Goal: Task Accomplishment & Management: Manage account settings

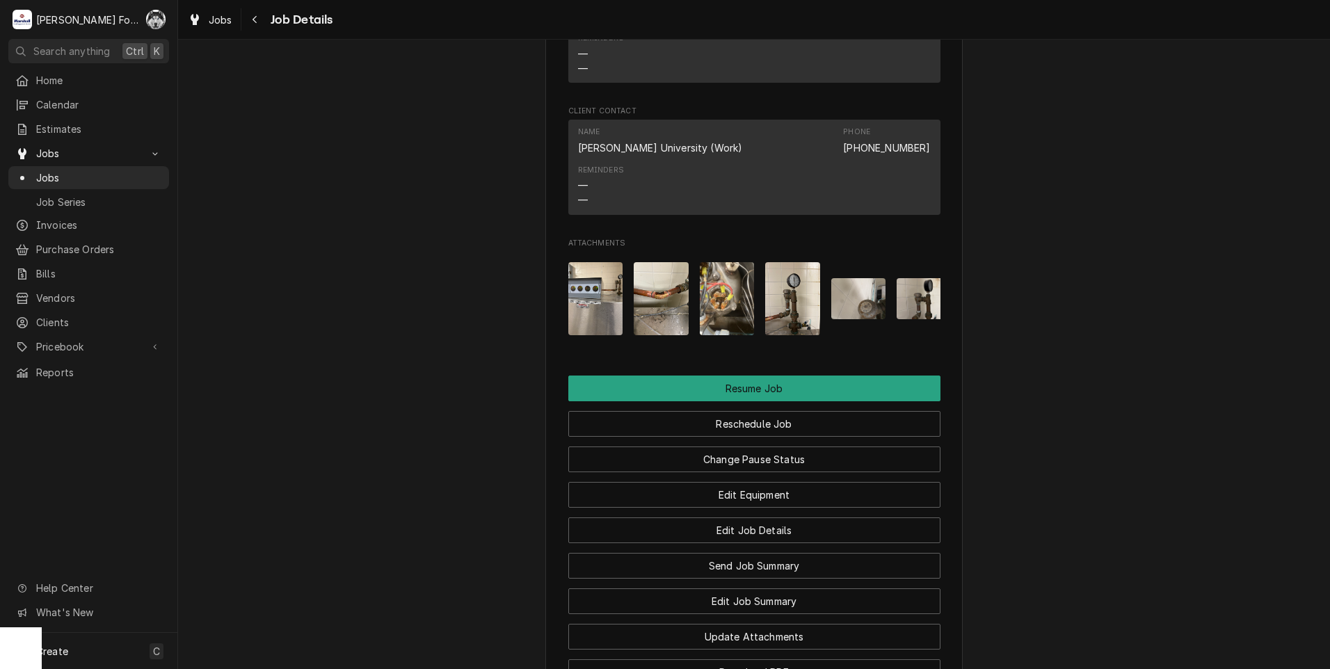
scroll to position [1748, 0]
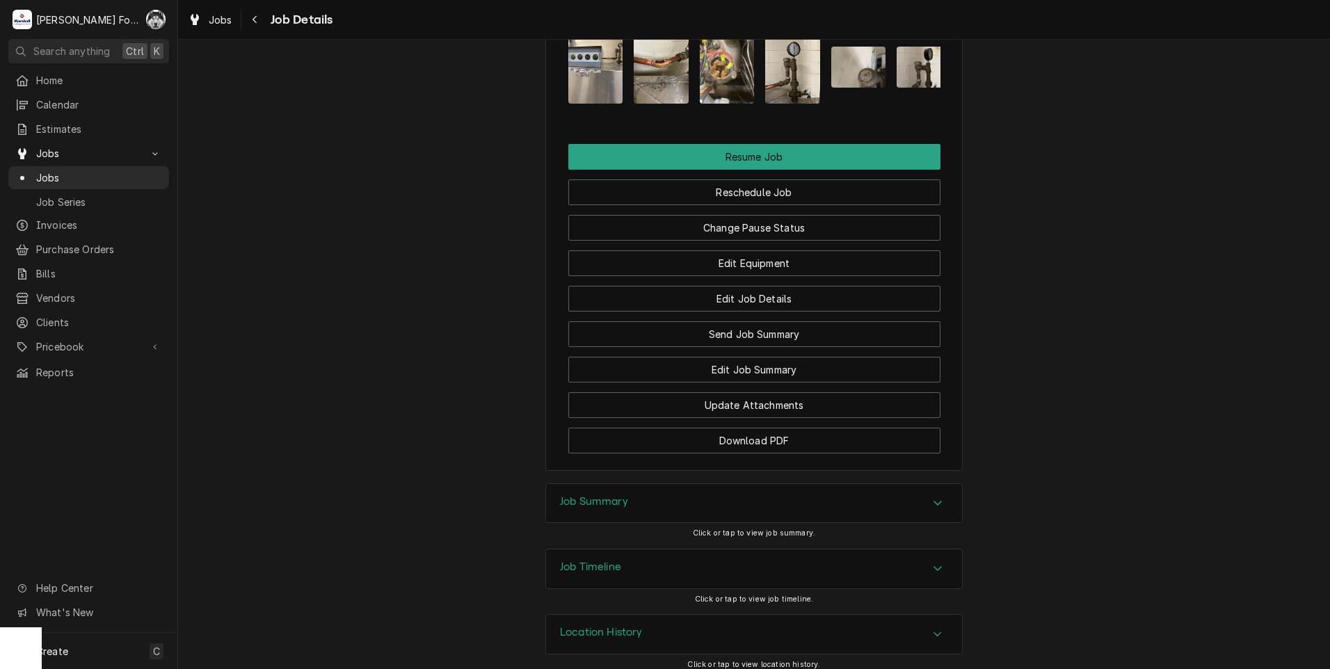
click at [739, 502] on div "Job Summary" at bounding box center [754, 503] width 416 height 39
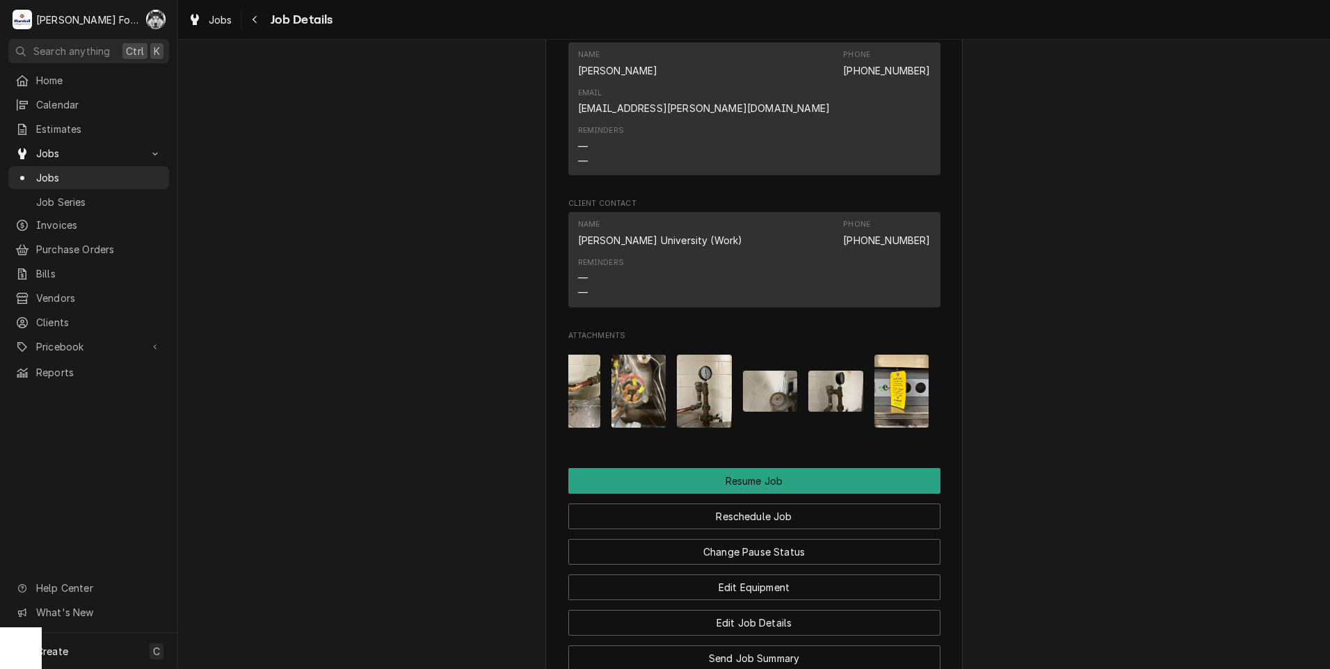
scroll to position [0, 0]
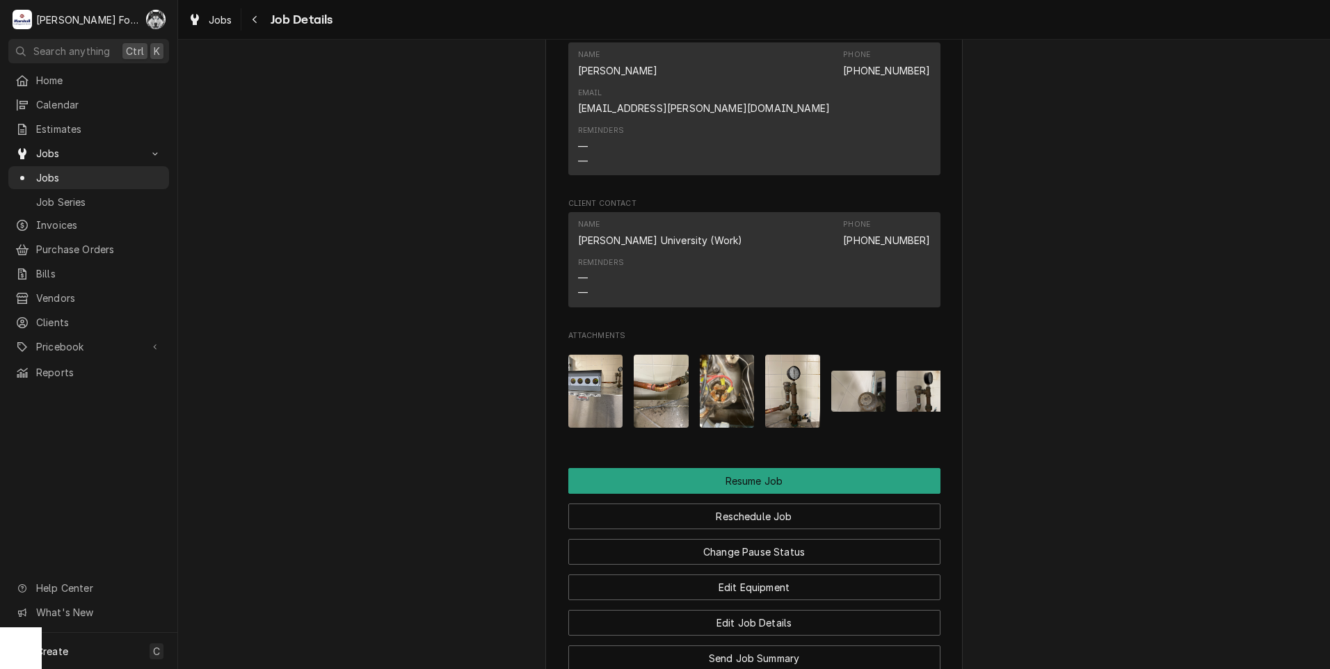
click at [598, 389] on img "Attachments" at bounding box center [595, 391] width 55 height 73
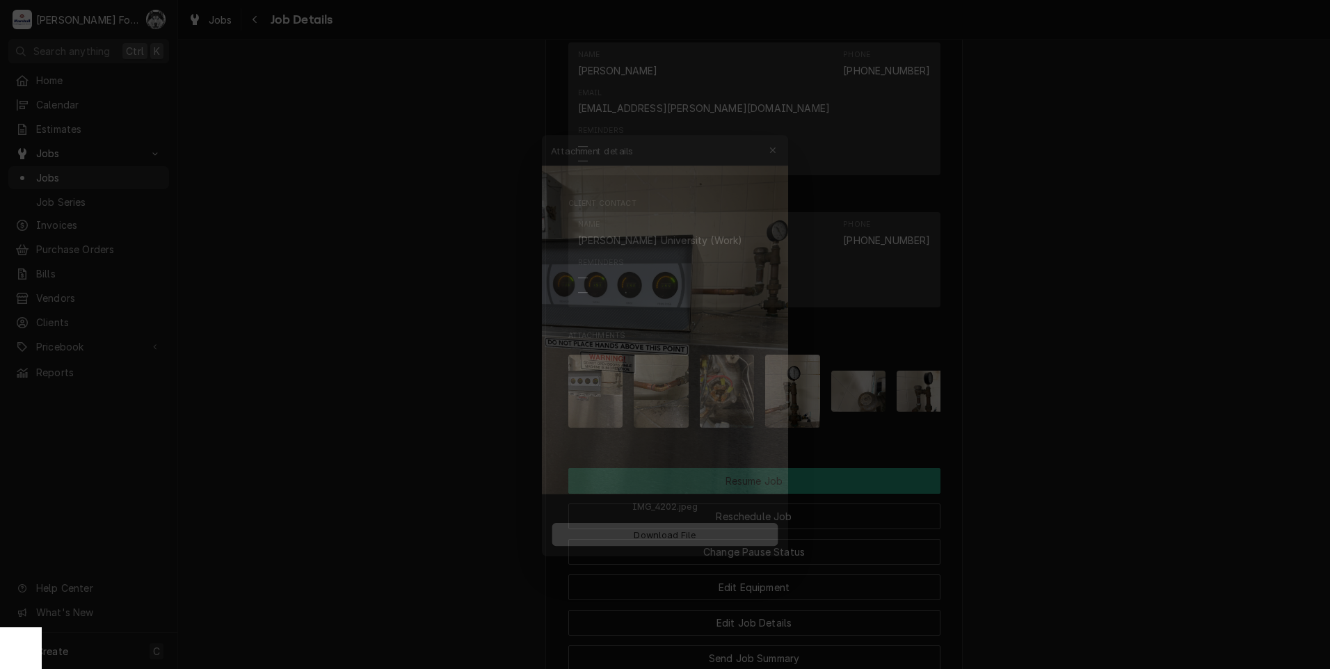
click at [1106, 358] on div at bounding box center [665, 334] width 1330 height 669
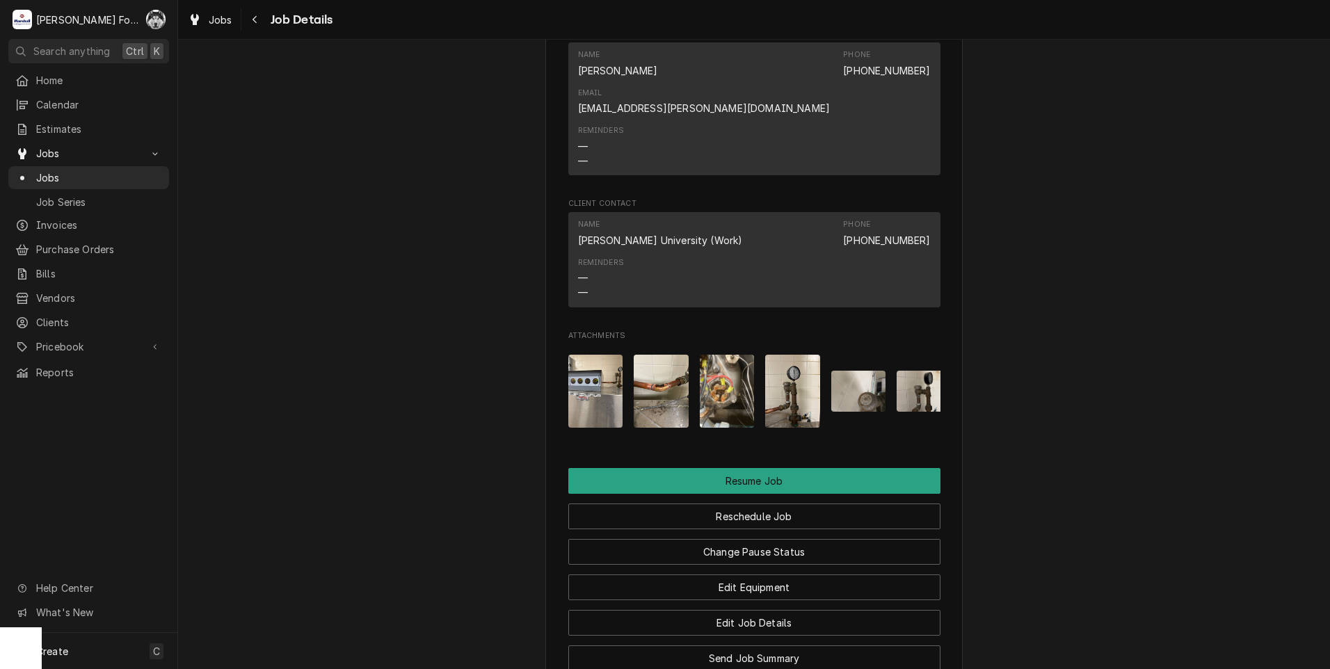
click at [670, 371] on img "Attachments" at bounding box center [661, 391] width 55 height 73
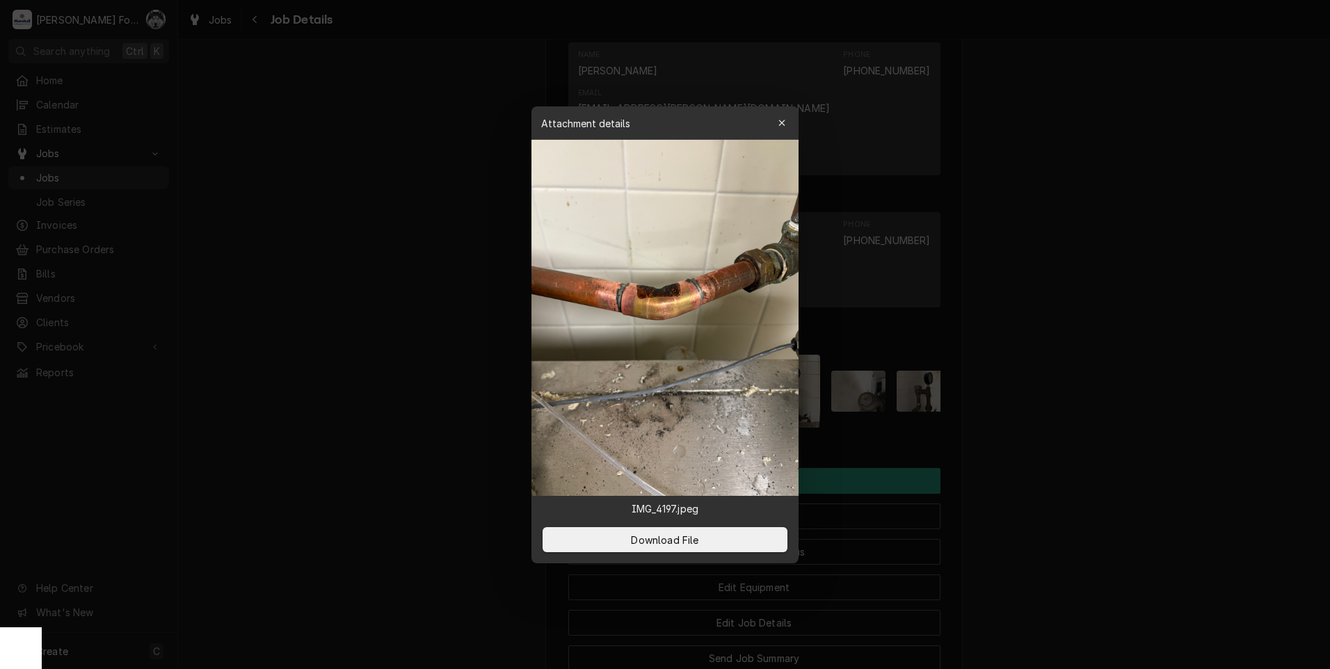
click at [1045, 369] on div at bounding box center [665, 334] width 1330 height 669
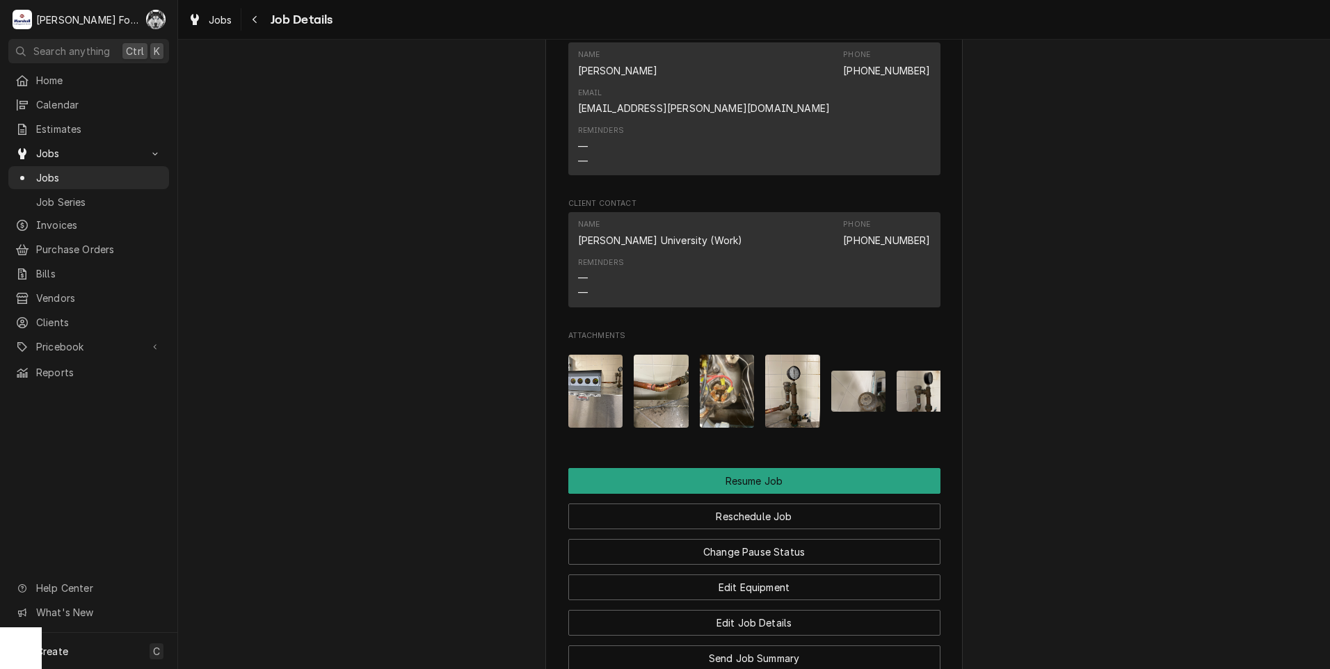
click at [730, 376] on img "Attachments" at bounding box center [727, 391] width 55 height 73
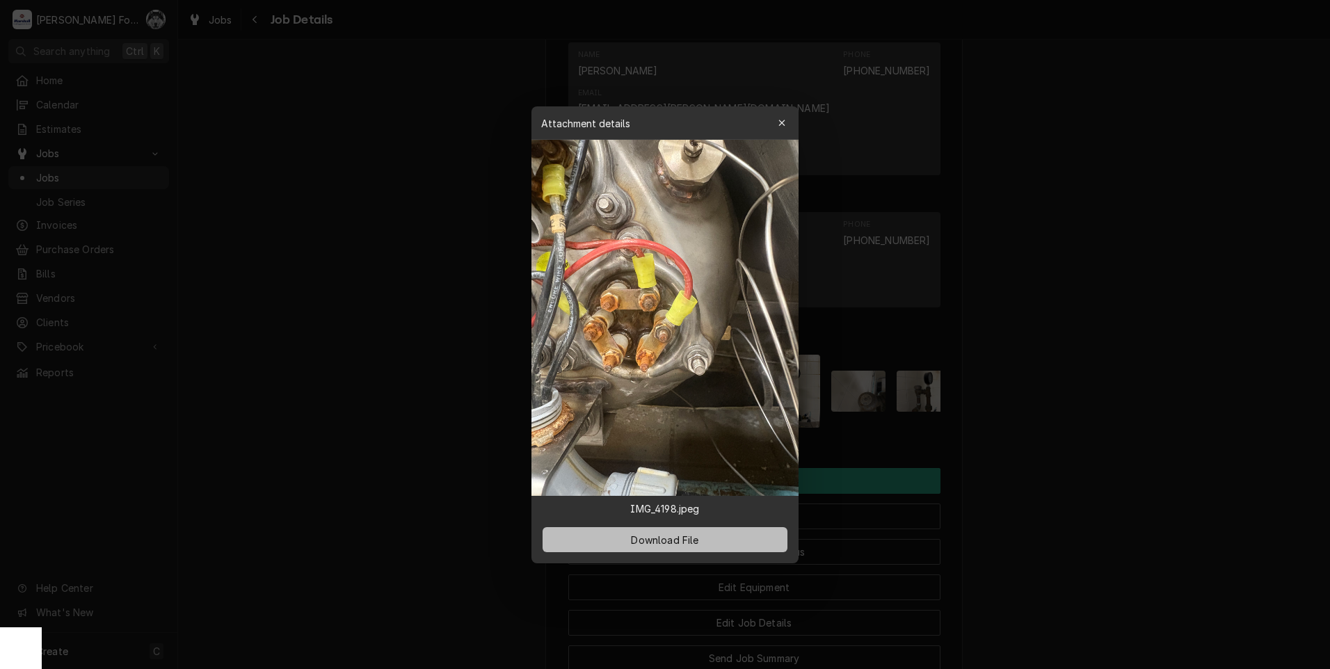
click at [679, 538] on span "Download File" at bounding box center [664, 539] width 73 height 15
drag, startPoint x: 1197, startPoint y: 581, endPoint x: 1184, endPoint y: 589, distance: 14.7
click at [1195, 587] on div at bounding box center [665, 334] width 1330 height 669
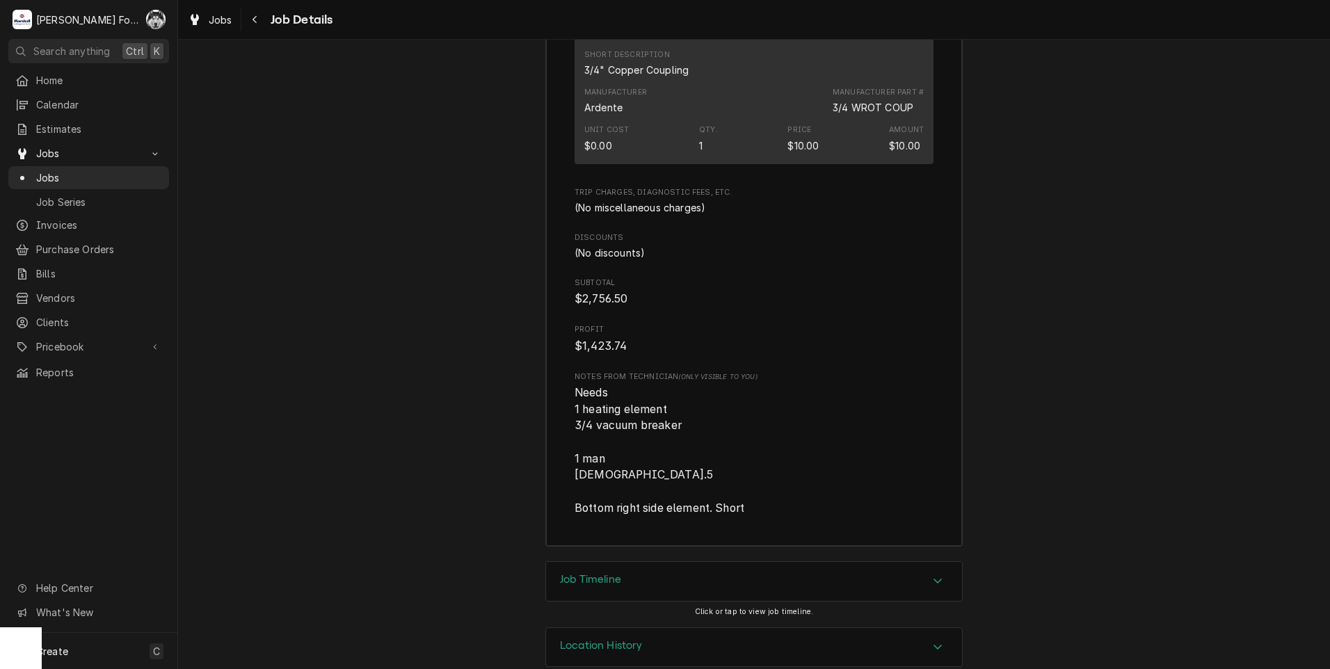
scroll to position [4669, 0]
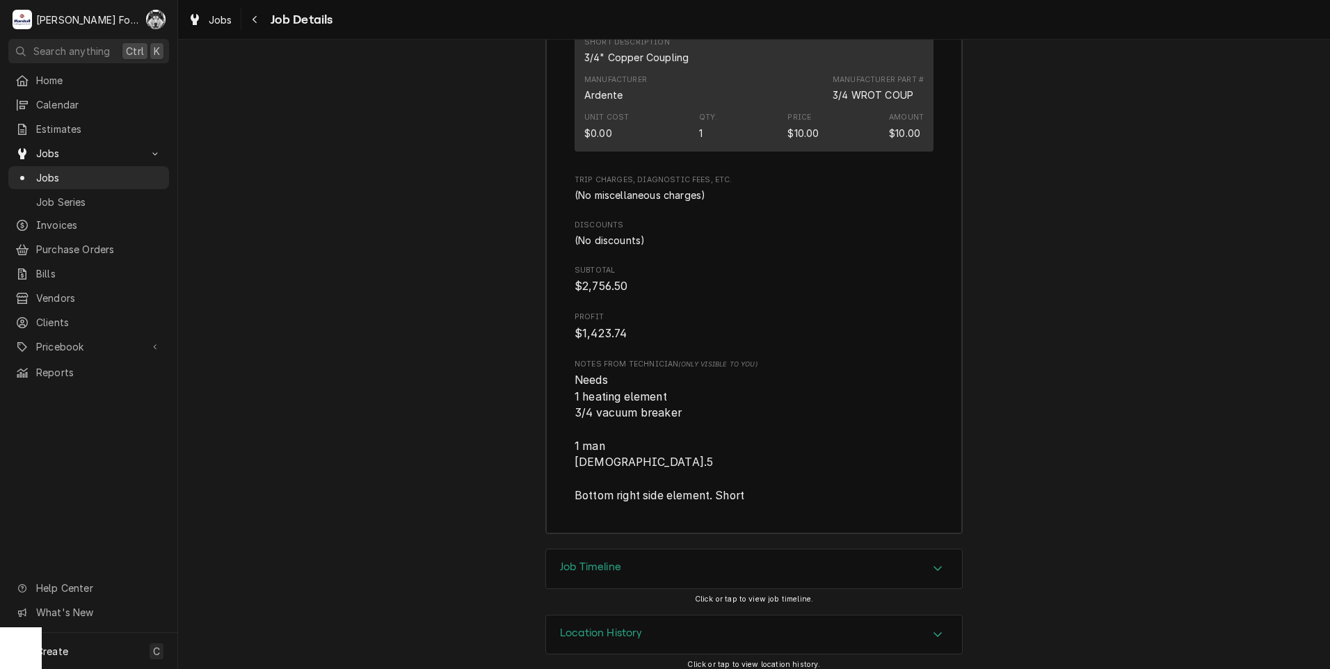
click at [646, 554] on div "Job Timeline" at bounding box center [754, 568] width 416 height 39
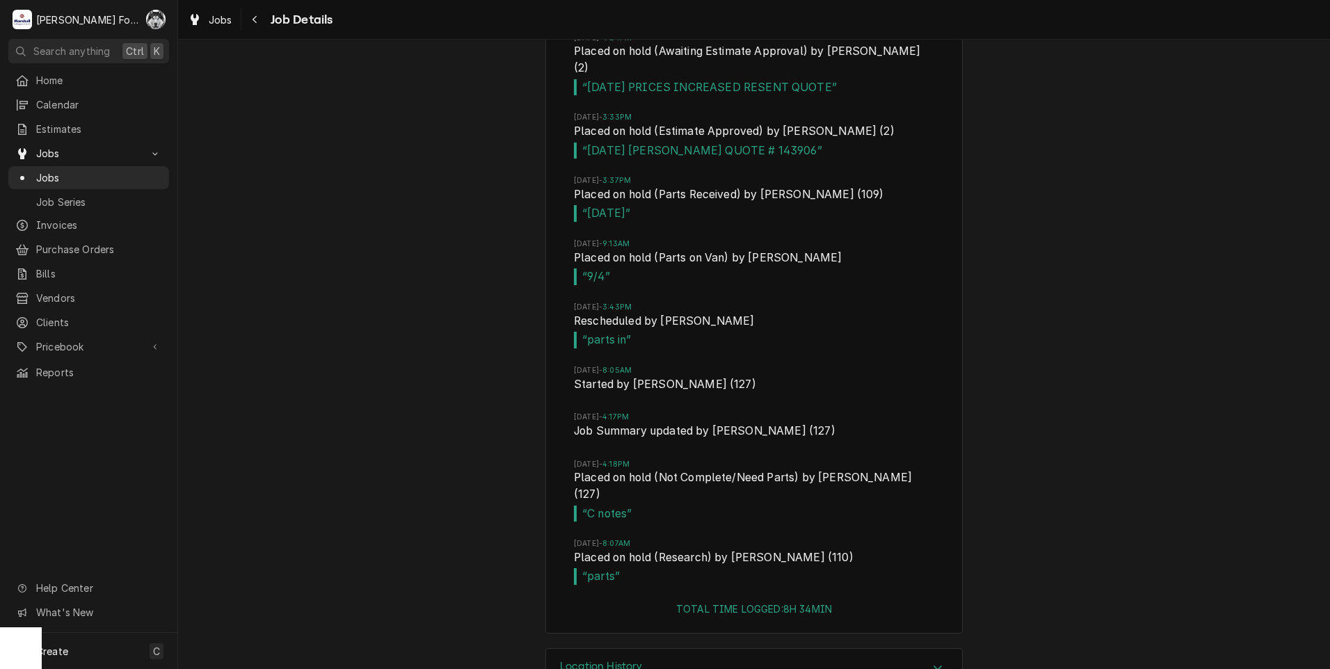
scroll to position [5584, 0]
click at [608, 659] on h3 "Location History" at bounding box center [601, 665] width 83 height 13
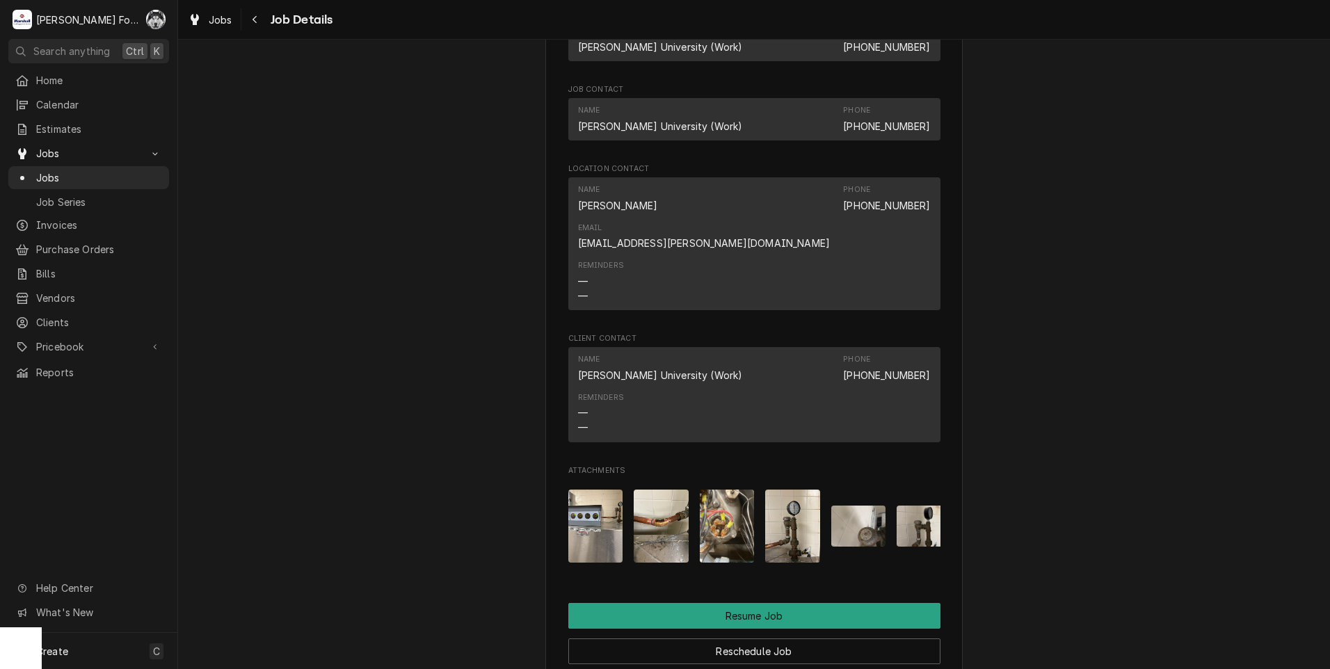
scroll to position [1640, 0]
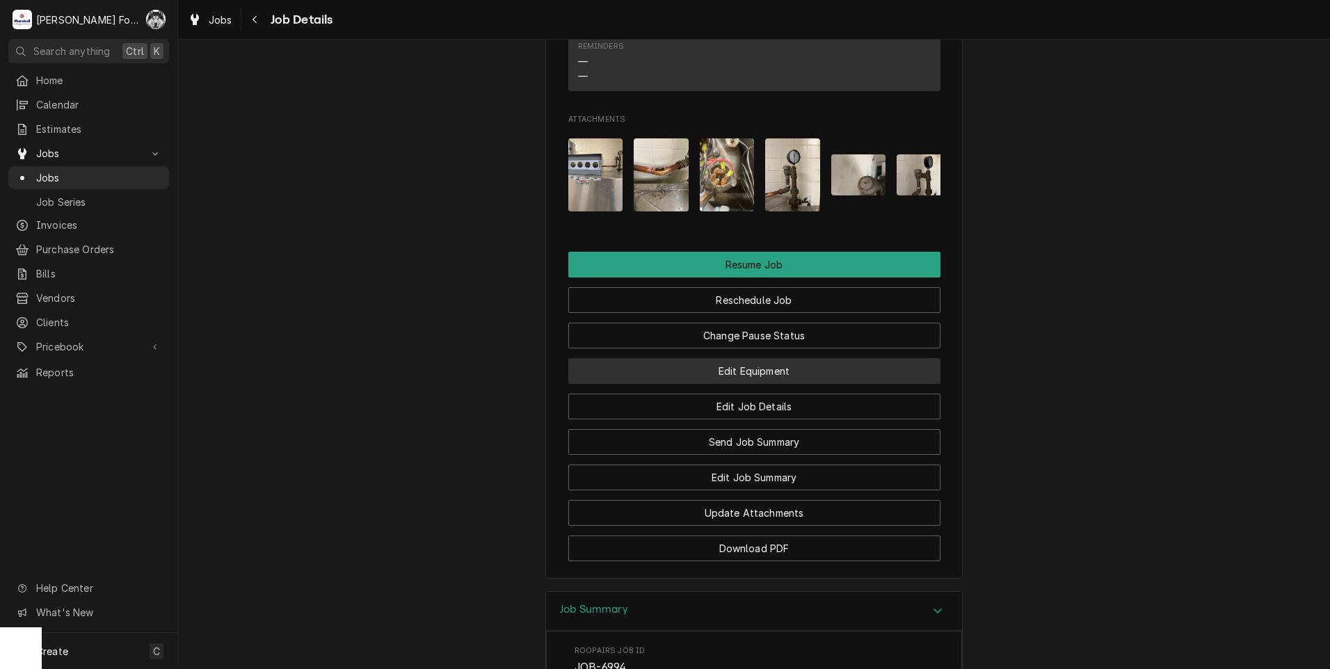
click at [745, 364] on button "Edit Equipment" at bounding box center [754, 371] width 372 height 26
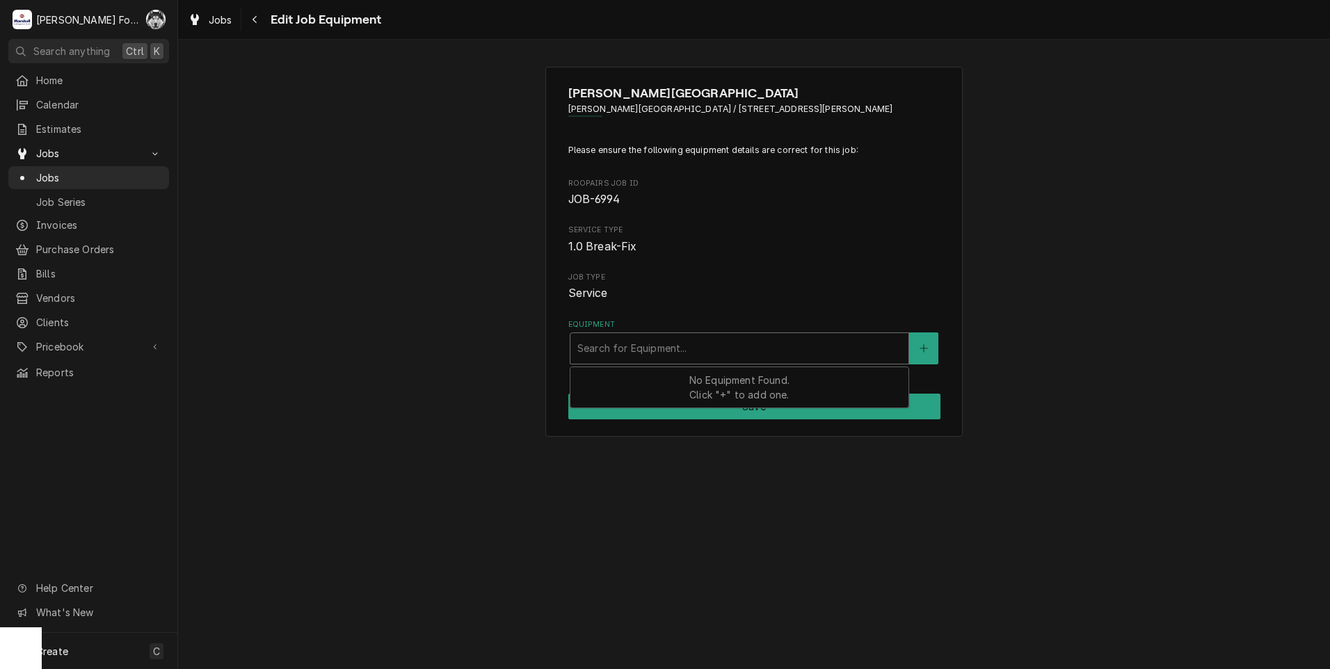
click at [689, 355] on div "Equipment" at bounding box center [739, 348] width 324 height 25
click at [730, 355] on div "Equipment" at bounding box center [739, 348] width 324 height 25
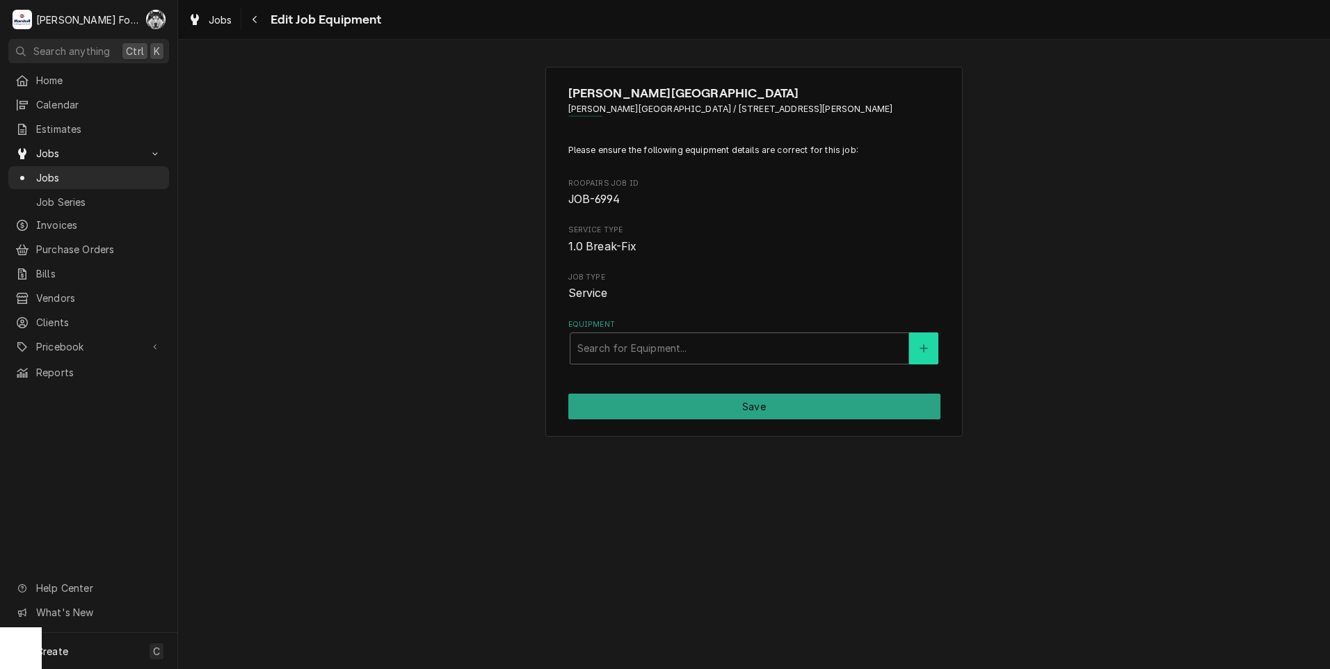
click at [921, 353] on icon "Create New Equipment" at bounding box center [923, 349] width 8 height 10
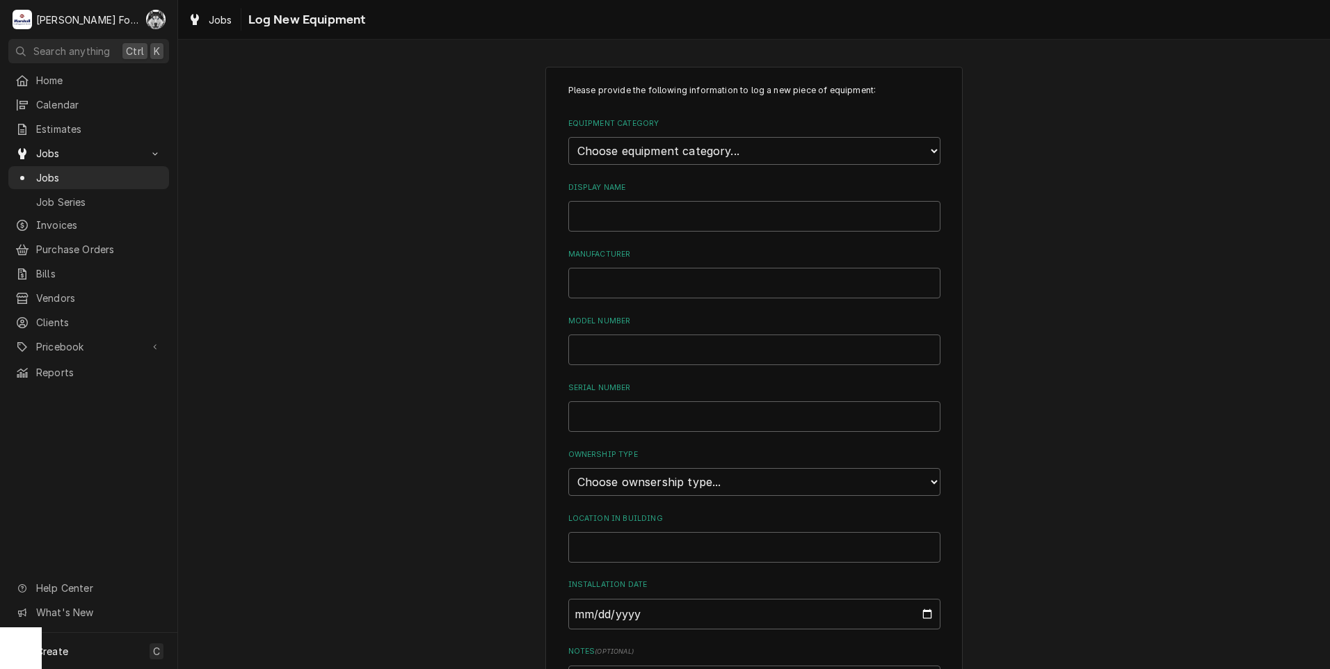
click at [470, 255] on div "Please provide the following information to log a new piece of equipment: Equip…" at bounding box center [754, 464] width 1152 height 821
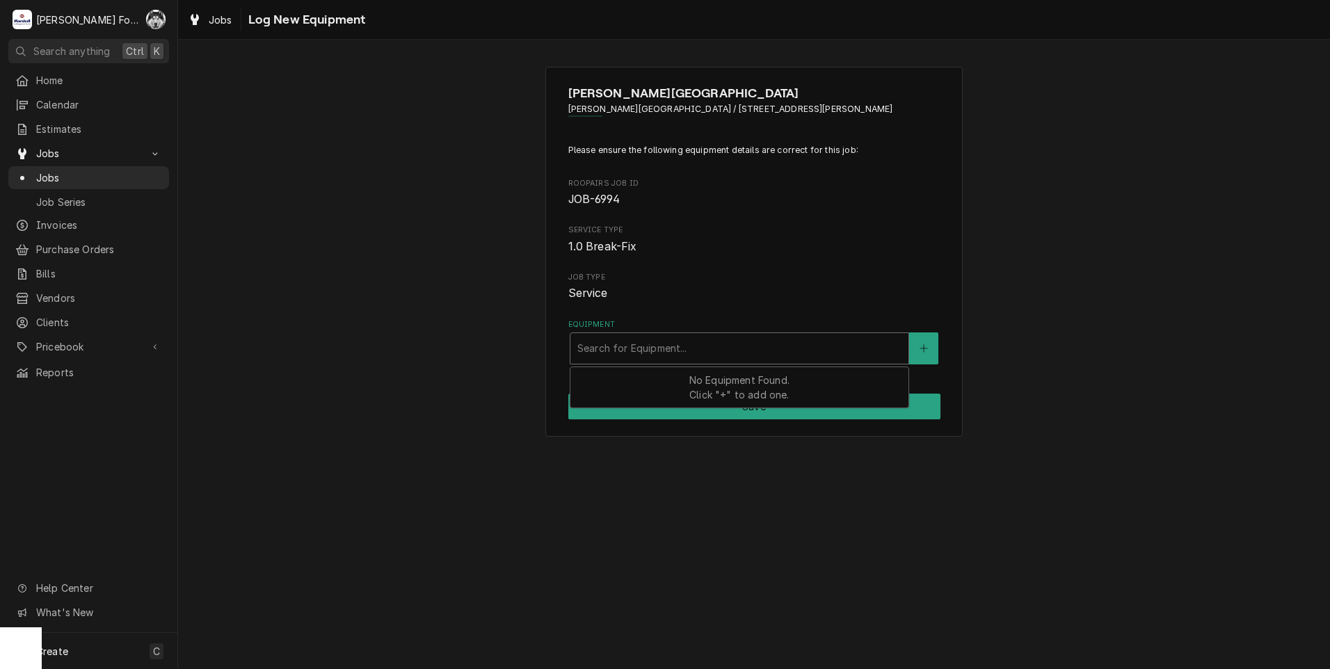
click at [777, 357] on div "Equipment" at bounding box center [739, 348] width 324 height 25
click at [762, 387] on div "No Equipment Found. Click "+" to add one." at bounding box center [739, 387] width 338 height 40
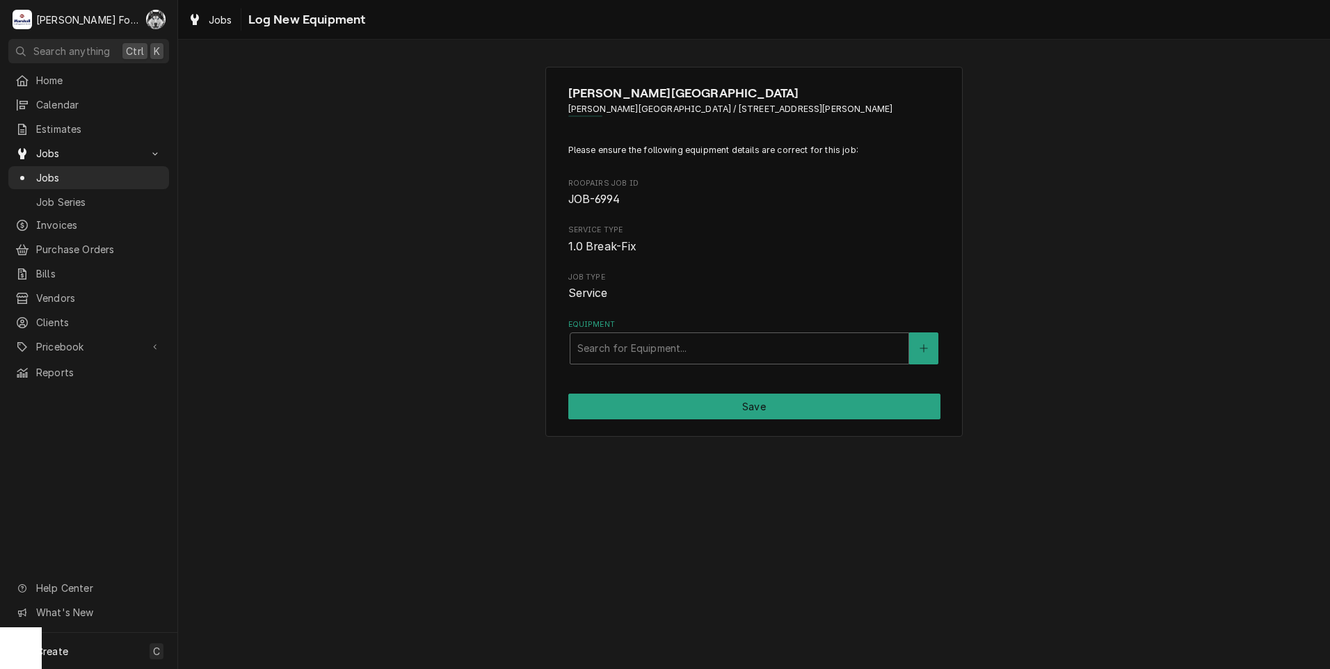
click at [714, 272] on span "Job Type" at bounding box center [754, 277] width 372 height 11
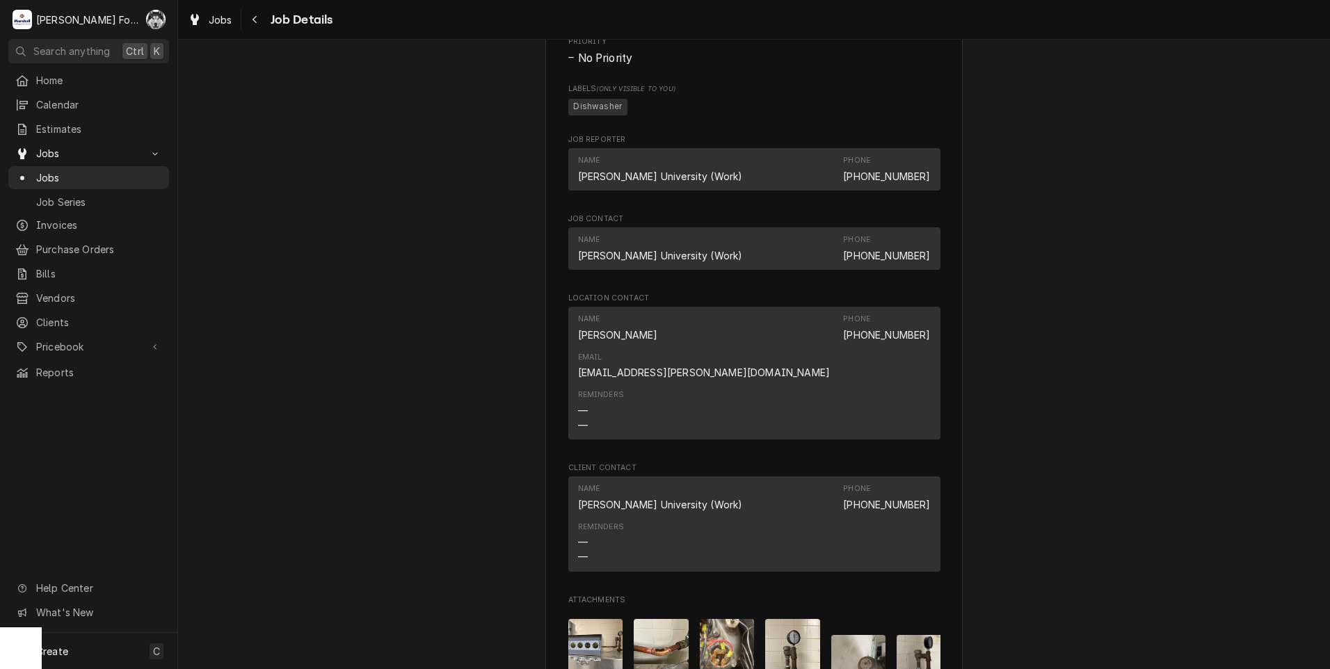
scroll to position [1748, 0]
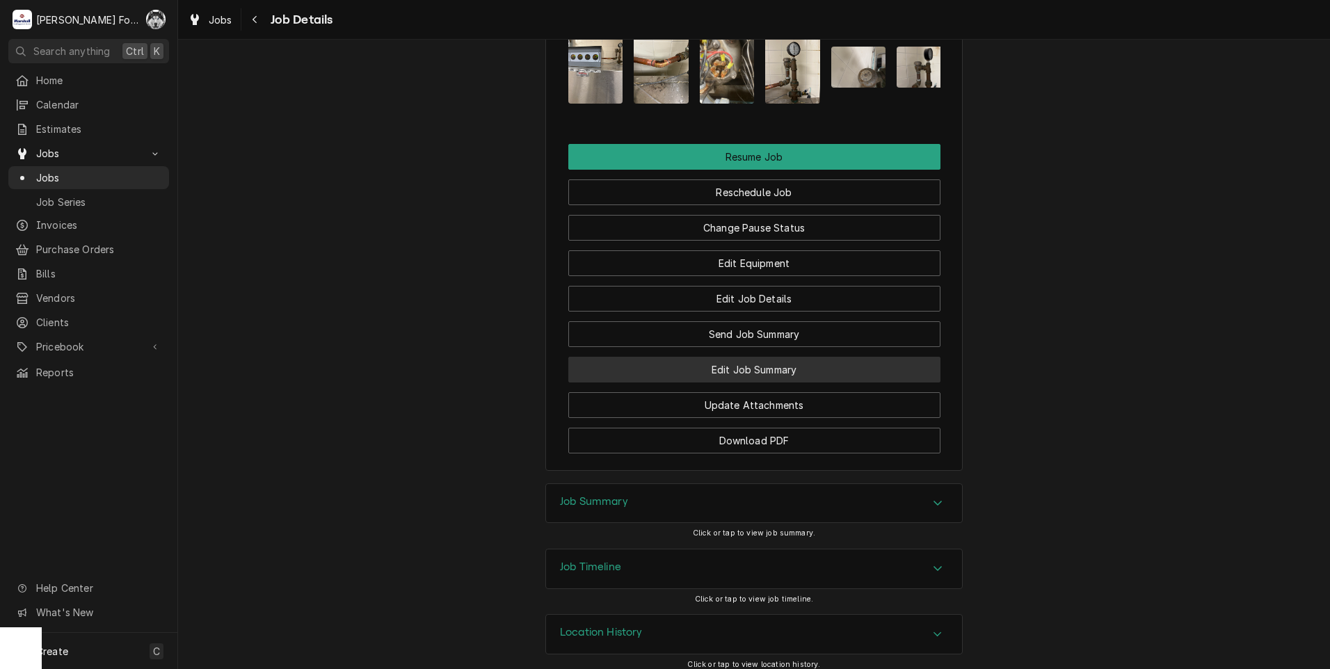
click at [734, 357] on button "Edit Job Summary" at bounding box center [754, 370] width 372 height 26
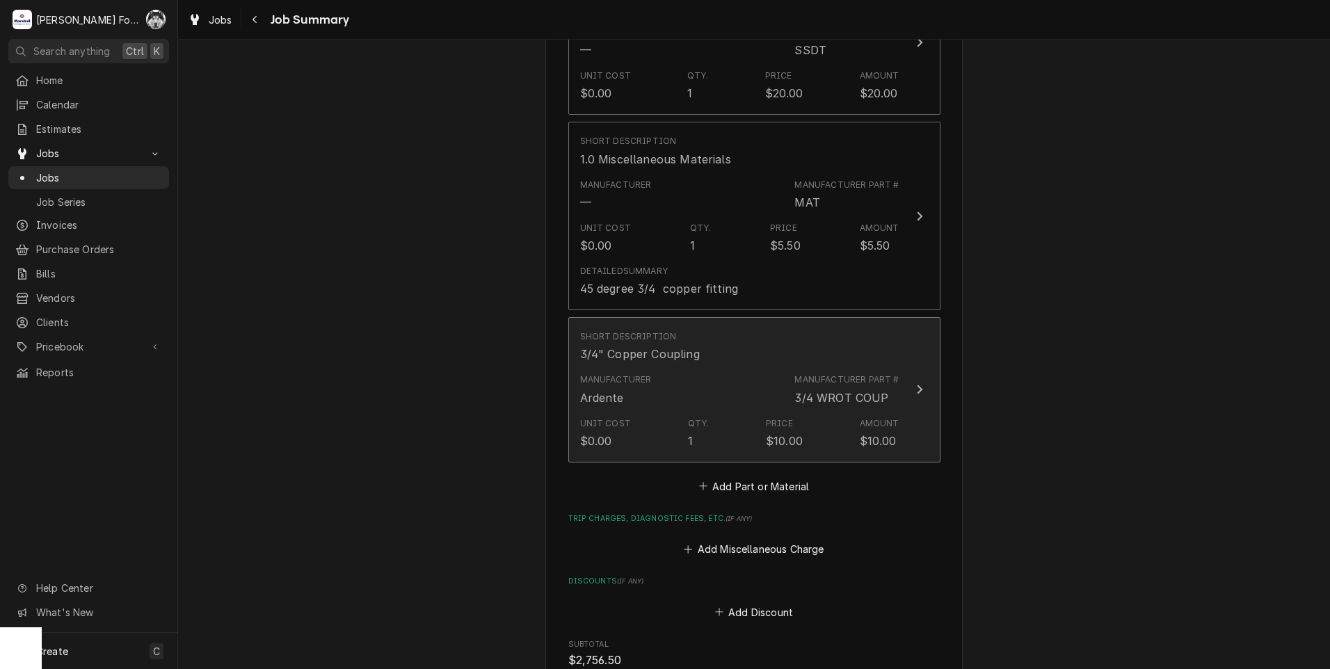
scroll to position [2676, 0]
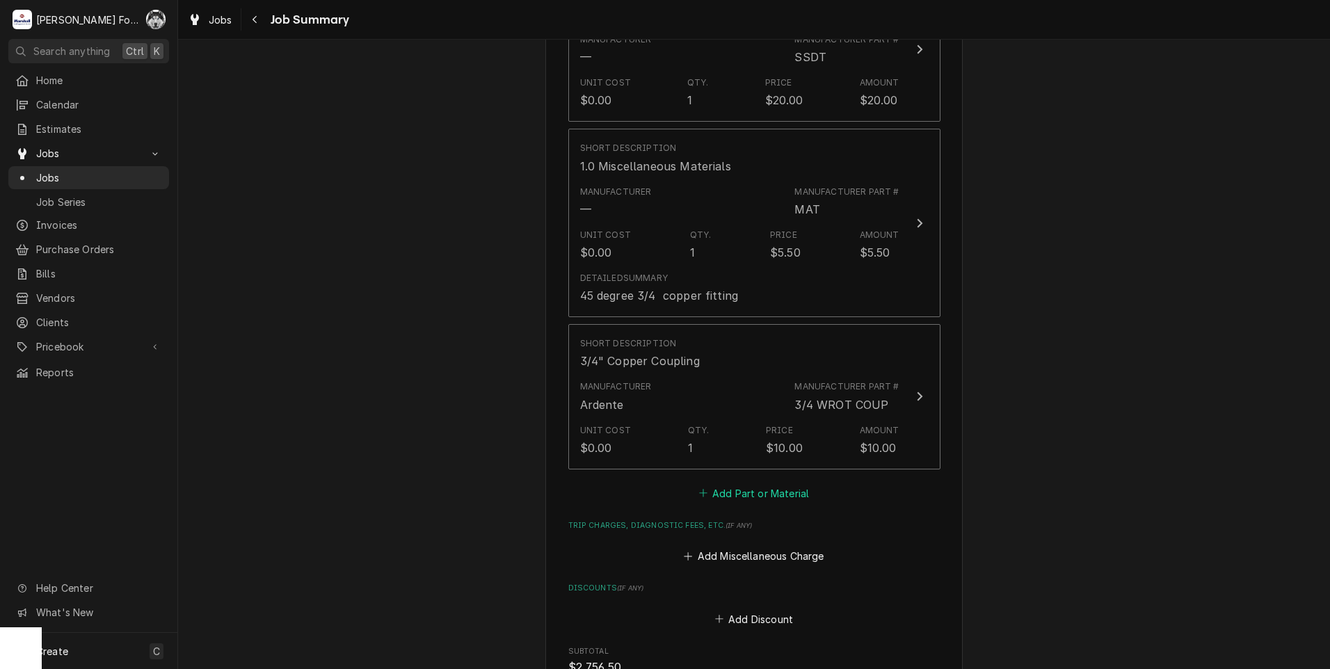
click at [739, 483] on button "Add Part or Material" at bounding box center [753, 492] width 115 height 19
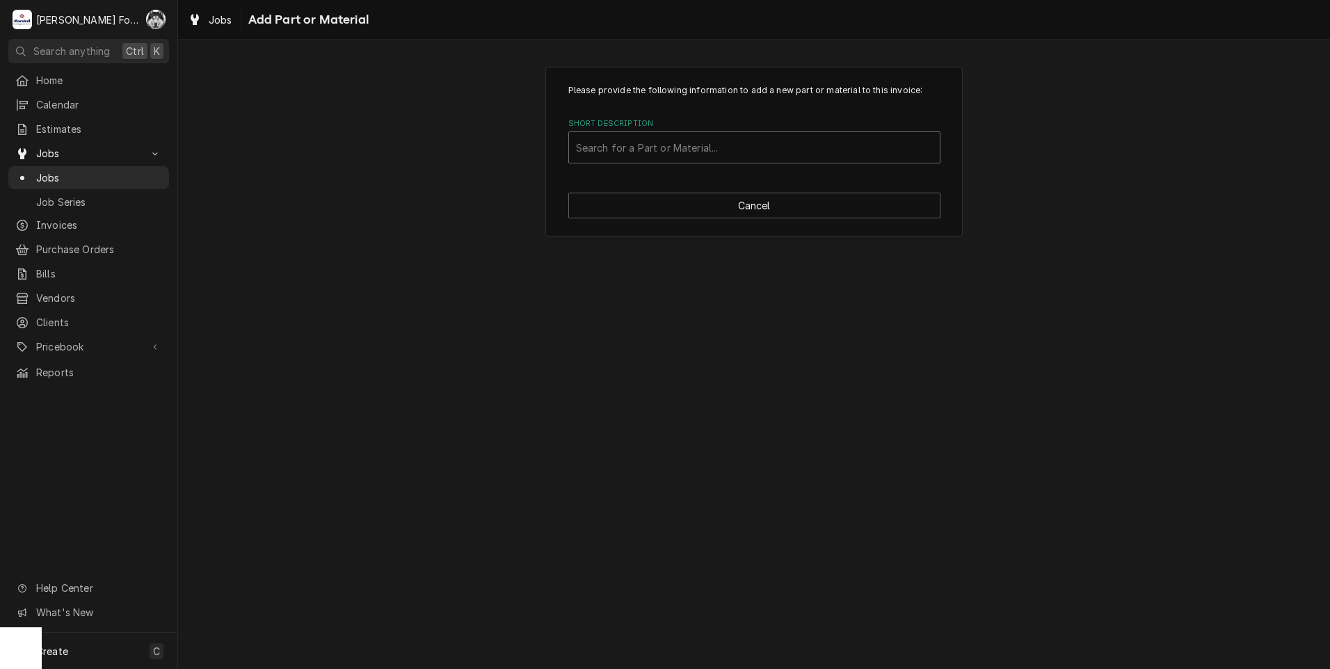
click at [723, 148] on div "Short Description" at bounding box center [754, 147] width 357 height 25
type input "111235"
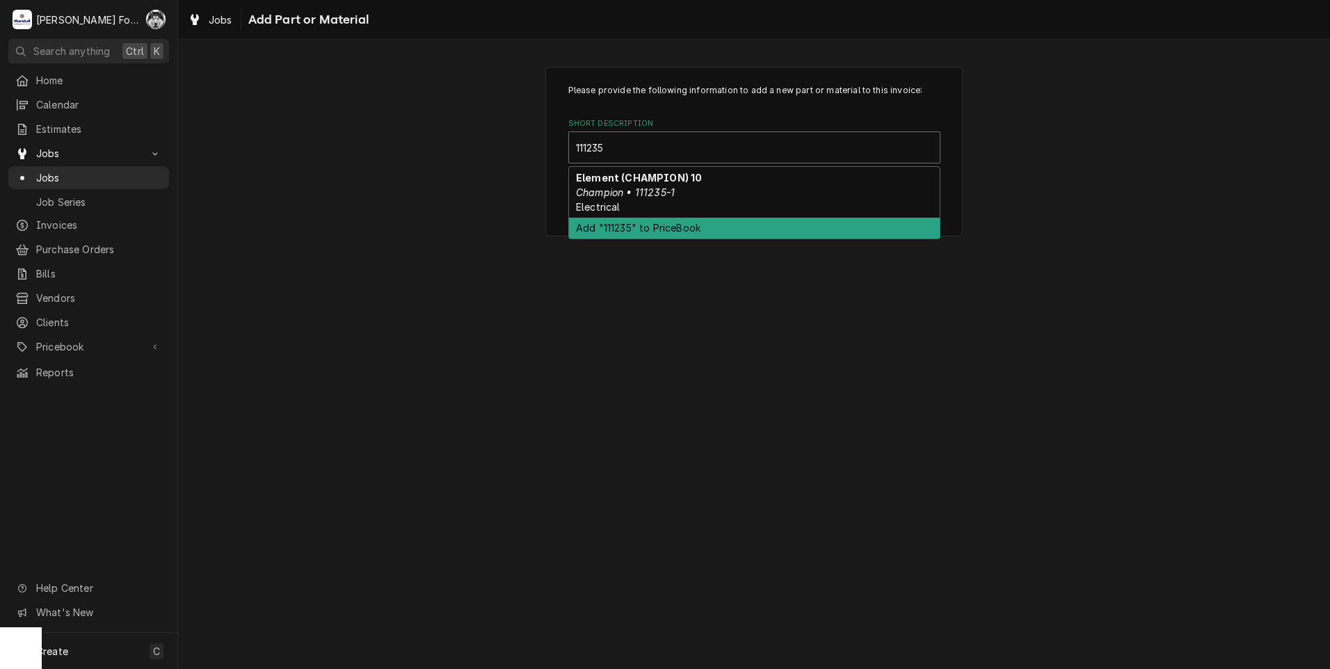
drag, startPoint x: 638, startPoint y: 214, endPoint x: 321, endPoint y: 344, distance: 343.0
click at [321, 344] on div "Please provide the following information to add a new part or material to this …" at bounding box center [754, 354] width 1152 height 629
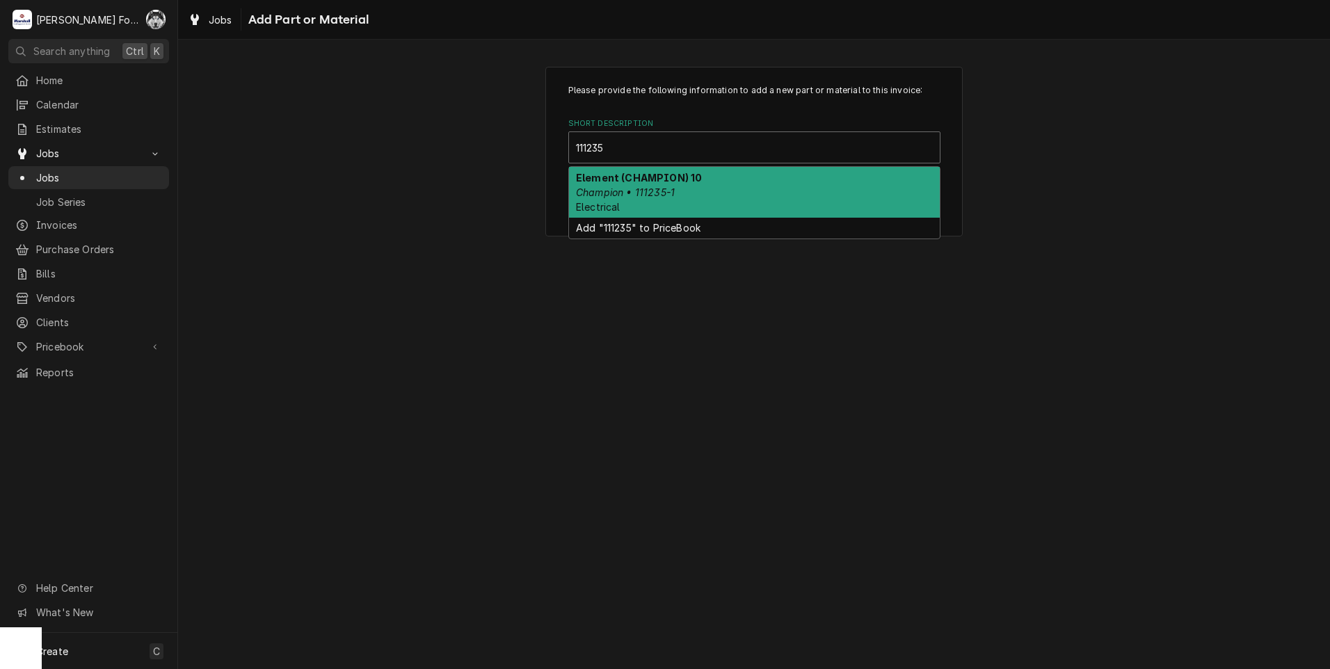
click at [676, 194] on div "Element (CHAMPION) 10 Champion • 111235-1 Electrical" at bounding box center [754, 192] width 371 height 51
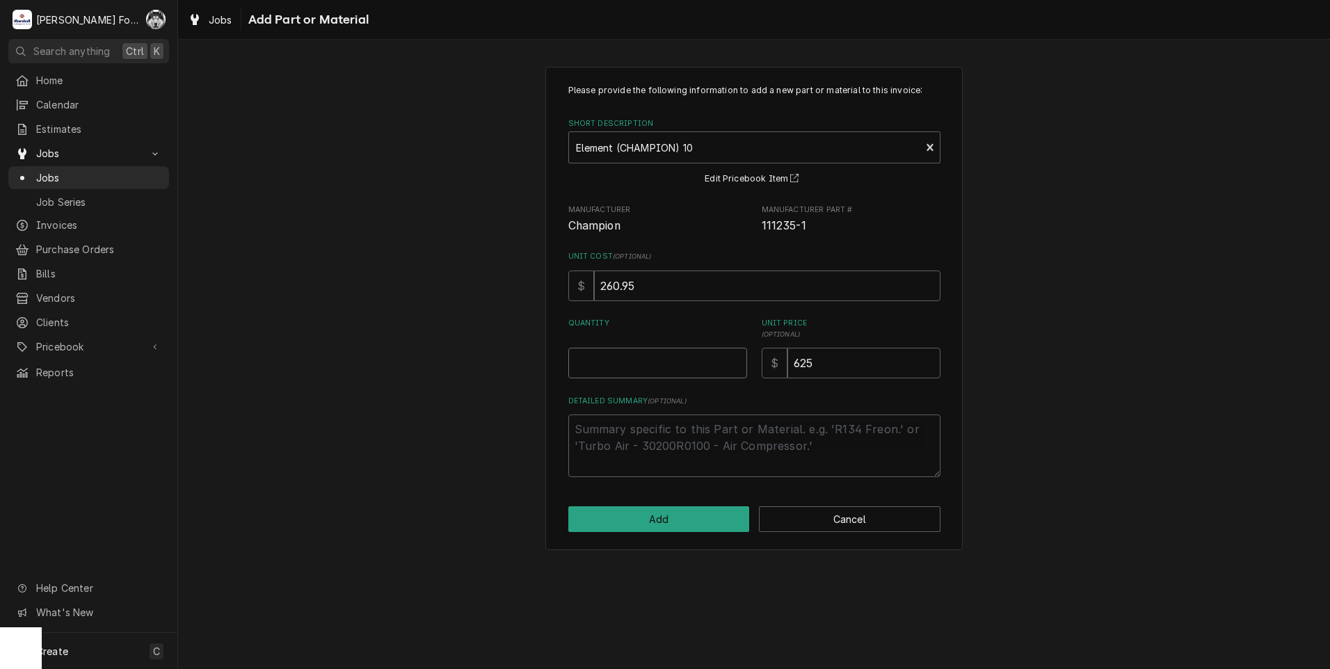
type textarea "x"
type input "0.5"
click at [735, 358] on input "0.5" at bounding box center [657, 363] width 179 height 31
type textarea "x"
type input "1"
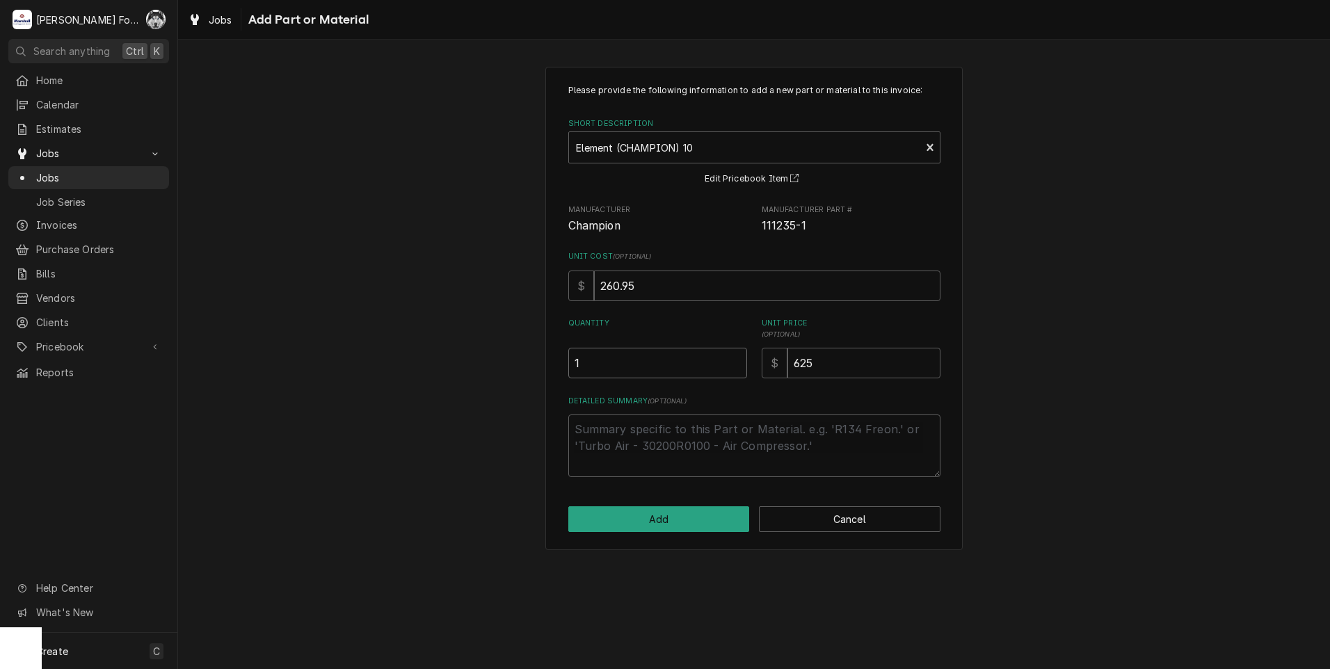
click at [735, 358] on input "1" at bounding box center [657, 363] width 179 height 31
drag, startPoint x: 816, startPoint y: 368, endPoint x: 733, endPoint y: 369, distance: 82.8
click at [733, 369] on div "Quantity 1 Unit Price ( optional ) $ 625" at bounding box center [754, 348] width 372 height 61
type textarea "x"
type input "6"
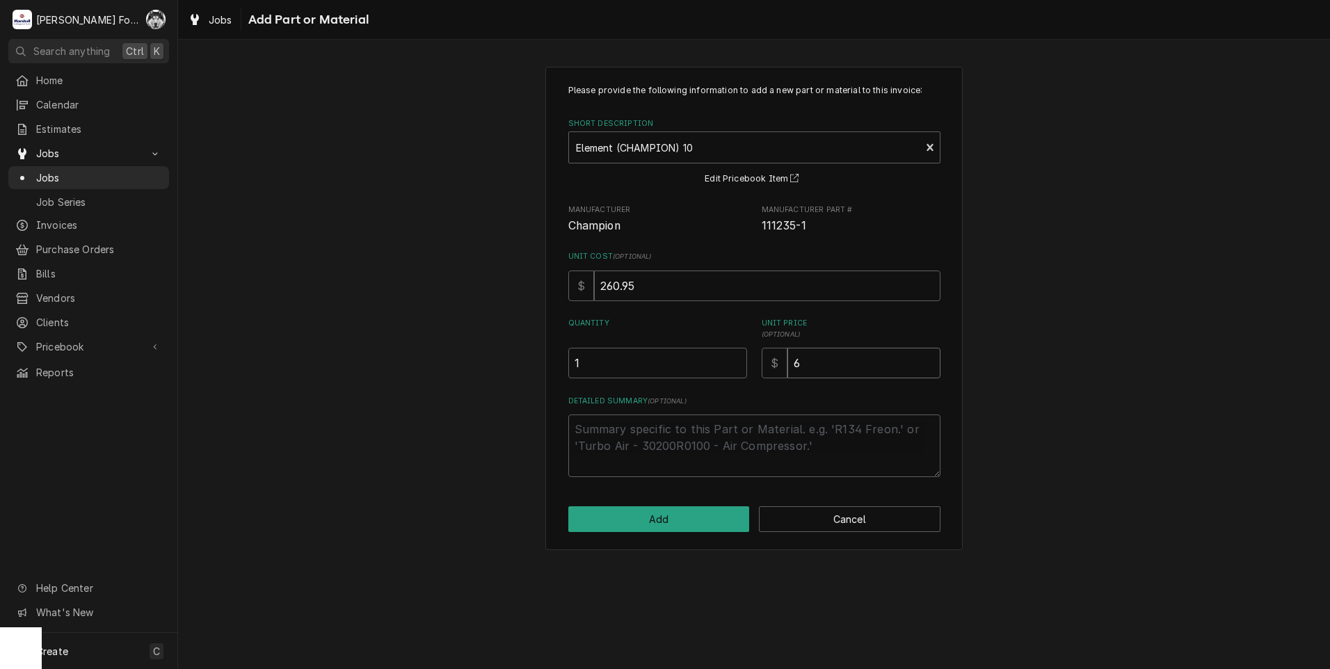
type textarea "x"
type input "64"
type textarea "x"
type input "644"
click at [654, 513] on button "Add" at bounding box center [659, 519] width 182 height 26
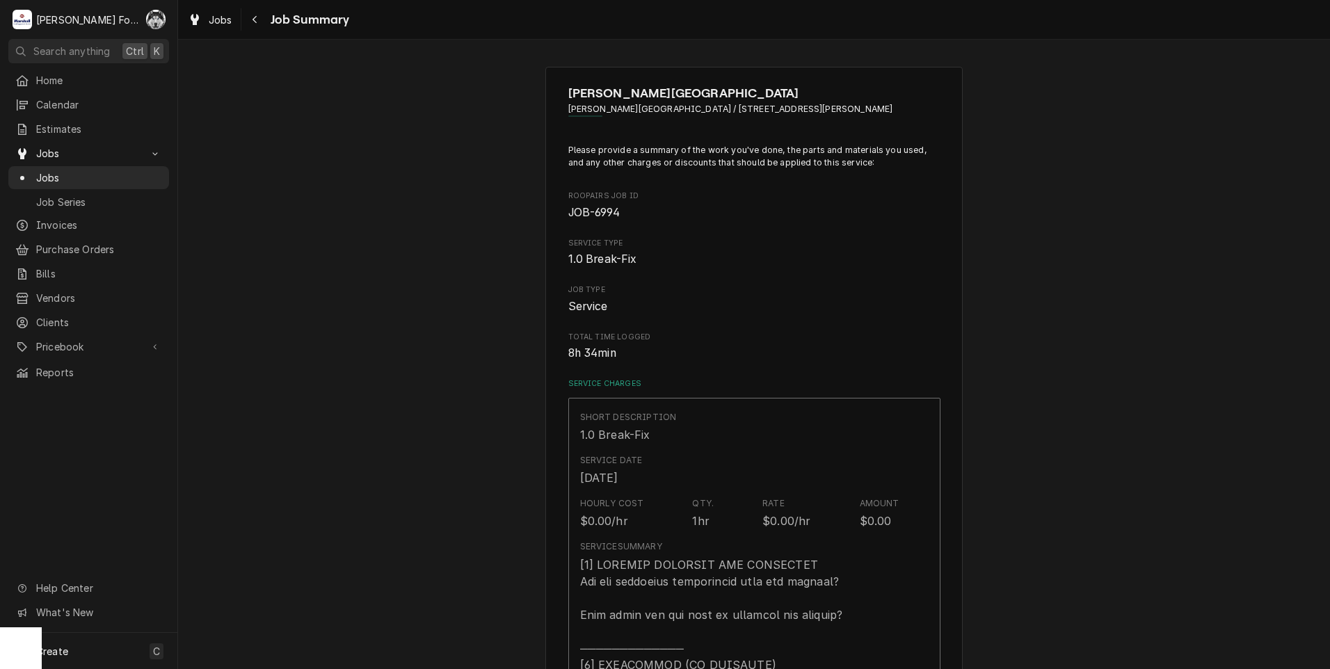
scroll to position [2676, 0]
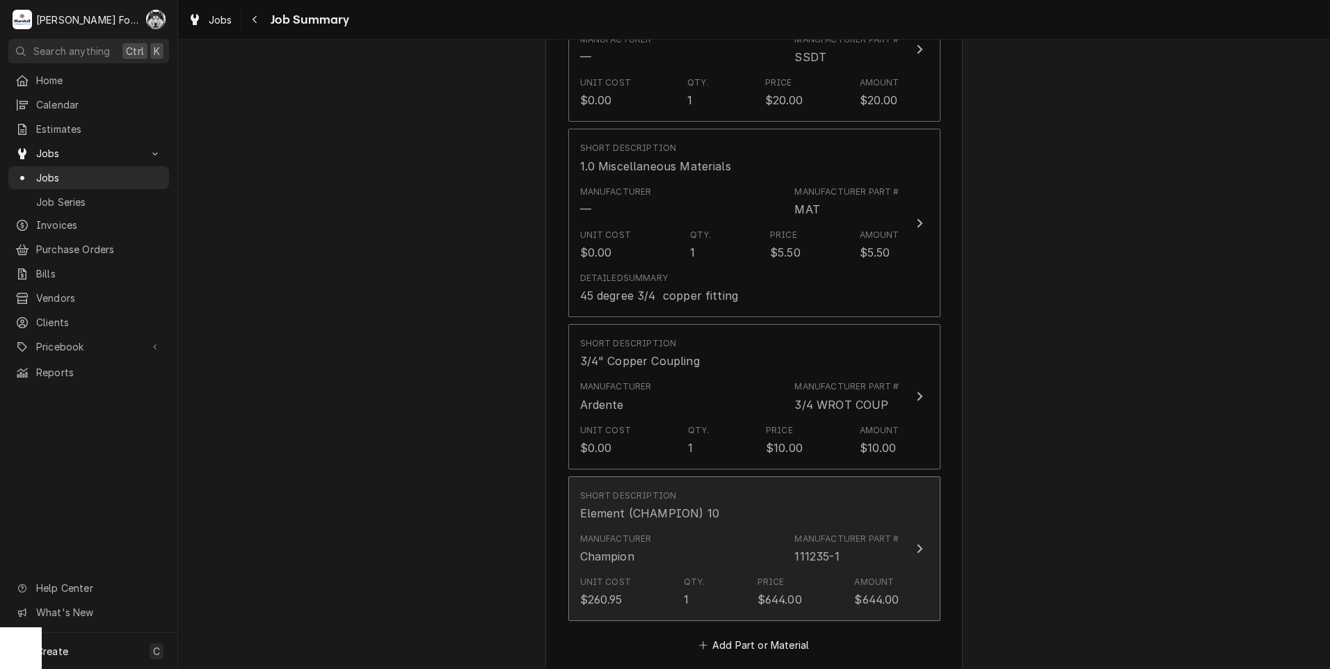
click at [794, 548] on div "111235-1" at bounding box center [816, 556] width 45 height 17
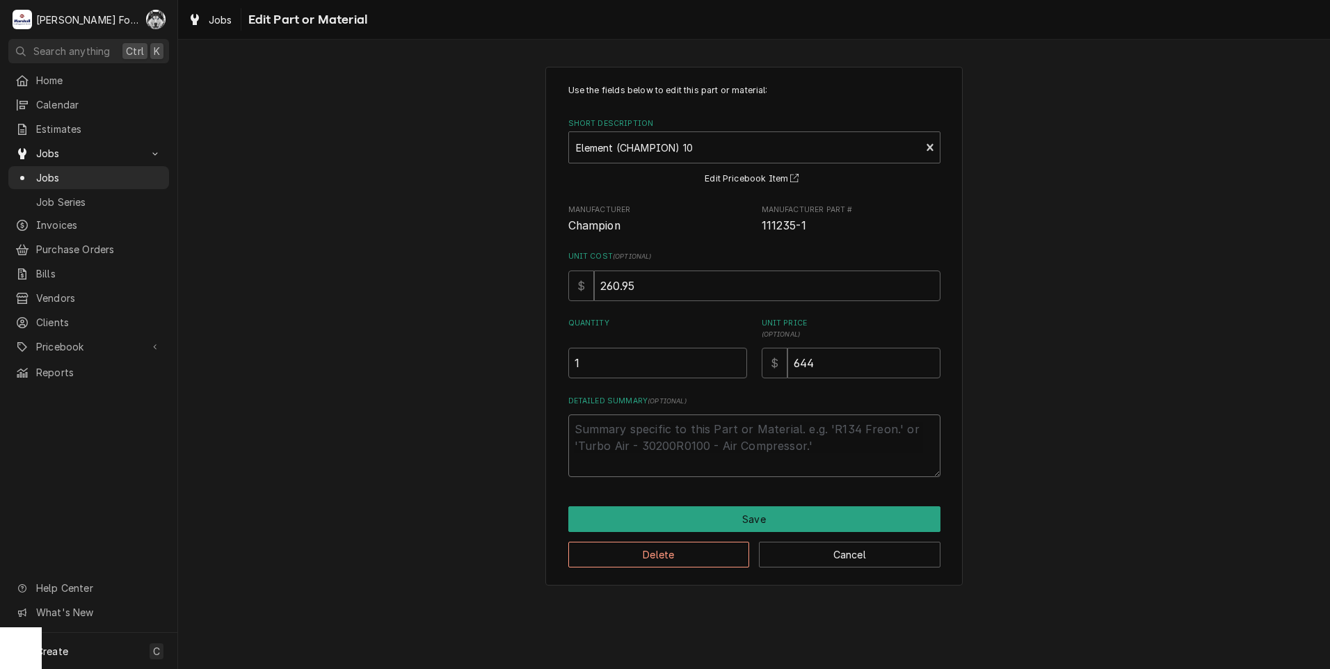
click at [709, 445] on textarea "Detailed Summary ( optional )" at bounding box center [754, 445] width 372 height 63
type textarea "x"
type textarea "A"
type textarea "x"
type textarea "AD"
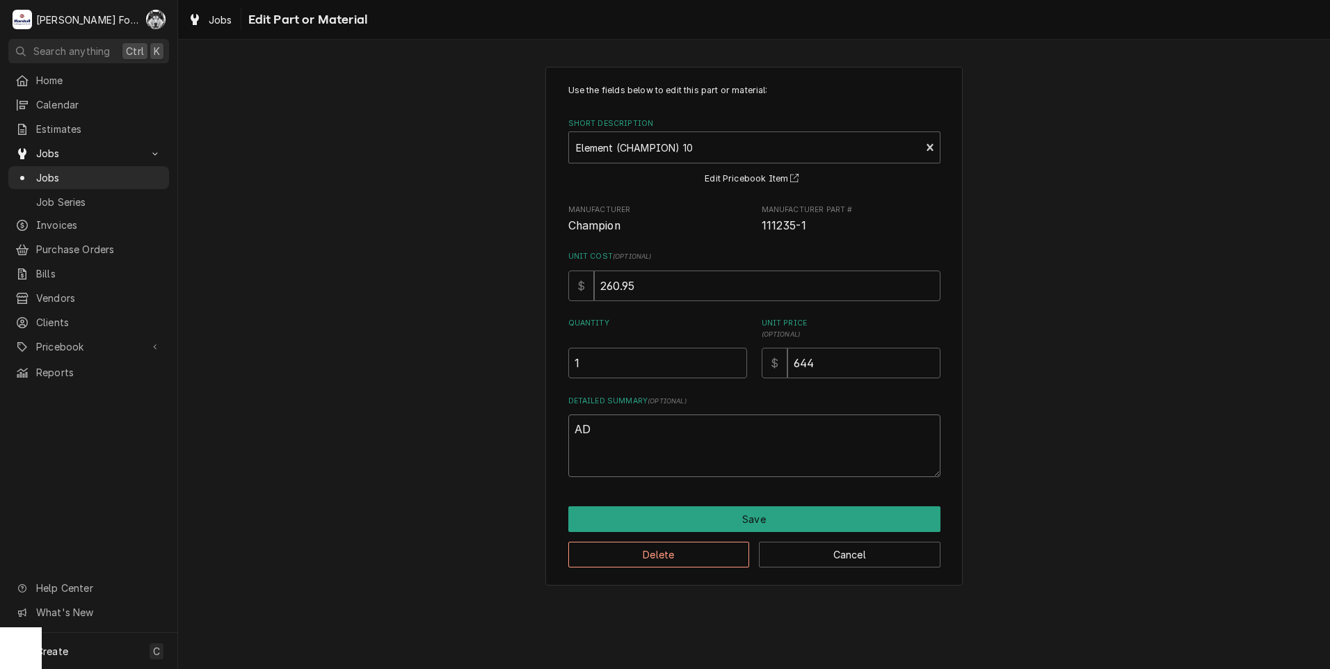
type textarea "x"
type textarea "ADD"
type textarea "x"
type textarea "ADDE"
type textarea "x"
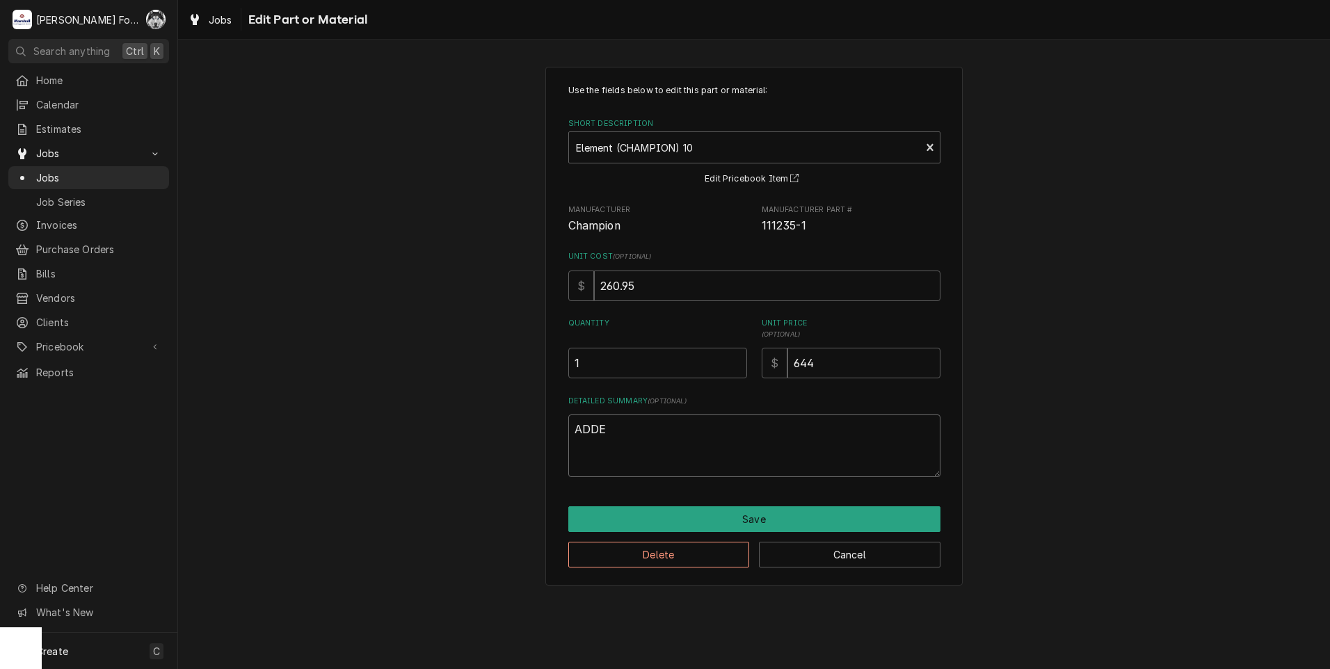
type textarea "ADDED"
type textarea "x"
type textarea "ADDED"
type textarea "x"
type textarea "ADDED P"
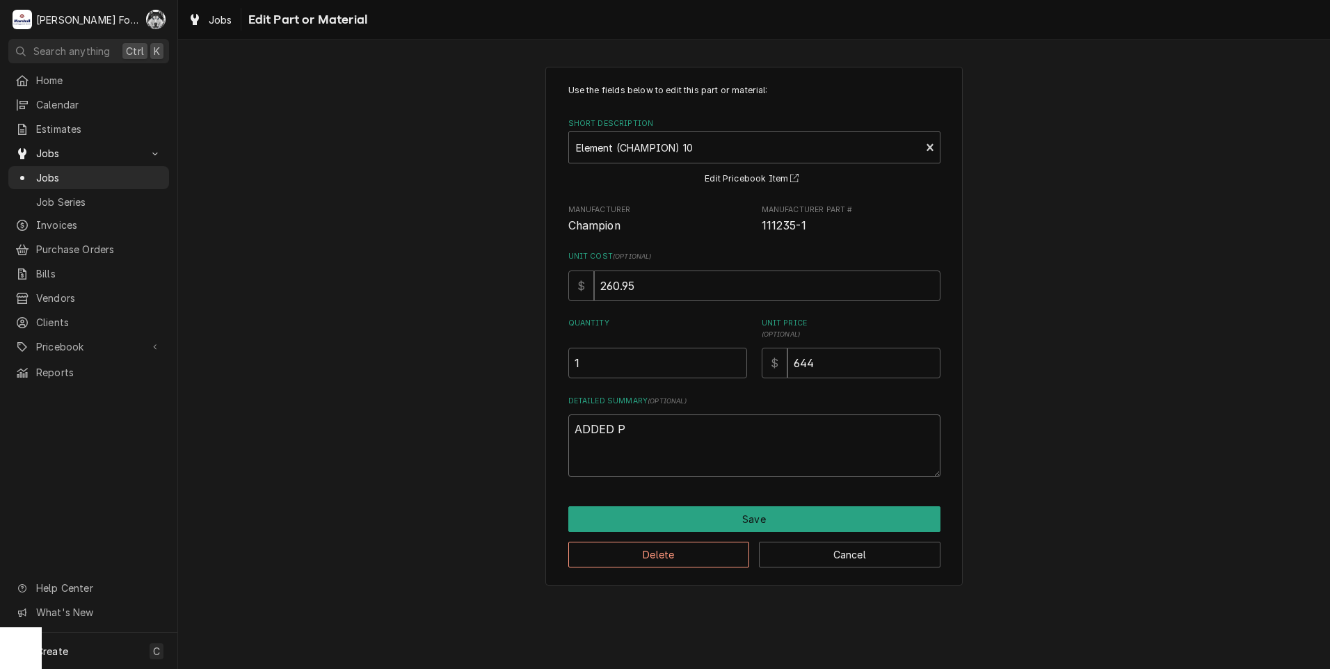
type textarea "x"
type textarea "ADDED PA"
type textarea "x"
type textarea "ADDED PAR"
type textarea "x"
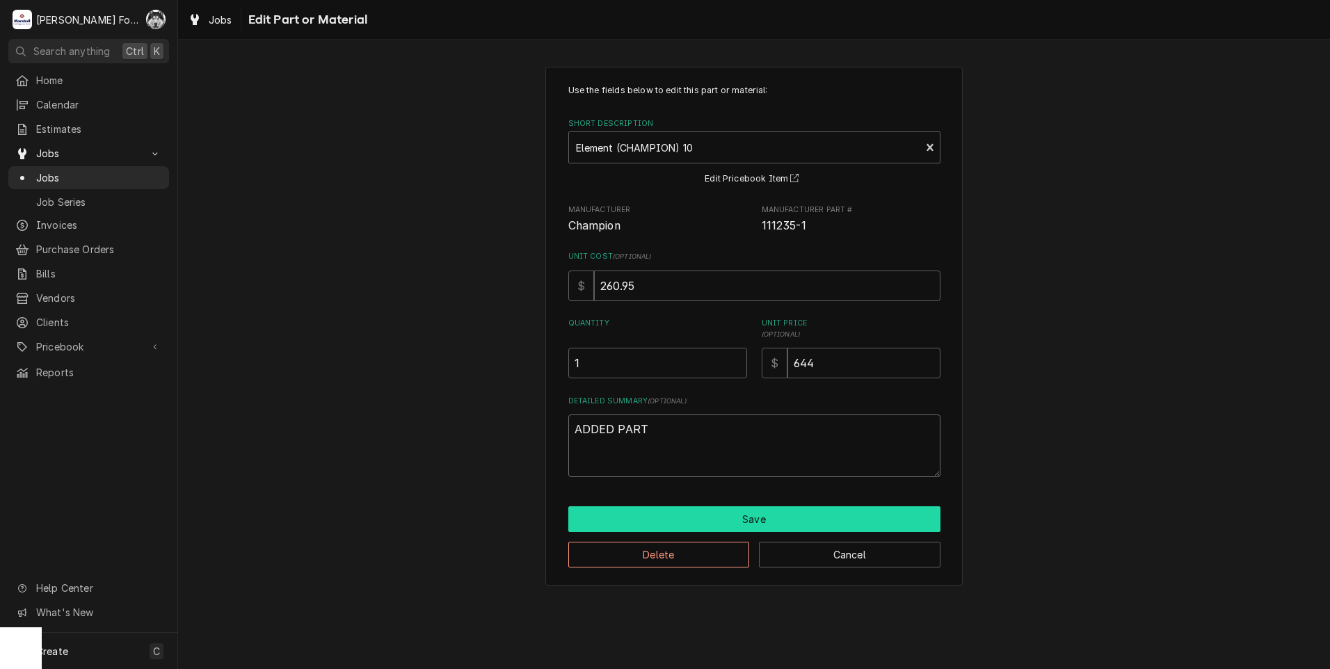
type textarea "ADDED PART"
click at [725, 508] on button "Save" at bounding box center [754, 519] width 372 height 26
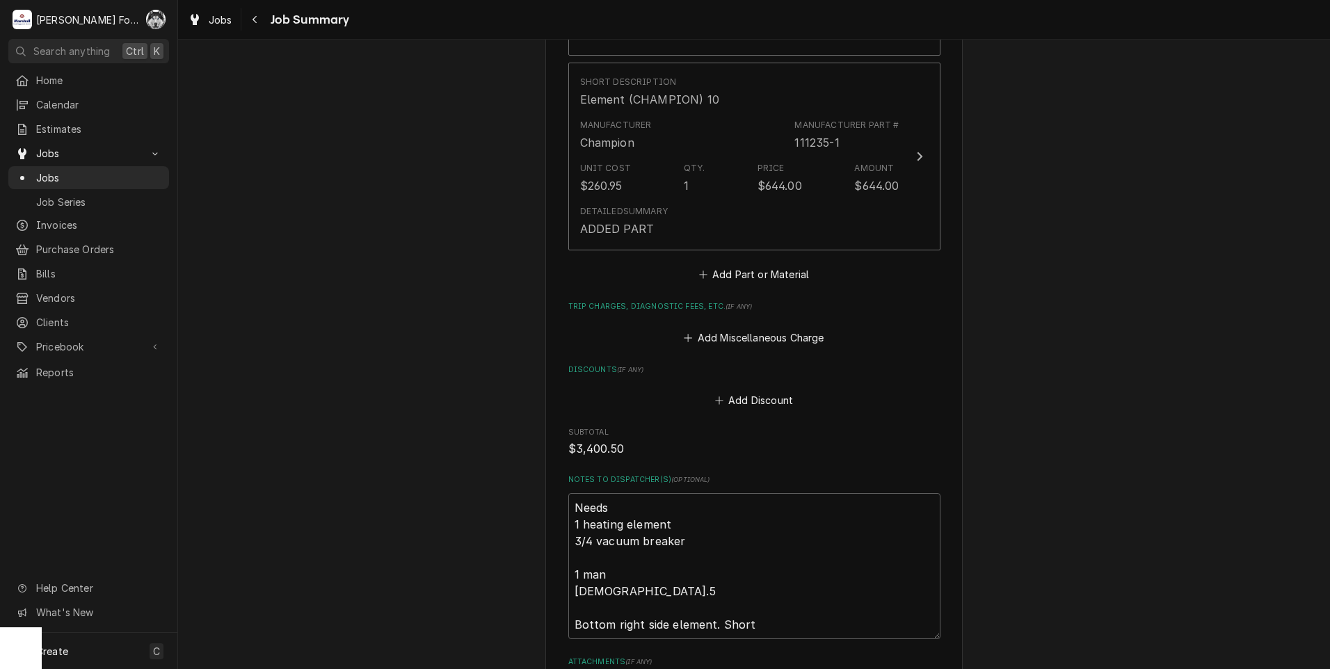
scroll to position [3335, 0]
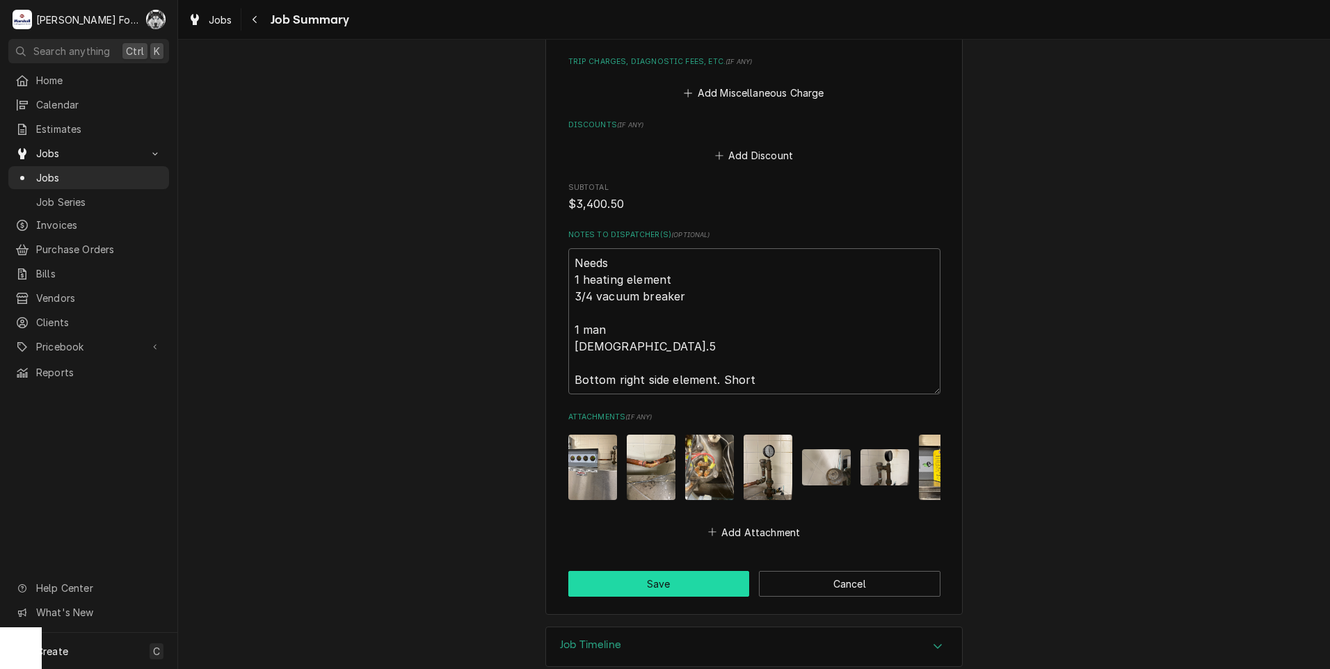
click at [651, 571] on button "Save" at bounding box center [659, 584] width 182 height 26
type textarea "x"
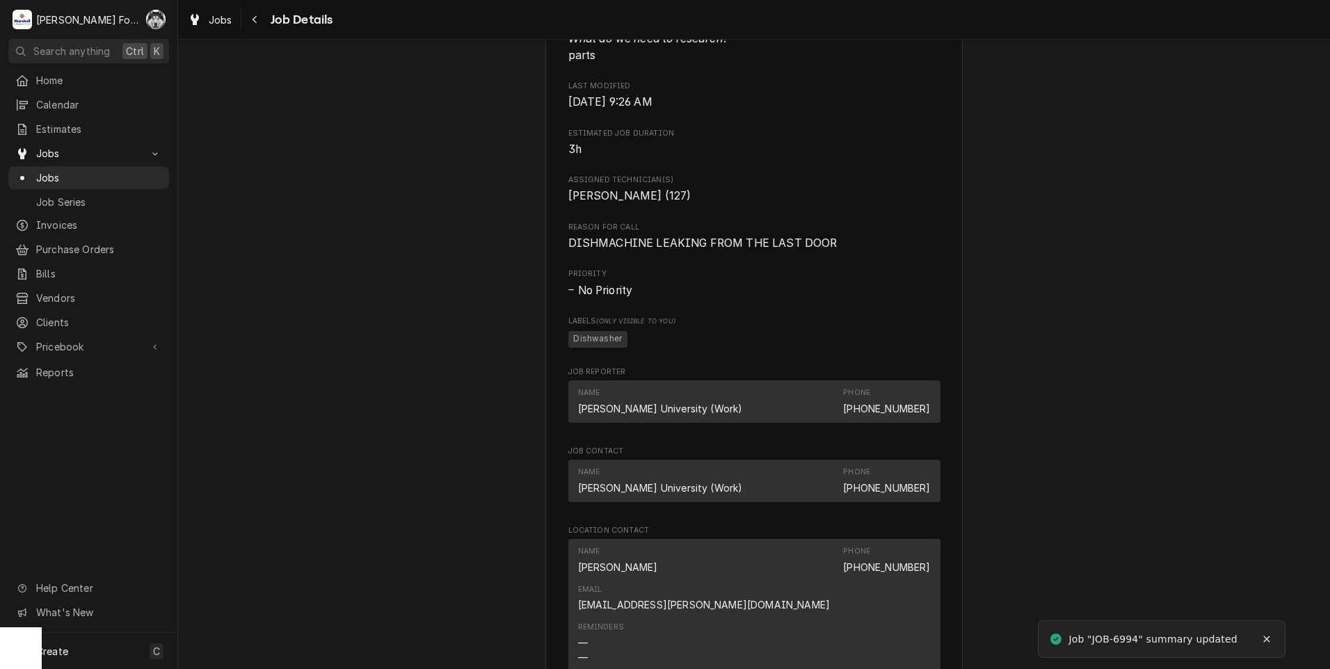
scroll to position [1748, 0]
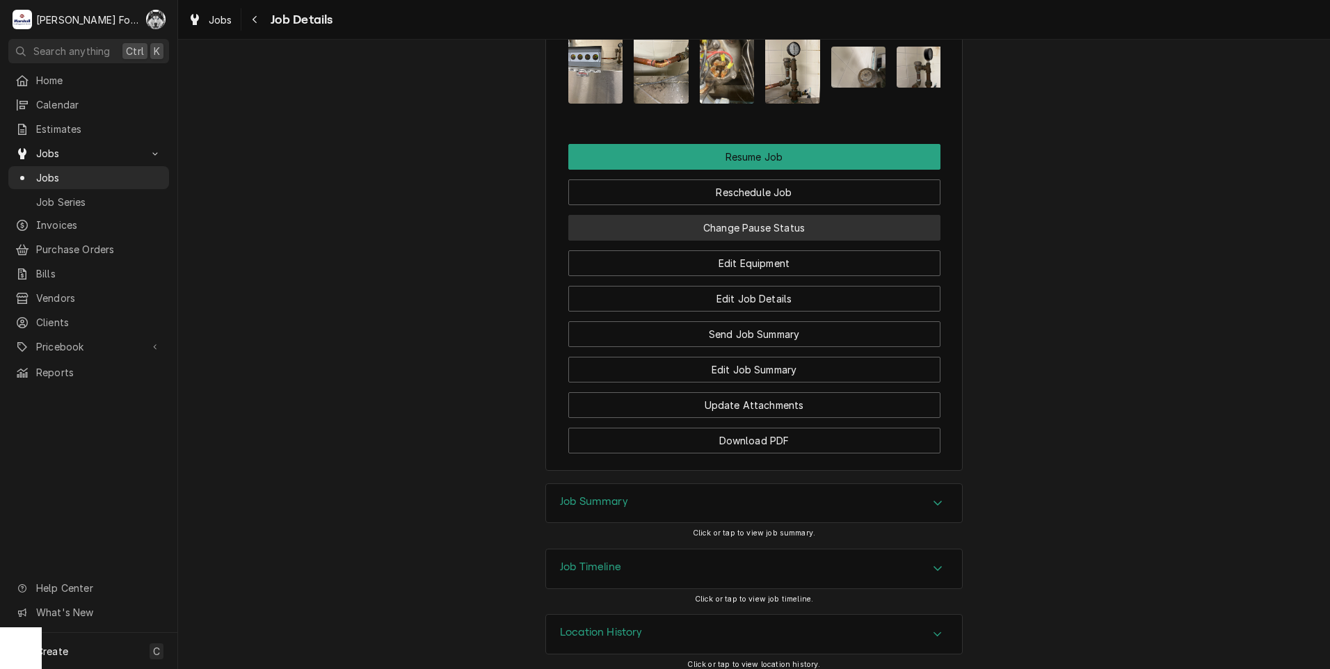
click at [725, 215] on button "Change Pause Status" at bounding box center [754, 228] width 372 height 26
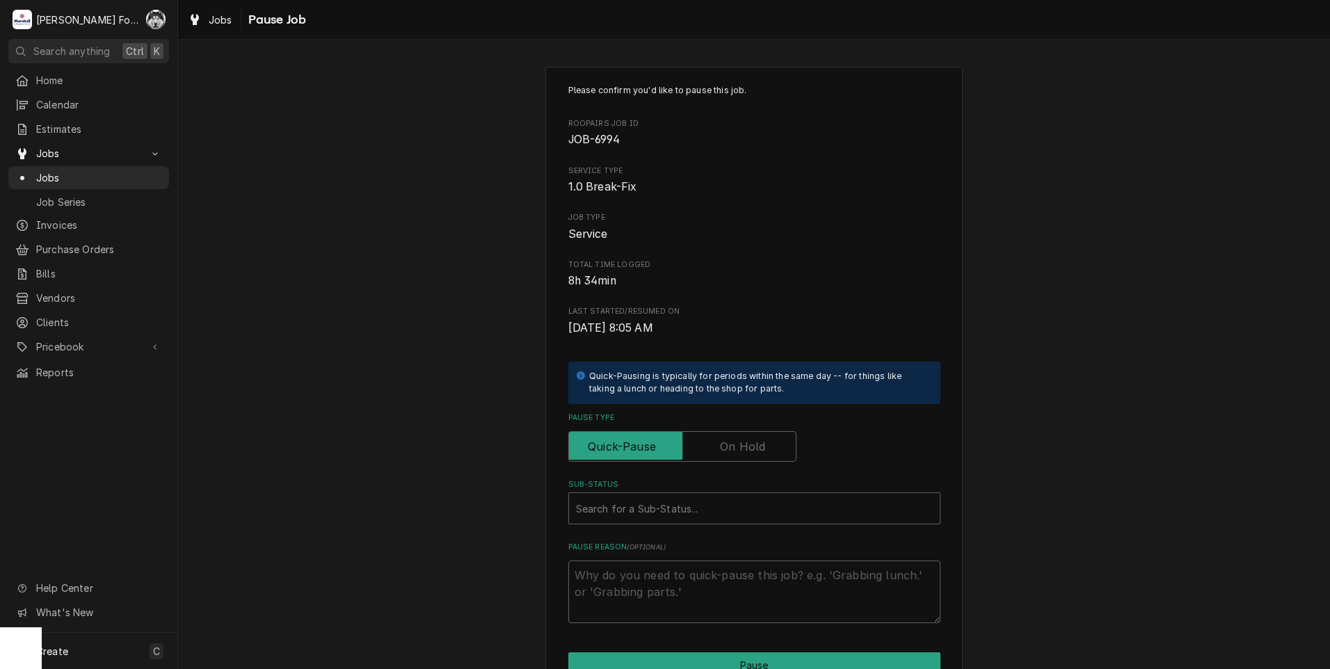
click at [728, 446] on label "Pause Type" at bounding box center [682, 446] width 228 height 31
click at [728, 446] on input "Pause Type" at bounding box center [682, 446] width 216 height 31
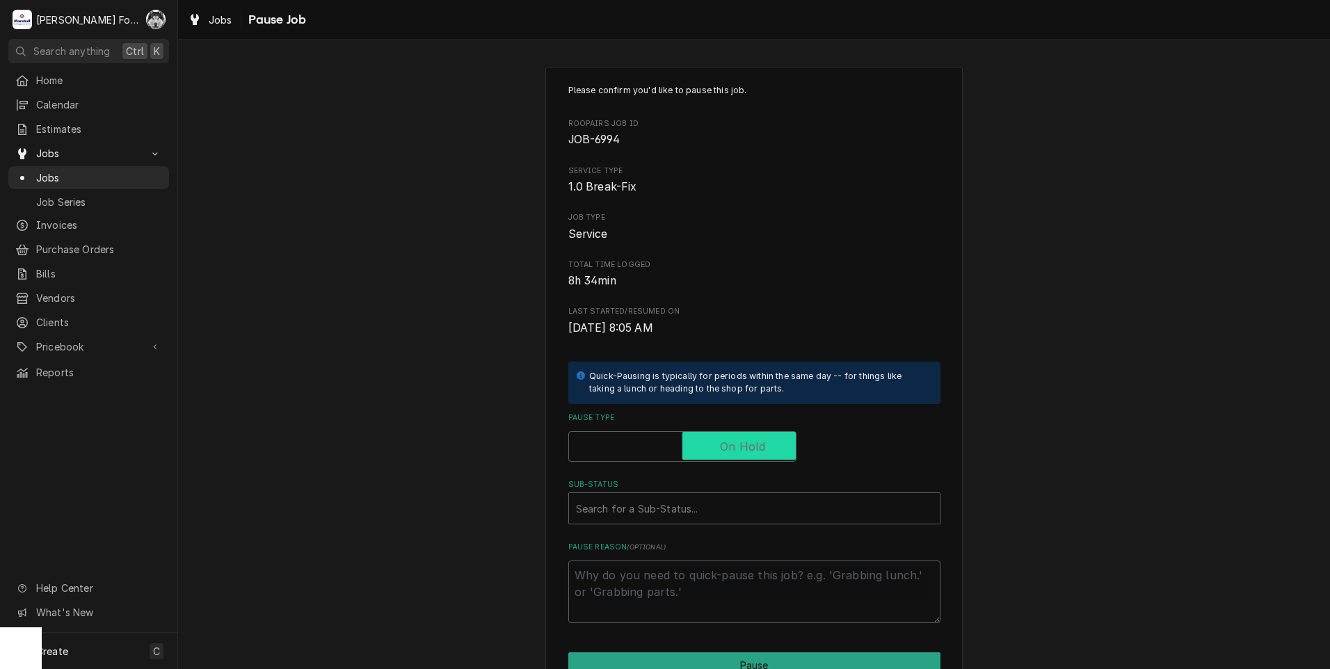
checkbox input "true"
click at [684, 523] on div "Search for a Sub-Status..." at bounding box center [754, 508] width 371 height 31
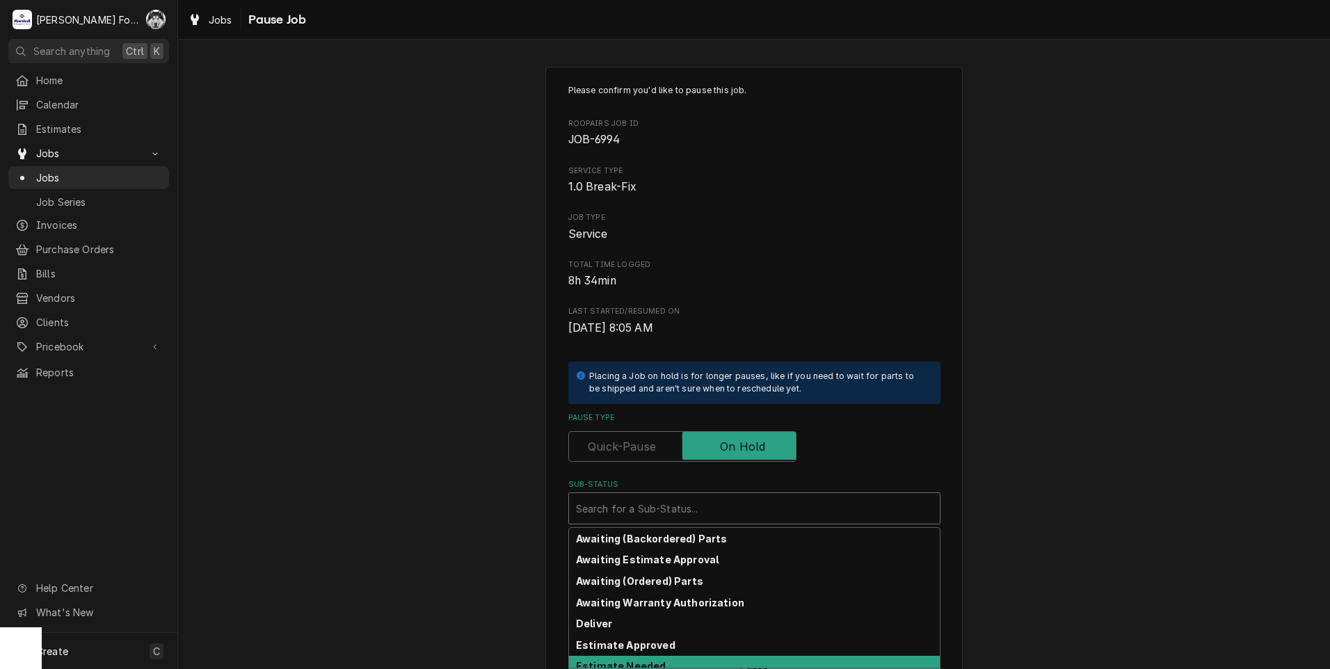
click at [649, 661] on strong "Estimate Needed" at bounding box center [621, 666] width 90 height 12
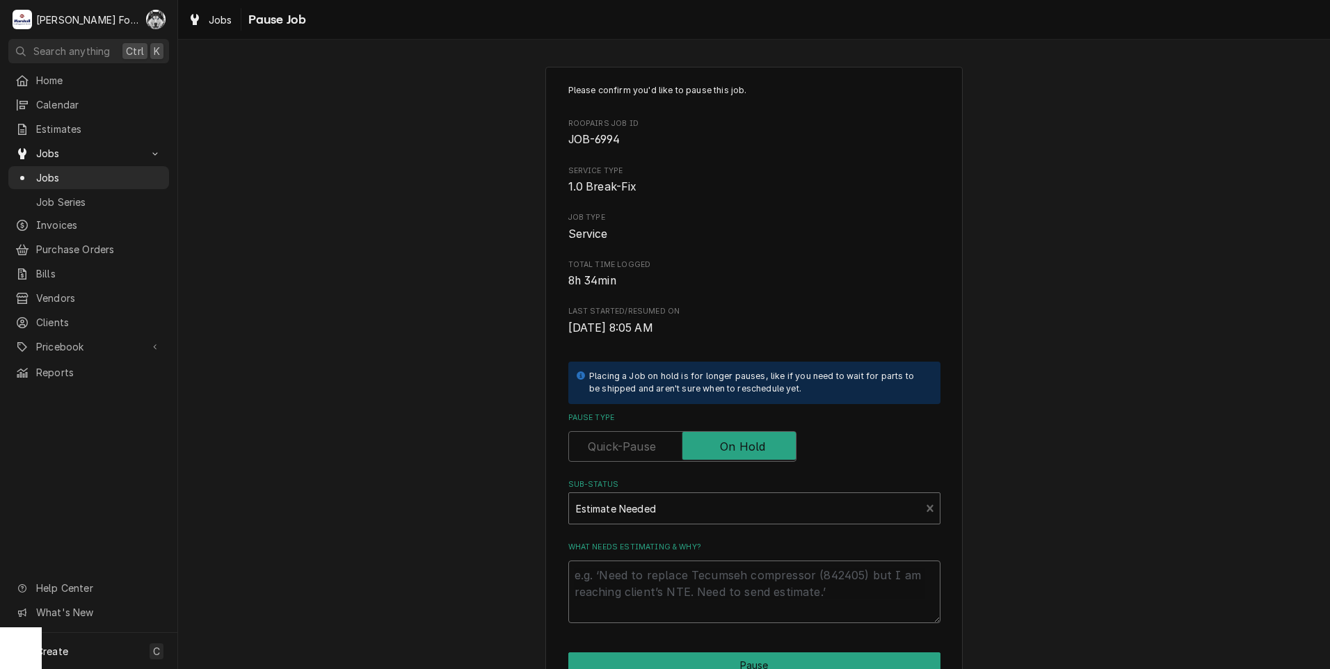
click at [669, 588] on textarea "What needs estimating & why?" at bounding box center [754, 592] width 372 height 63
type textarea "x"
type textarea "P"
type textarea "x"
type textarea "PA"
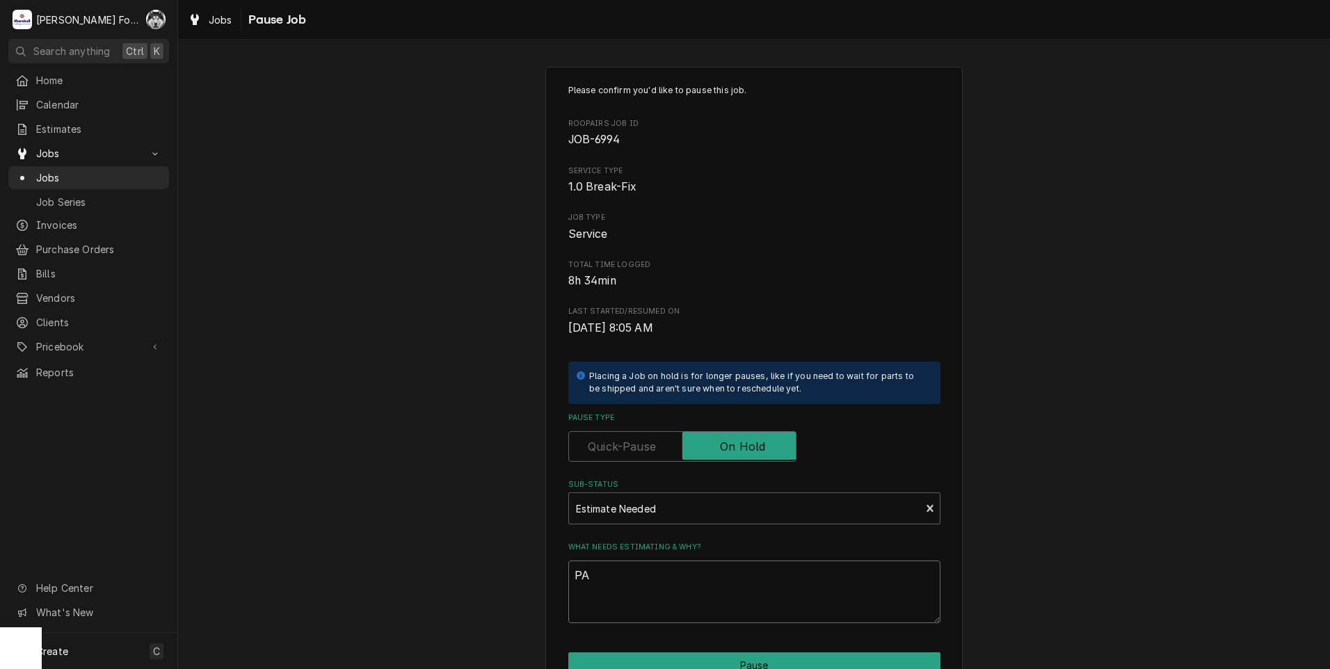
type textarea "x"
type textarea "PAR"
type textarea "x"
type textarea "PART"
type textarea "x"
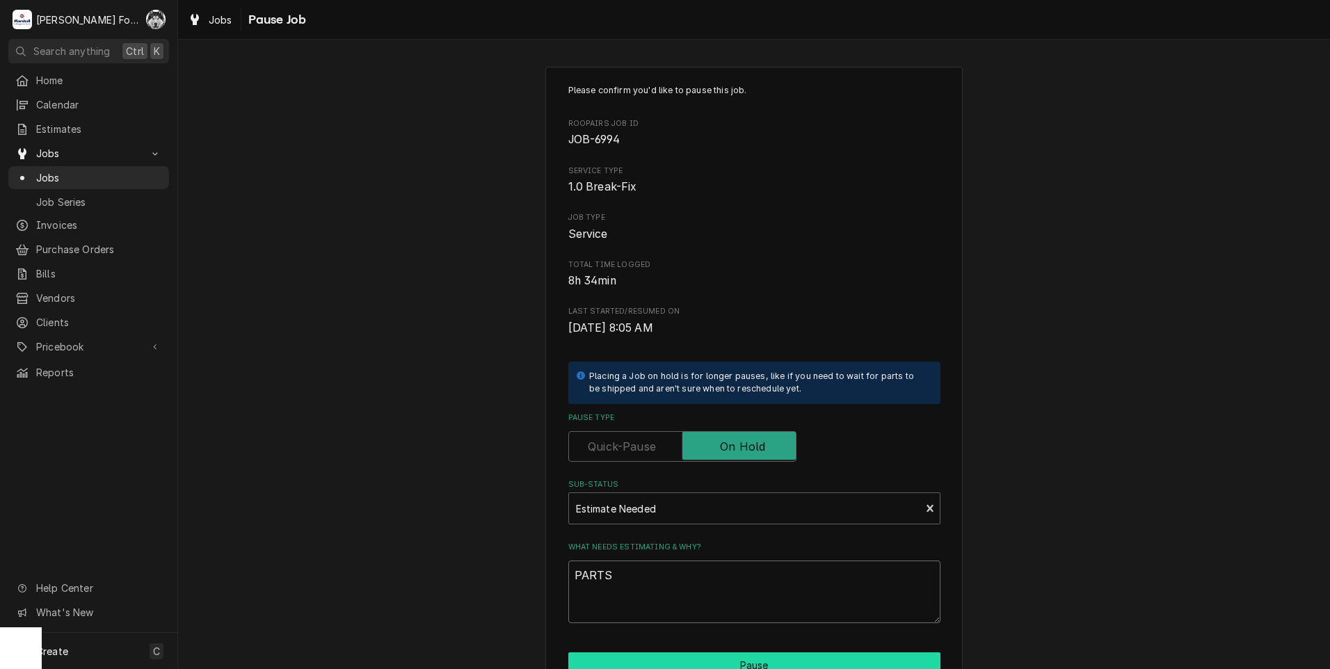
type textarea "PARTS"
click at [670, 663] on button "Pause" at bounding box center [754, 665] width 372 height 26
type textarea "x"
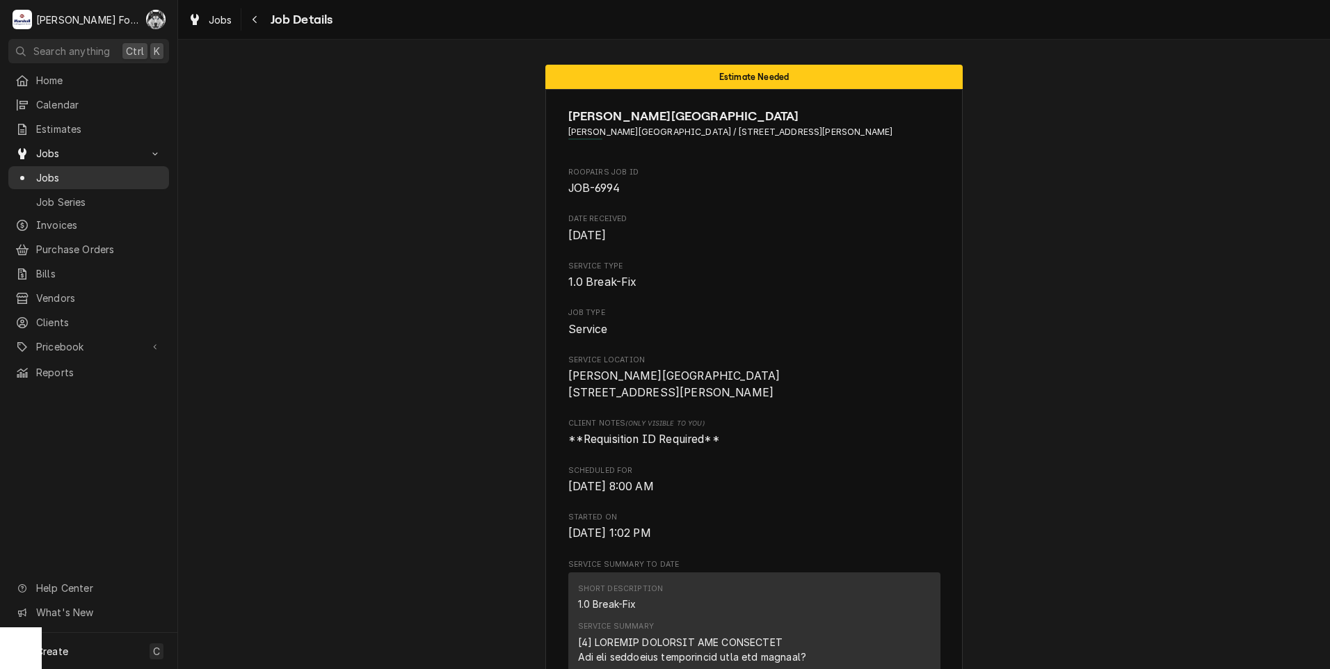
click at [51, 174] on span "Jobs" at bounding box center [99, 177] width 126 height 15
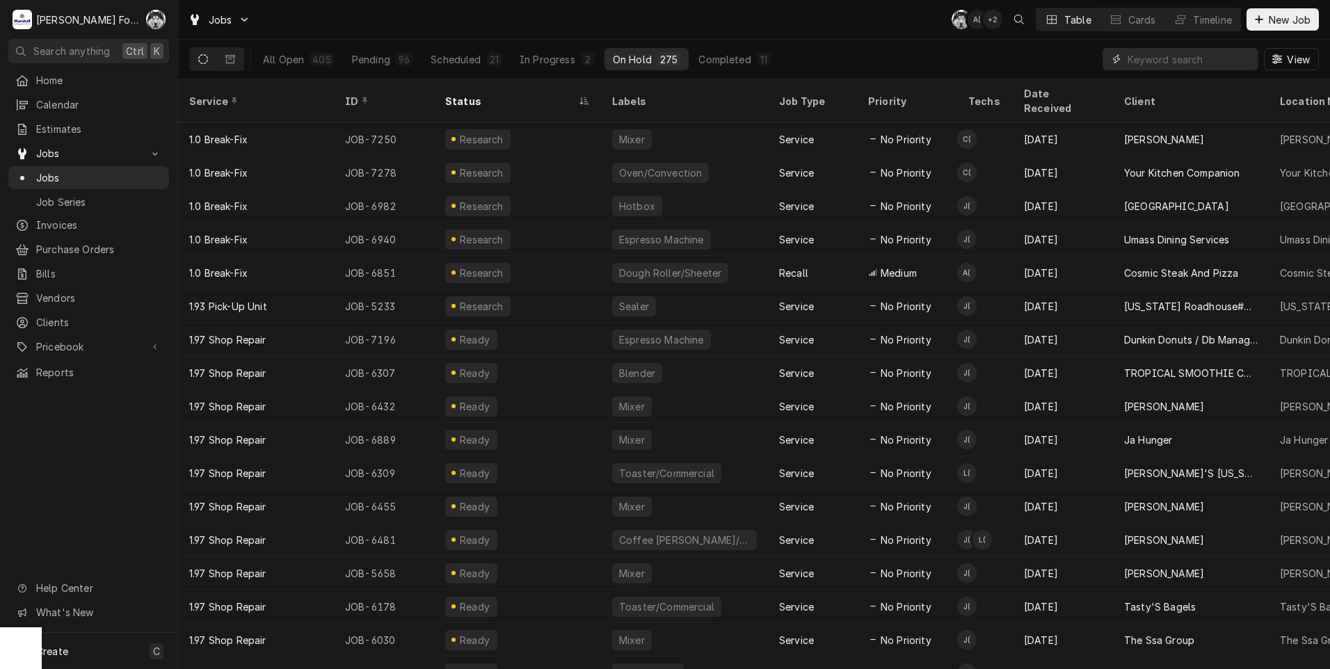
drag, startPoint x: 0, startPoint y: 0, endPoint x: 1077, endPoint y: 72, distance: 1079.6
click at [1096, 72] on div "All Open 405 Pending 96 Scheduled 21 In Progress 2 On Hold 275 Completed 11 View" at bounding box center [753, 59] width 1129 height 39
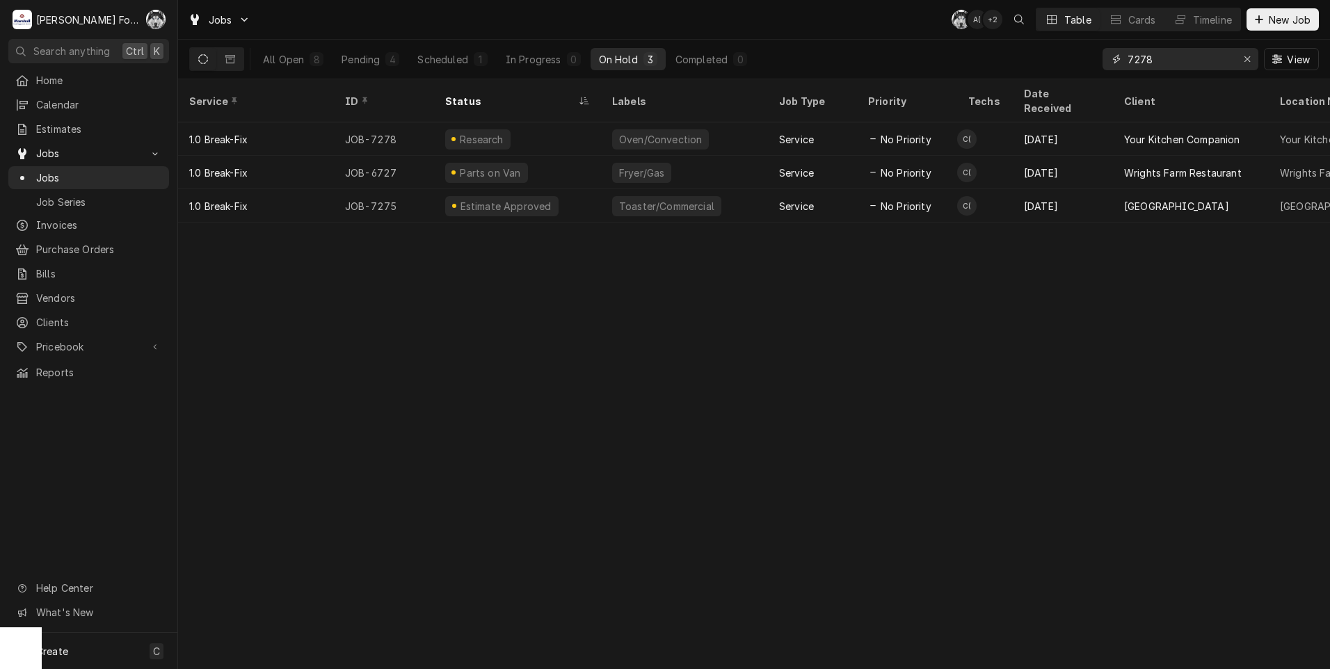
type input "7278"
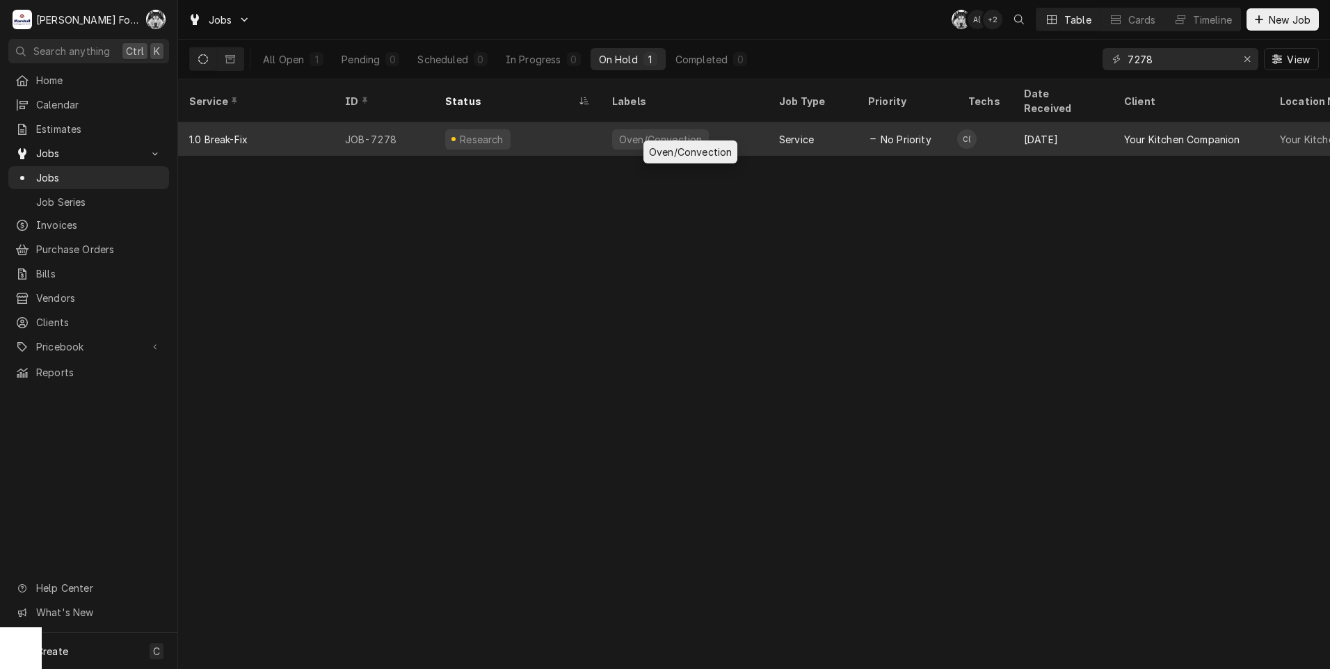
click at [698, 132] on div "Oven/Convection" at bounding box center [684, 138] width 167 height 33
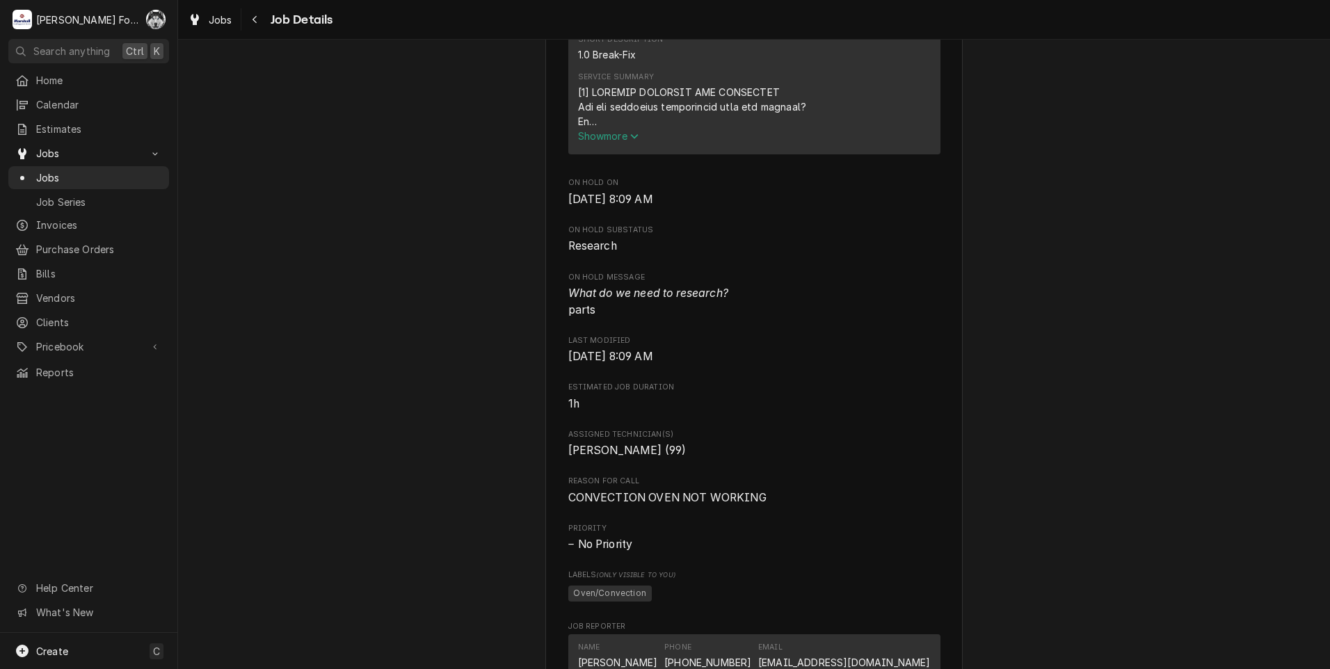
scroll to position [695, 0]
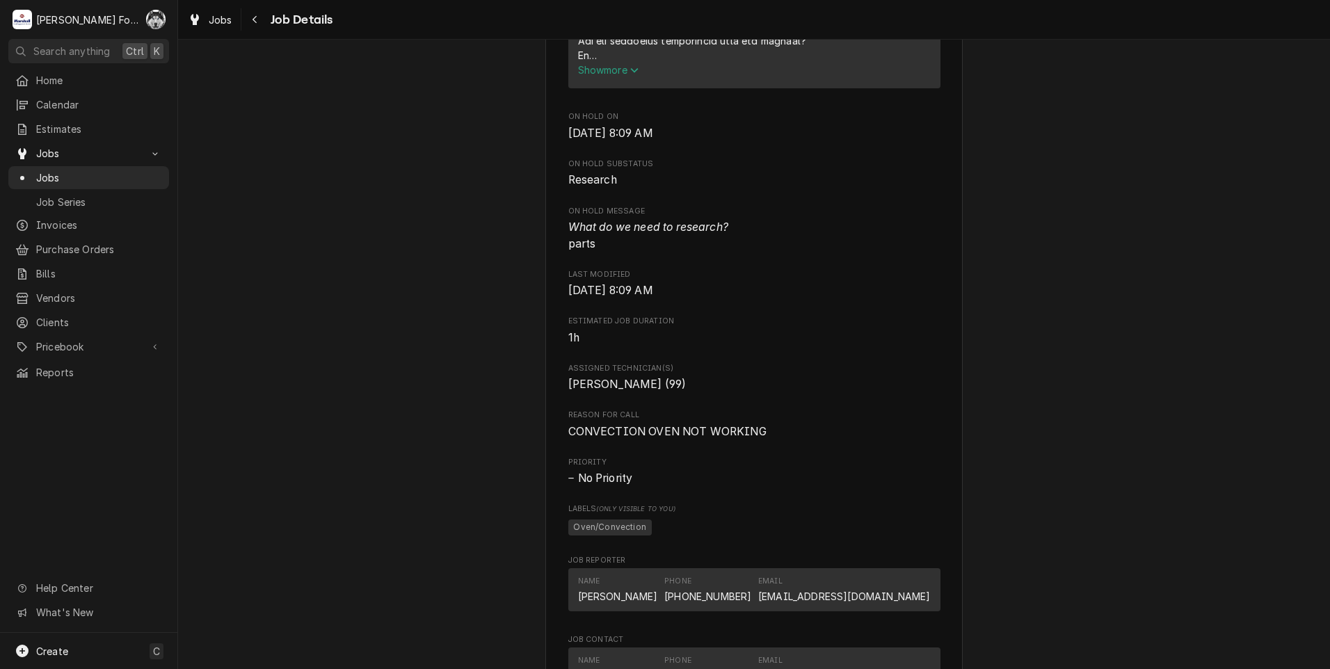
click at [1068, 249] on div "Research Your Kitchen Companion Your Kitchen [STREET_ADDRESS][PERSON_NAME] Roop…" at bounding box center [754, 363] width 1152 height 2009
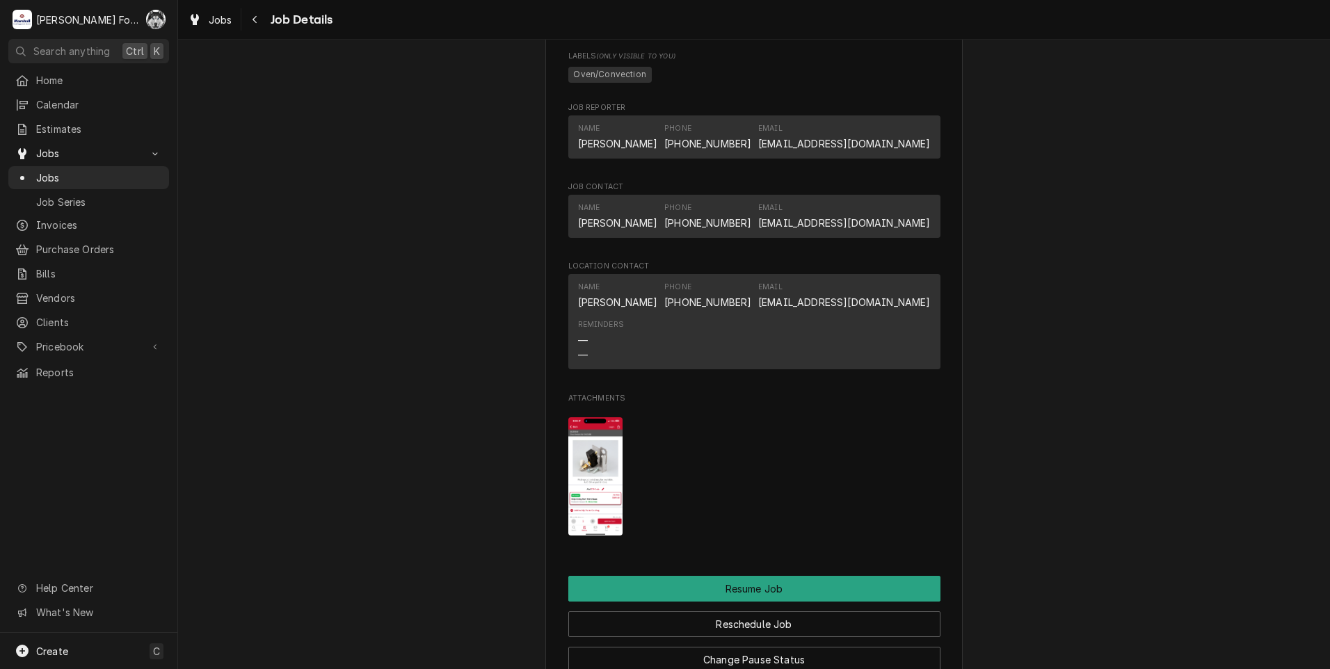
scroll to position [1159, 0]
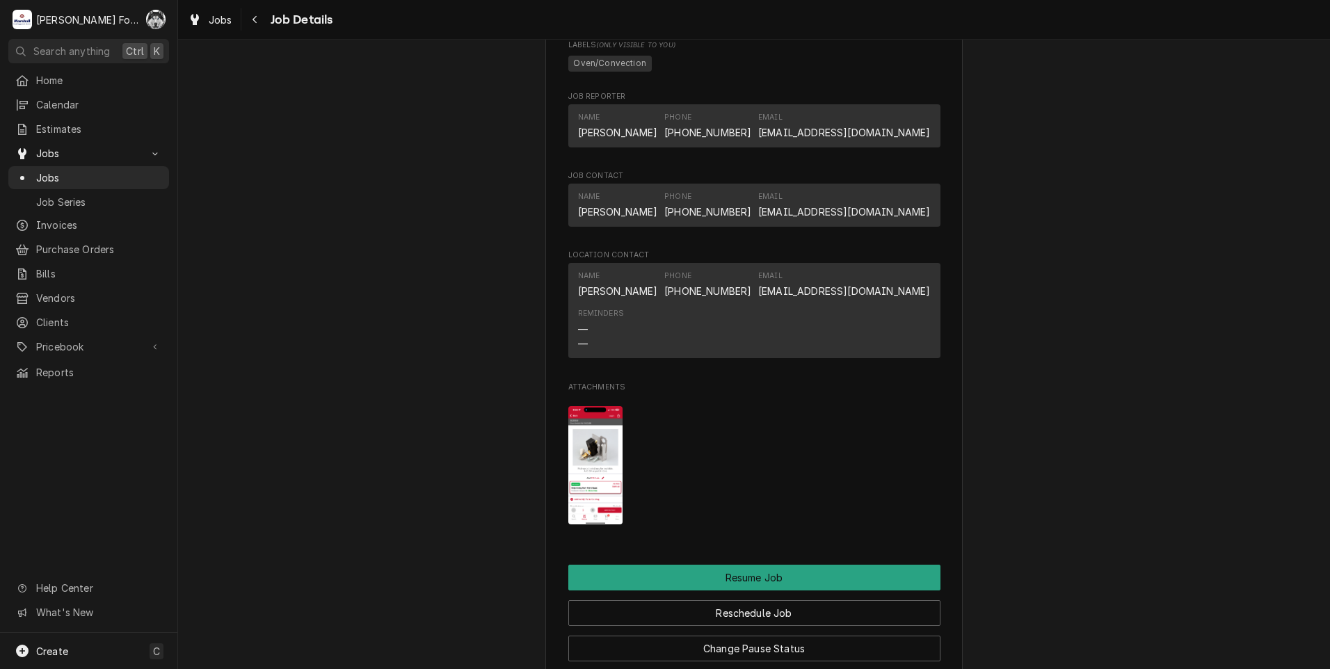
click at [587, 465] on img "Attachments" at bounding box center [595, 465] width 55 height 119
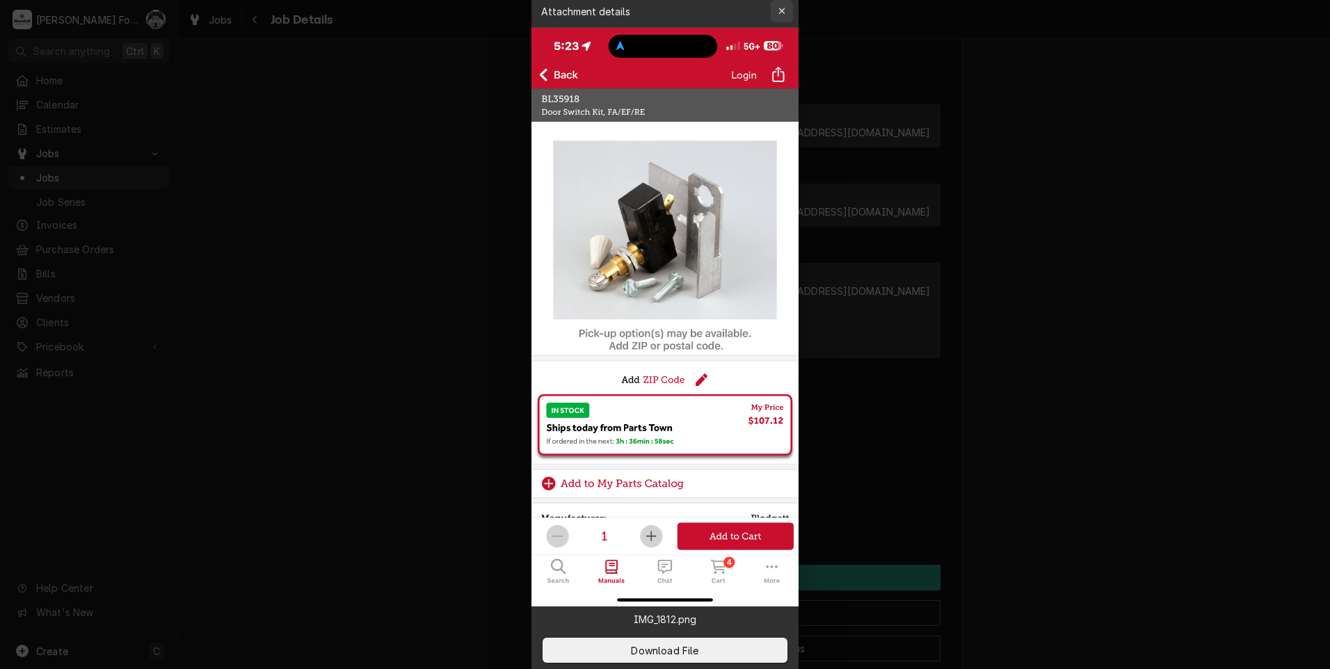
click at [788, 1] on button "button" at bounding box center [782, 11] width 22 height 22
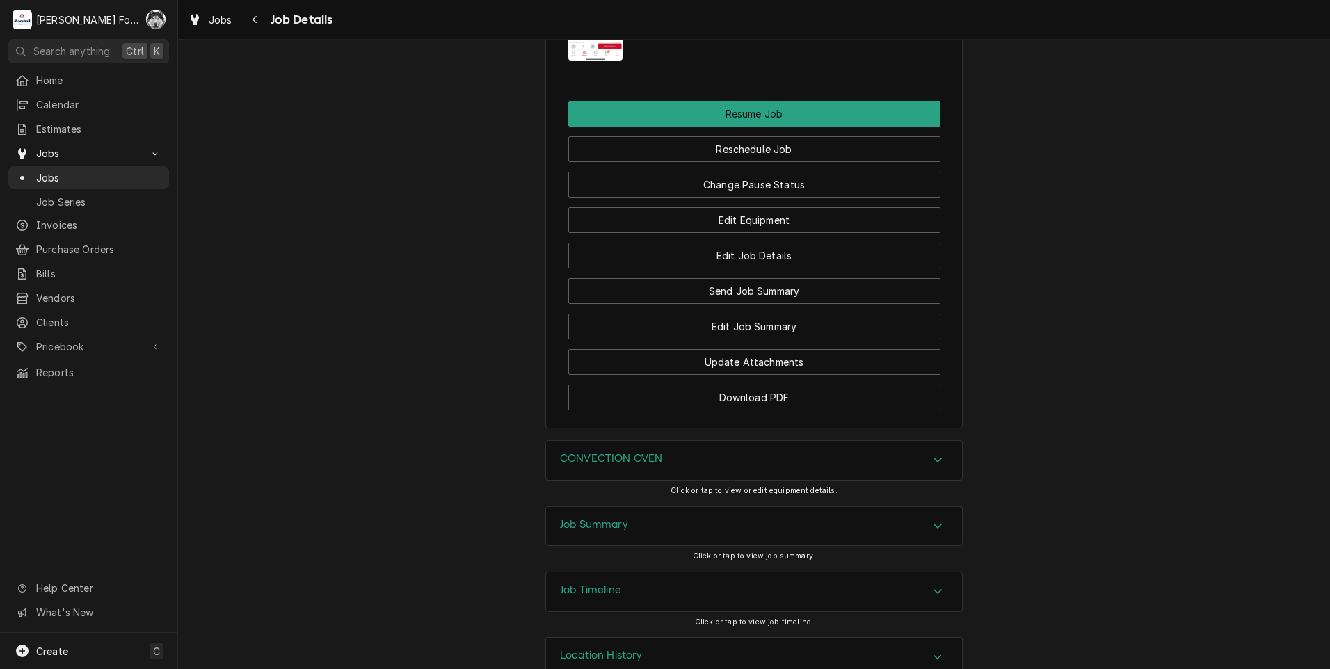
scroll to position [1673, 0]
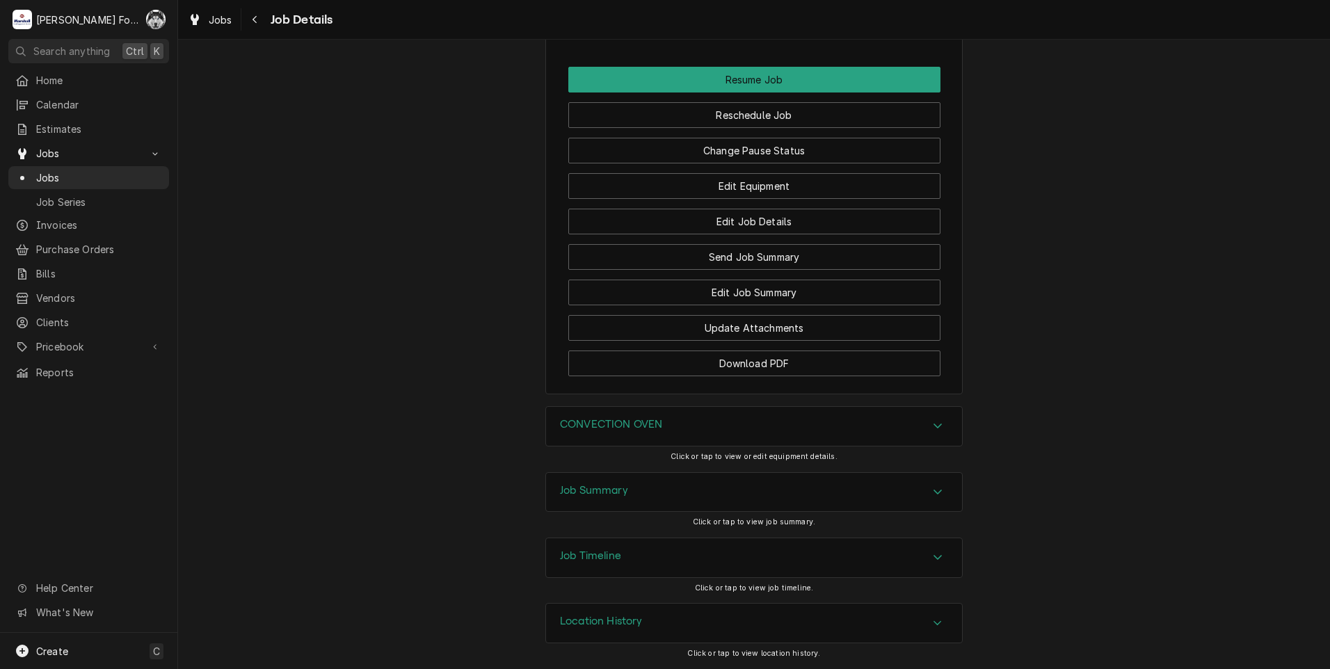
click at [651, 426] on h3 "CONVECTION OVEN" at bounding box center [611, 424] width 102 height 13
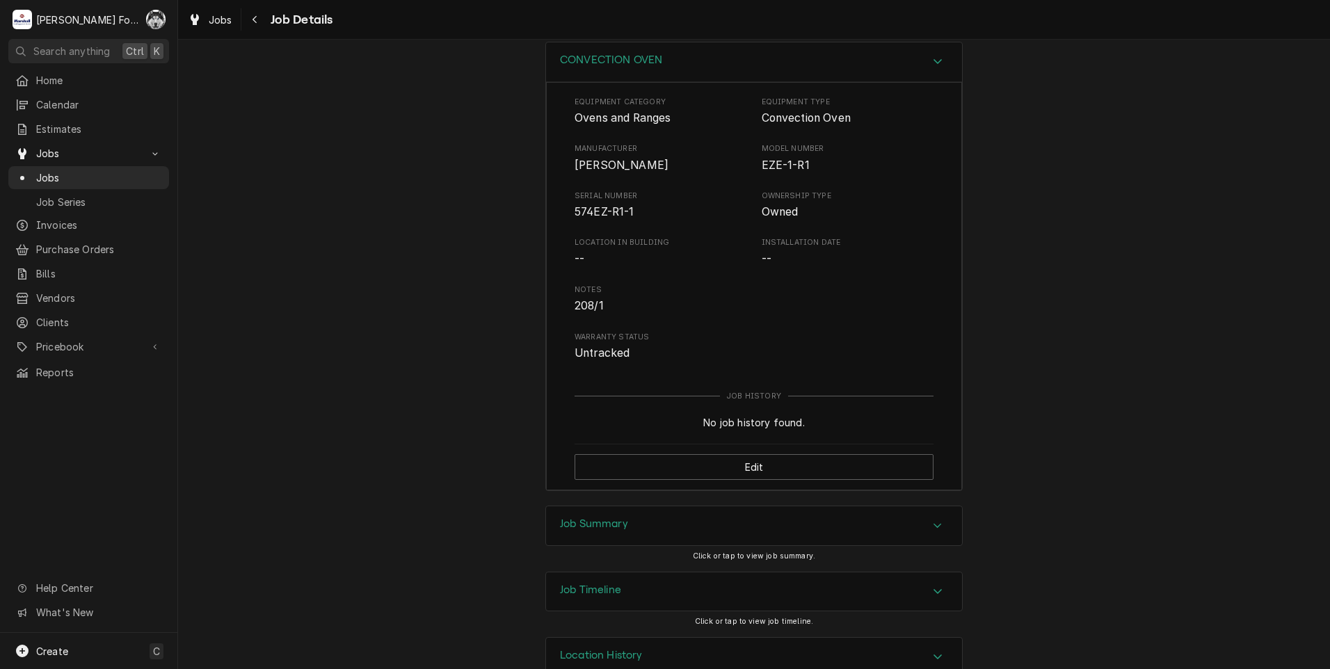
scroll to position [2072, 0]
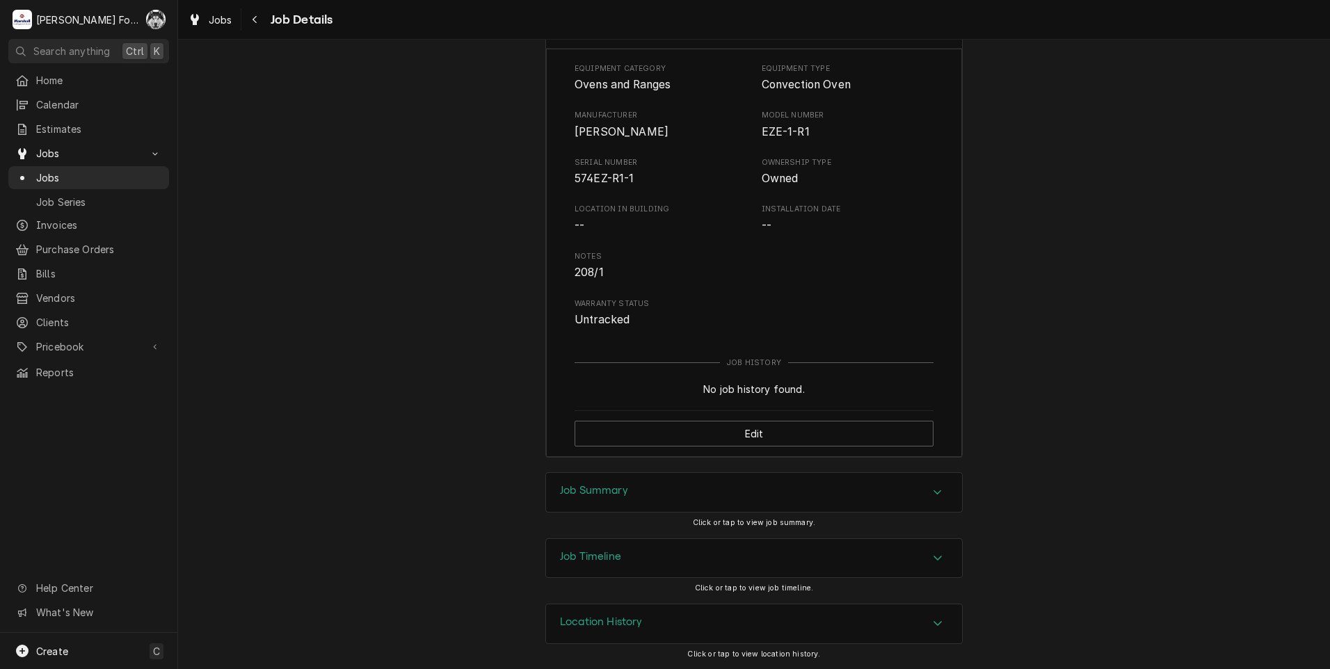
click at [716, 490] on div "Job Summary" at bounding box center [754, 492] width 416 height 39
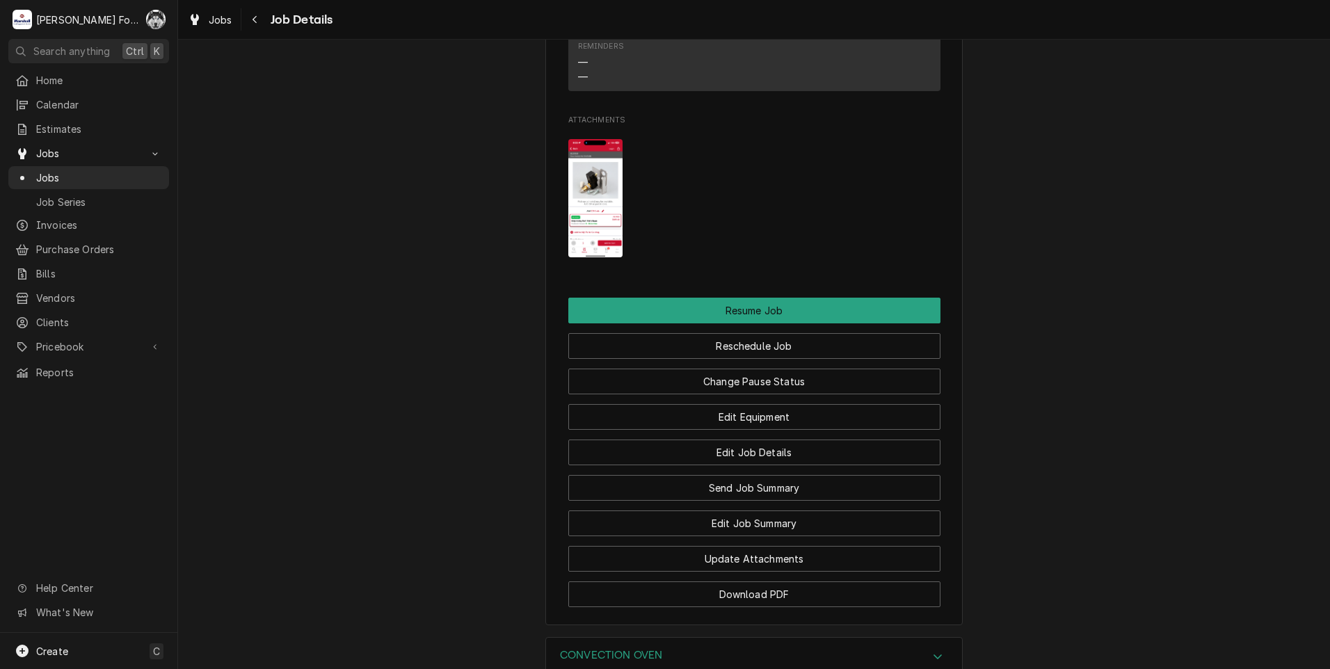
scroll to position [1533, 0]
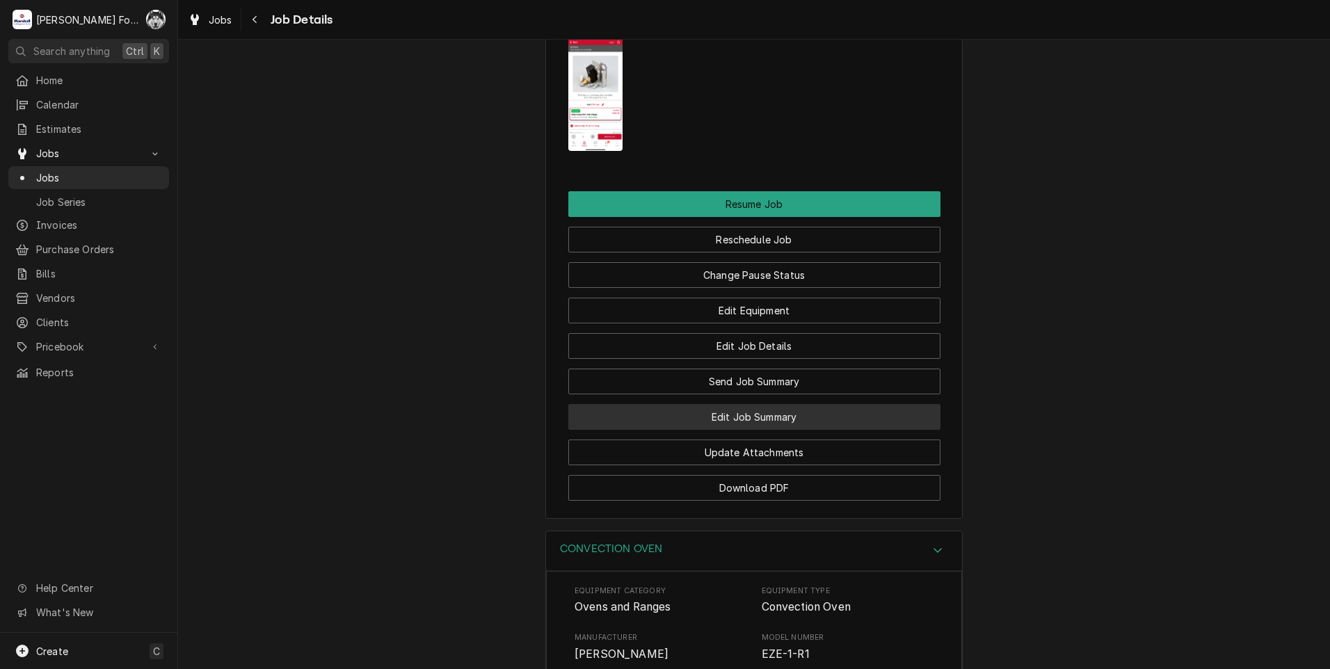
click at [736, 430] on button "Edit Job Summary" at bounding box center [754, 417] width 372 height 26
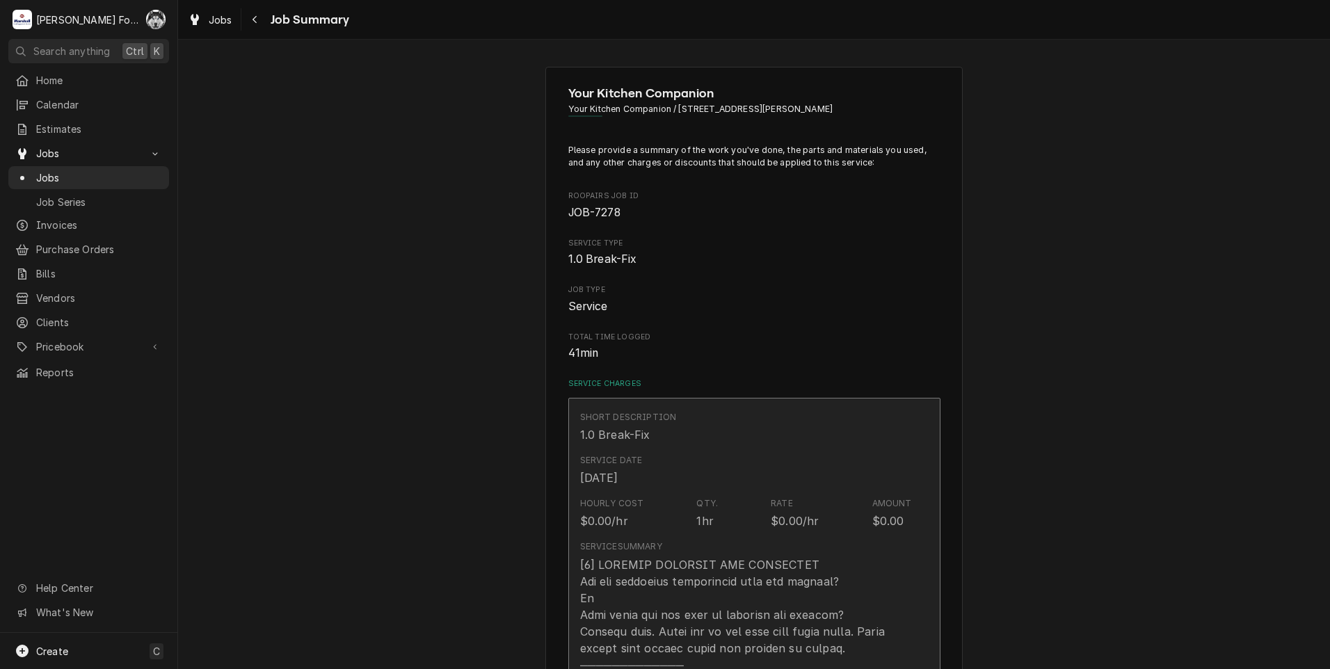
type textarea "x"
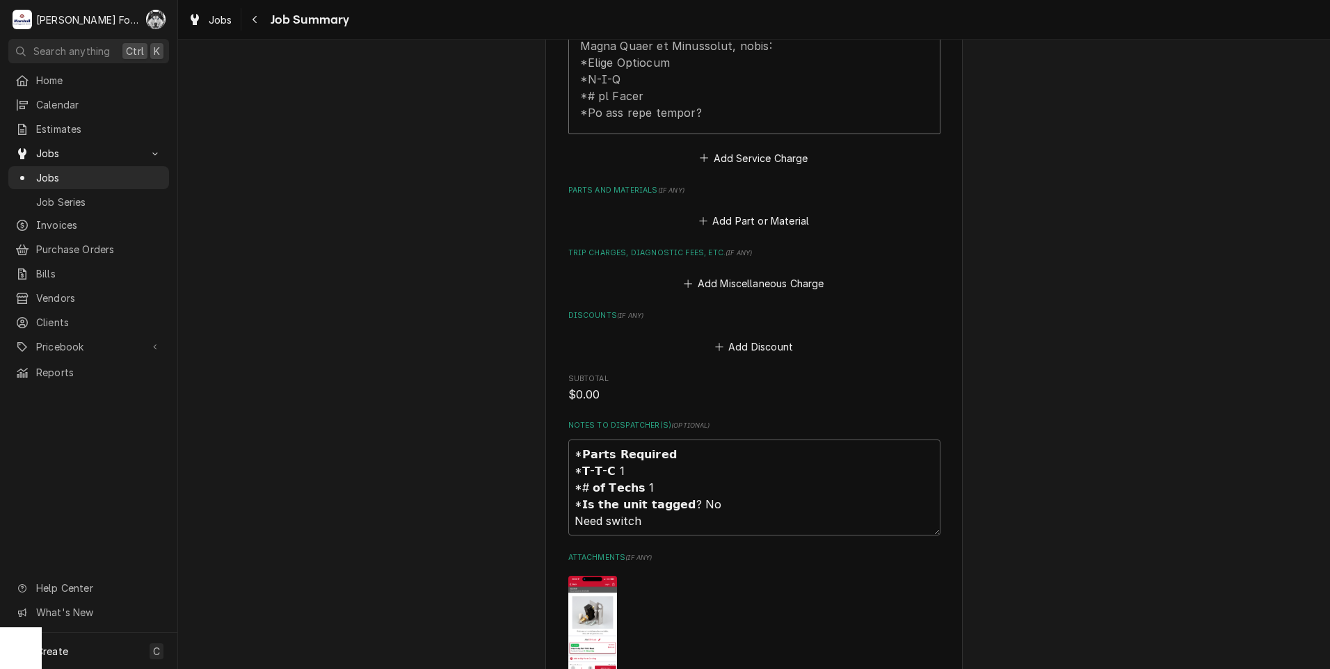
scroll to position [927, 0]
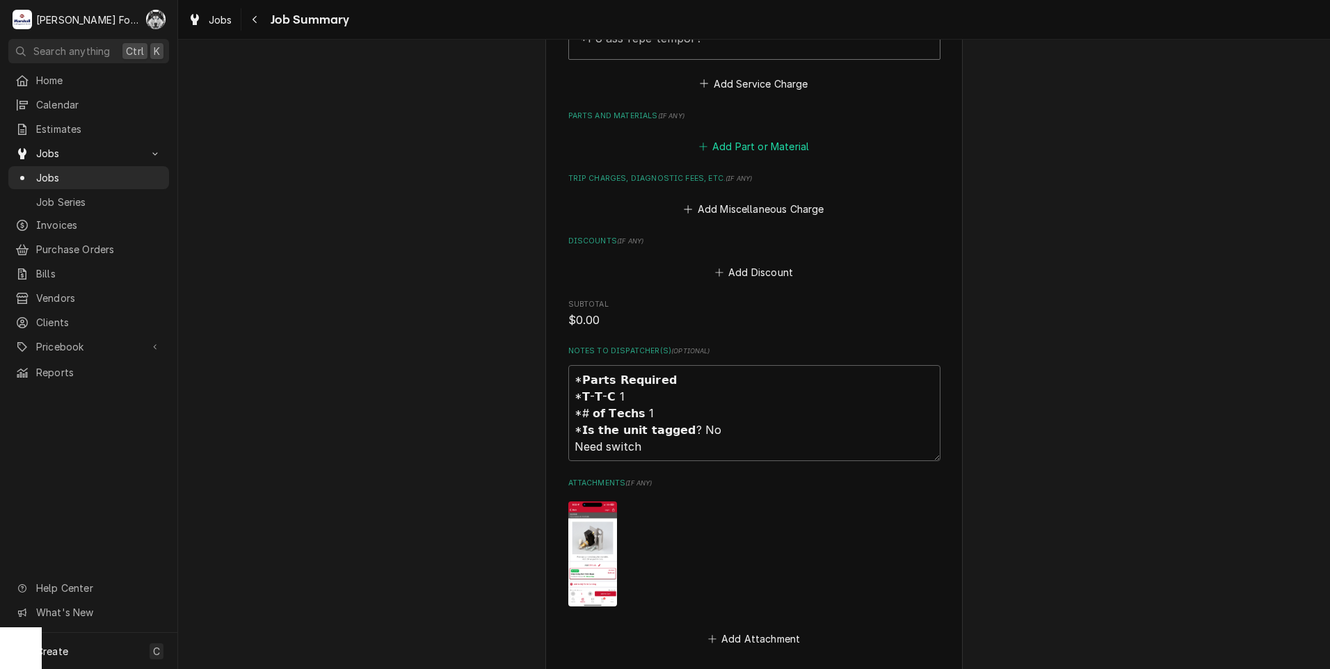
click at [758, 137] on button "Add Part or Material" at bounding box center [753, 146] width 115 height 19
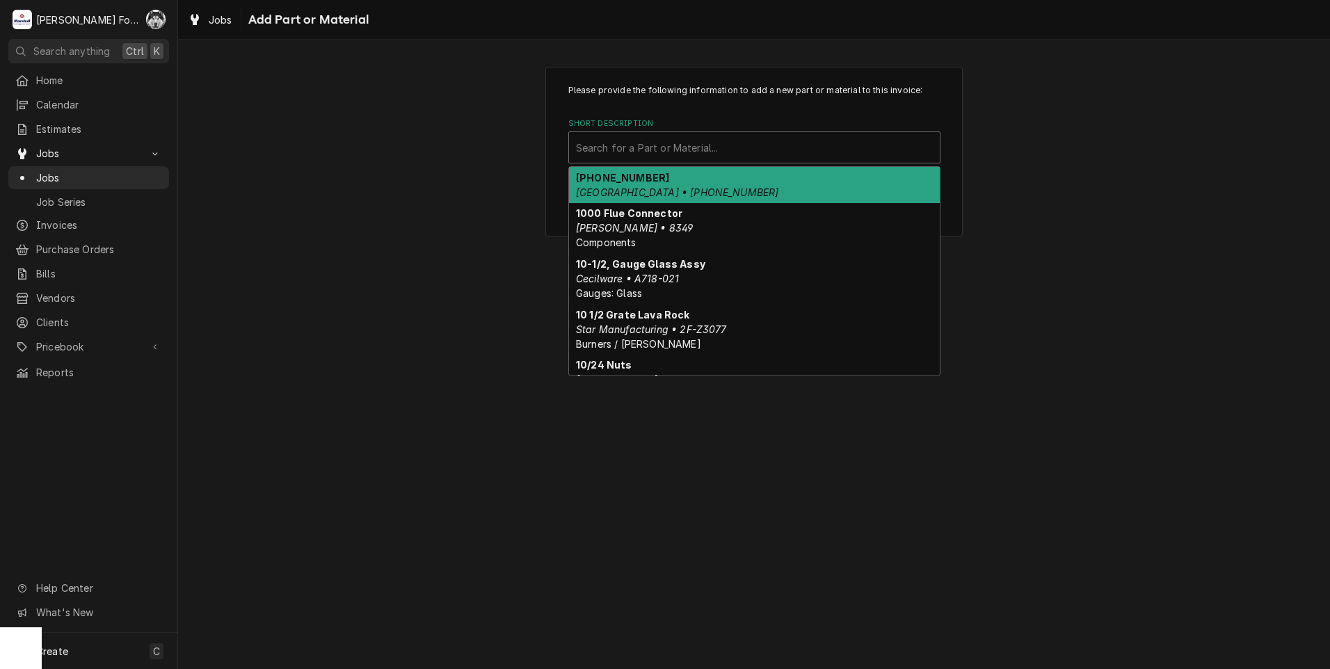
click at [731, 143] on div "Short Description" at bounding box center [754, 147] width 357 height 25
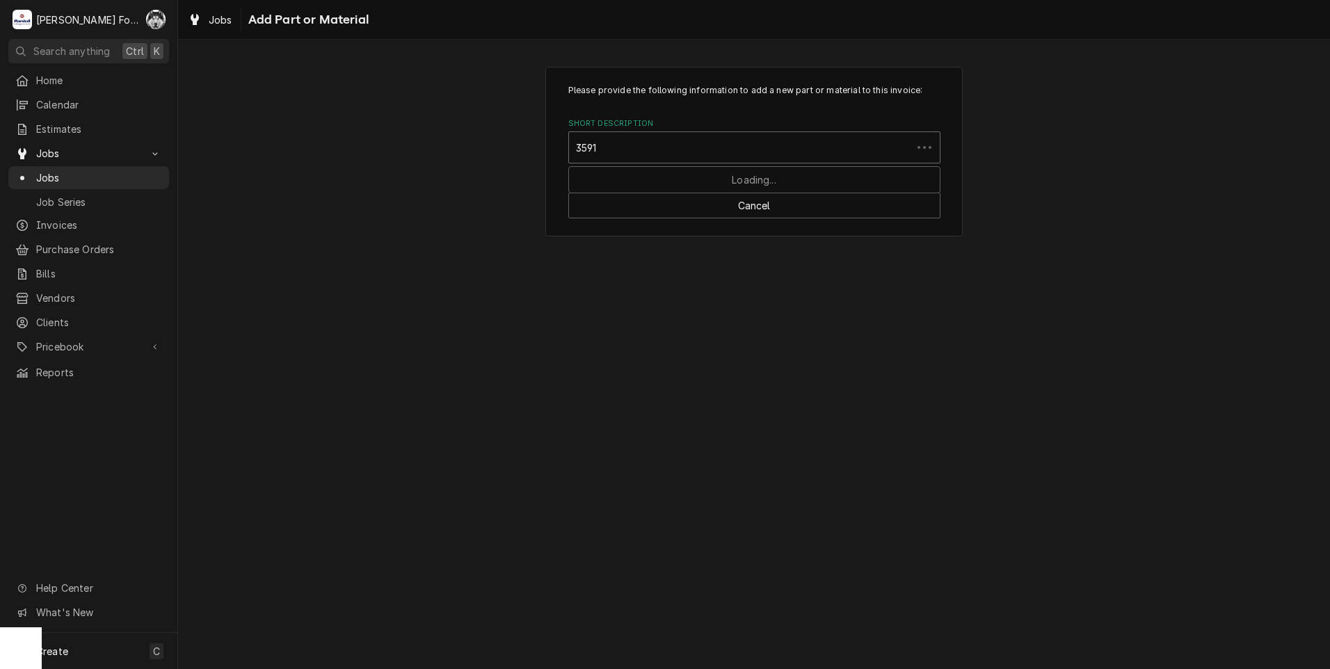
type input "35918"
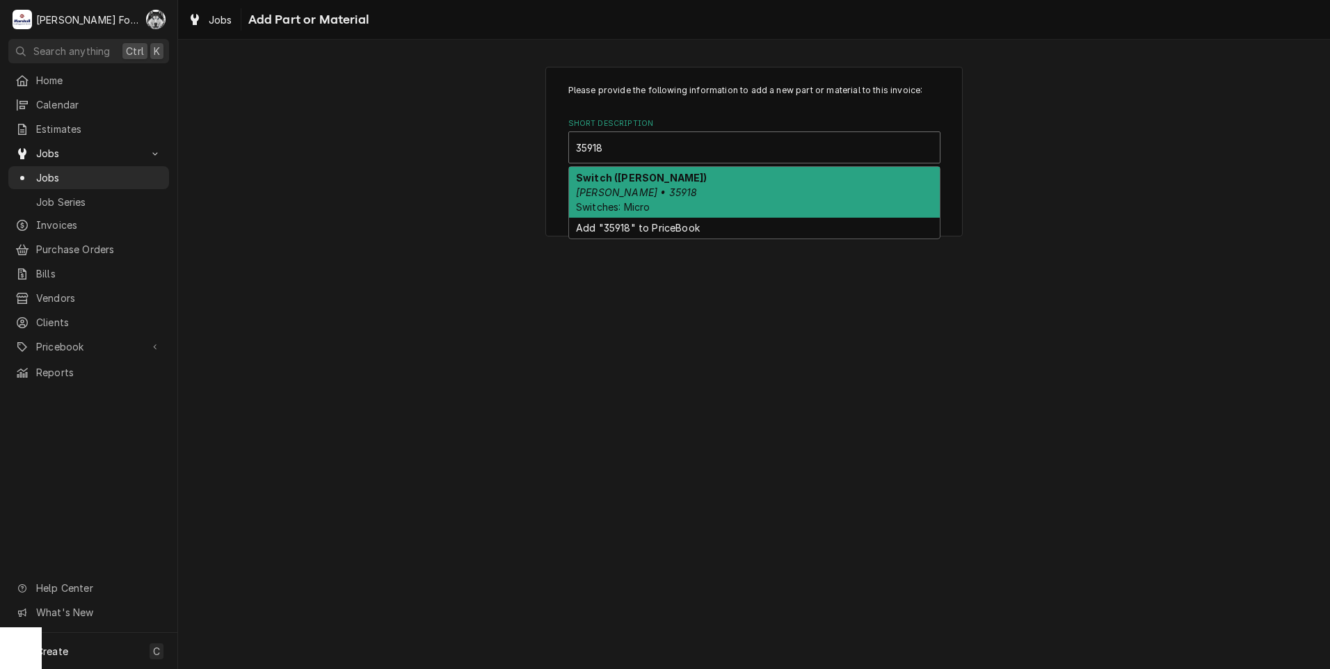
click at [736, 177] on div "Switch (BLODGETT) Blodgett • 35918 Switches: Micro" at bounding box center [754, 192] width 371 height 51
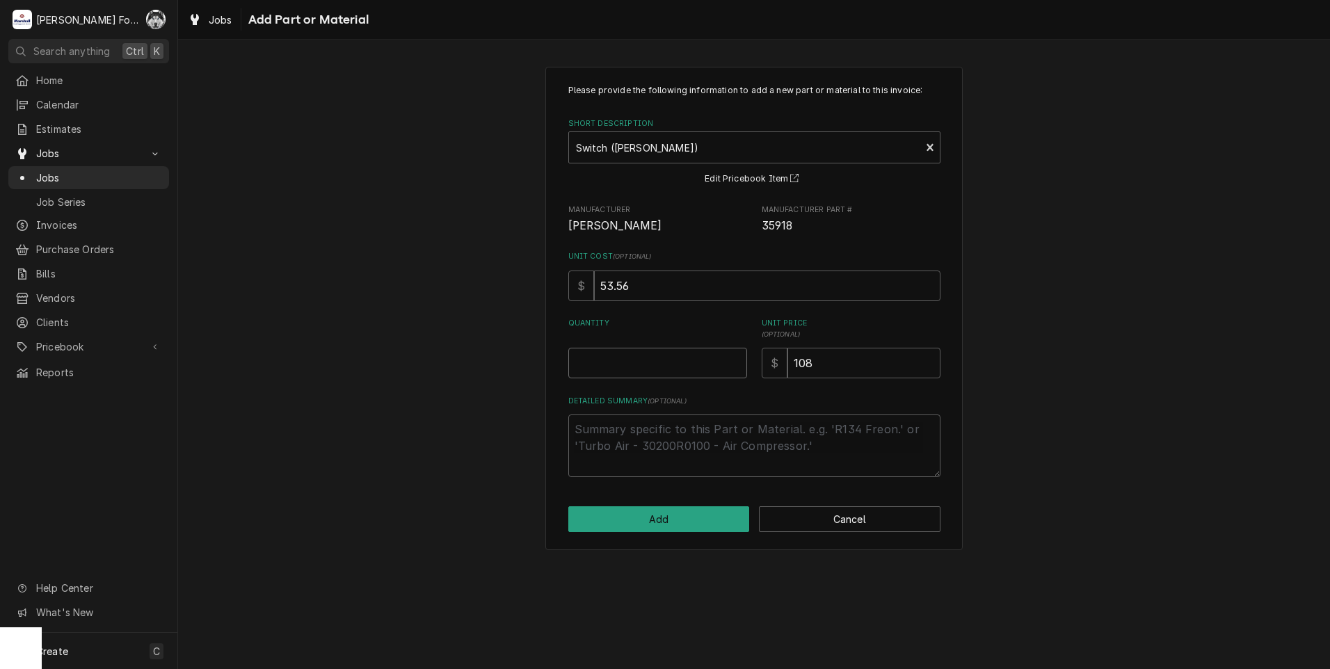
click at [734, 355] on input "Quantity" at bounding box center [657, 363] width 179 height 31
click at [736, 357] on input "Quantity" at bounding box center [657, 363] width 179 height 31
type textarea "x"
type input "0.5"
click at [736, 357] on input "0.5" at bounding box center [657, 363] width 179 height 31
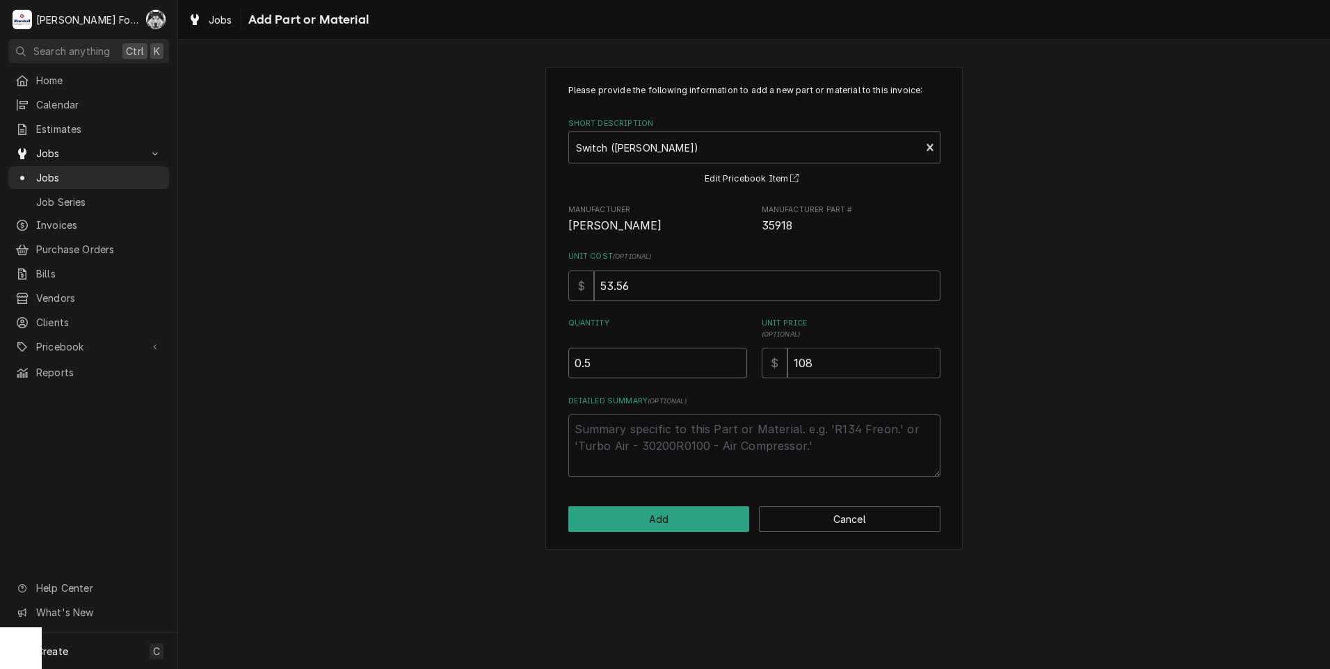
type textarea "x"
type input "1"
click at [736, 357] on input "1" at bounding box center [657, 363] width 179 height 31
click at [676, 526] on button "Add" at bounding box center [659, 519] width 182 height 26
type textarea "x"
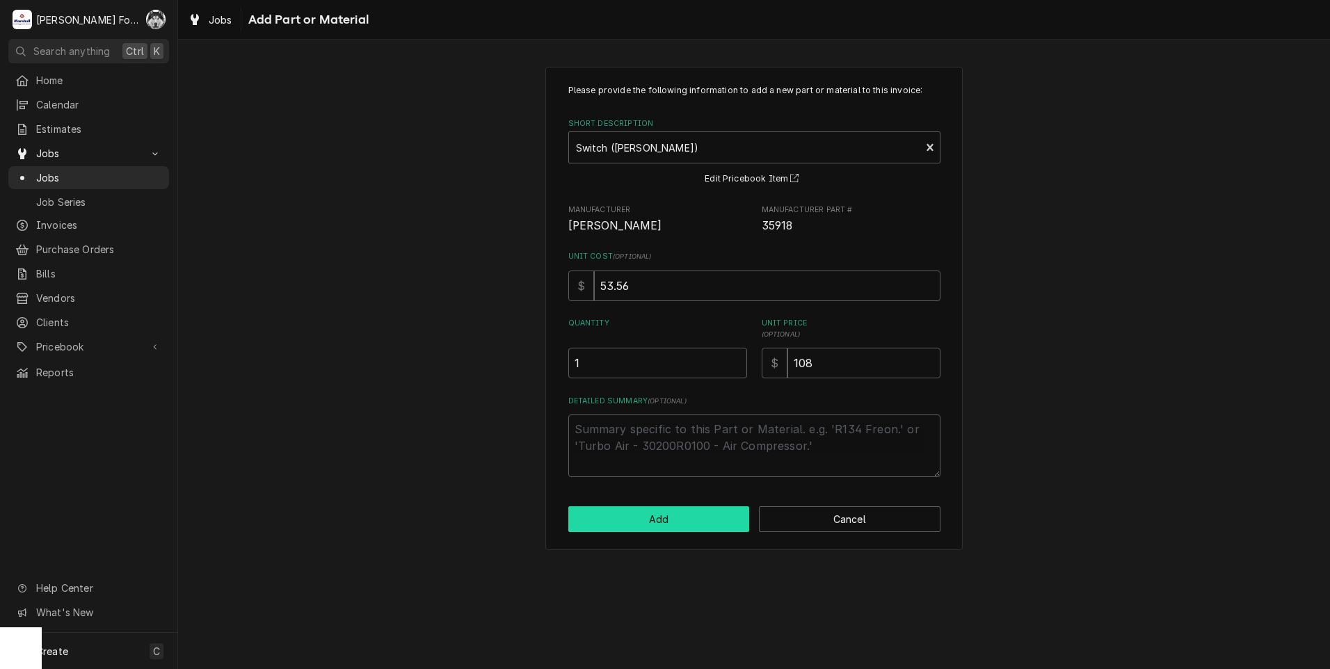
scroll to position [927, 0]
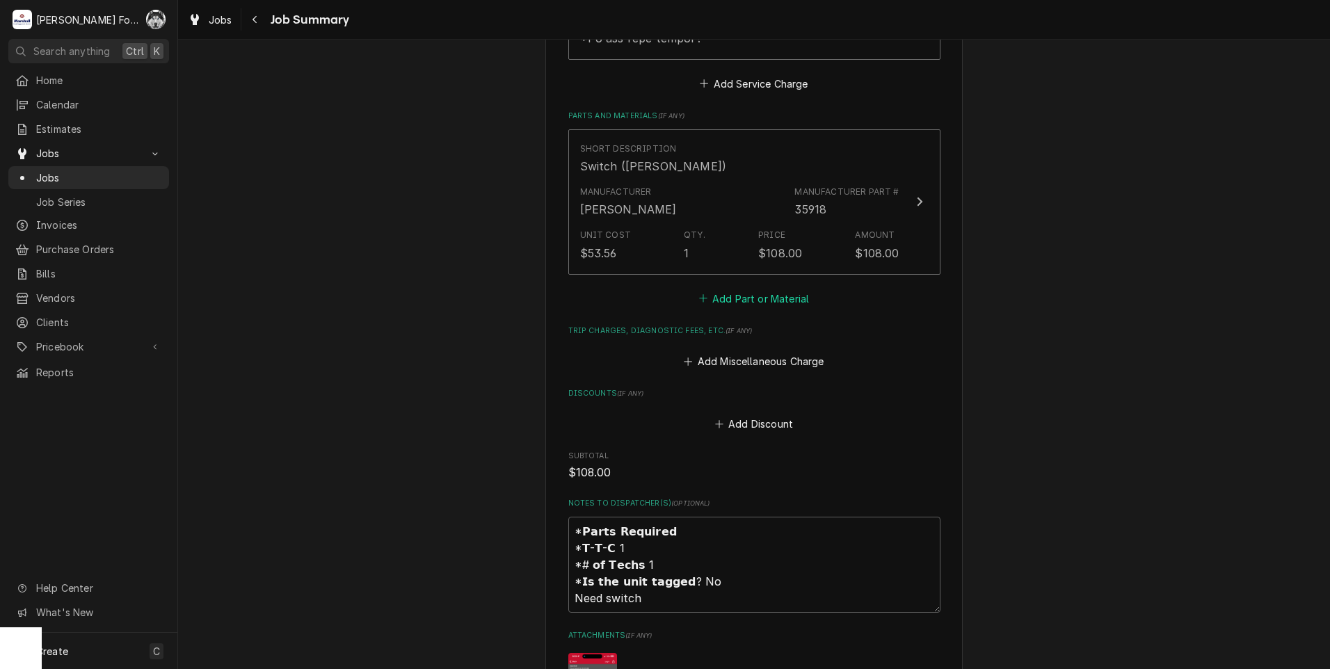
click at [755, 289] on button "Add Part or Material" at bounding box center [753, 298] width 115 height 19
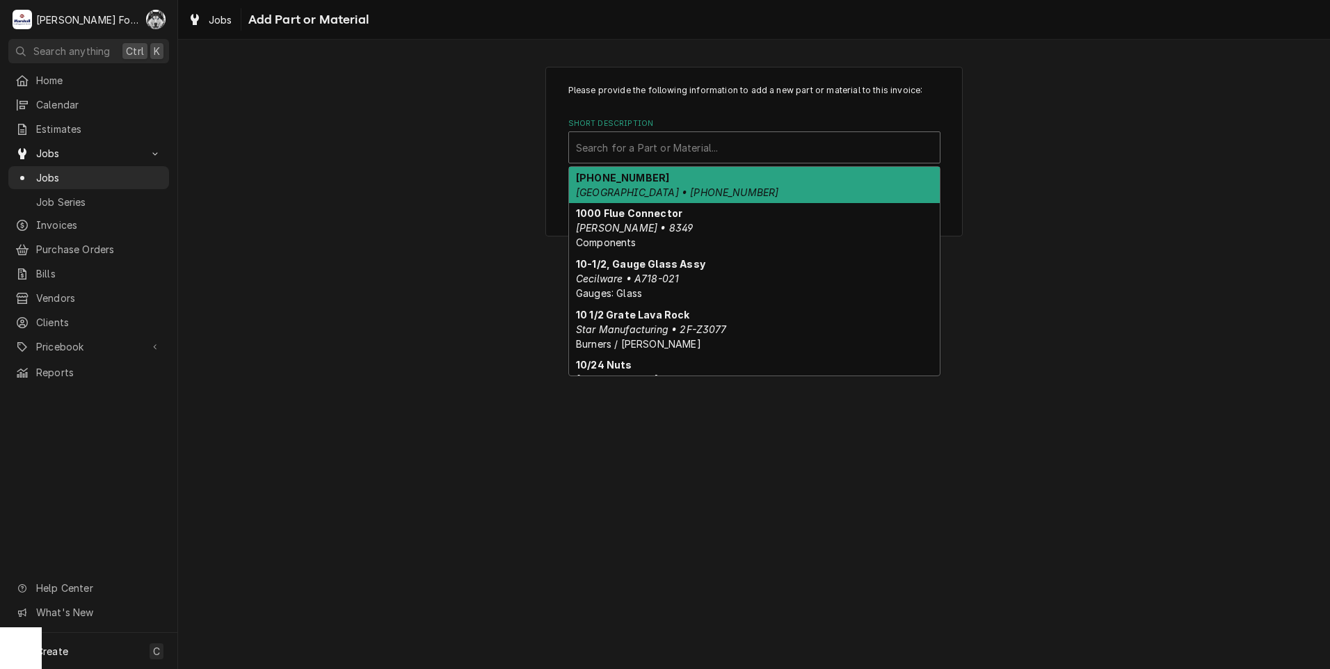
click at [720, 153] on div "Short Description" at bounding box center [754, 147] width 357 height 25
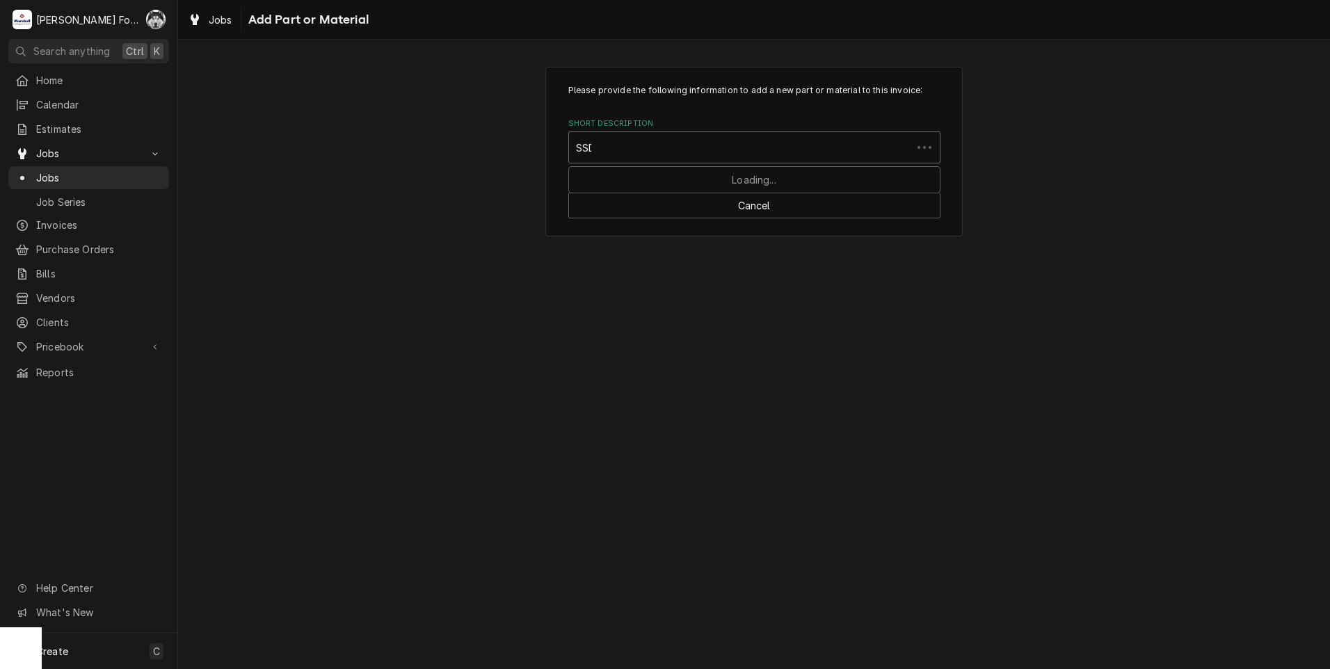
type input "SSDT"
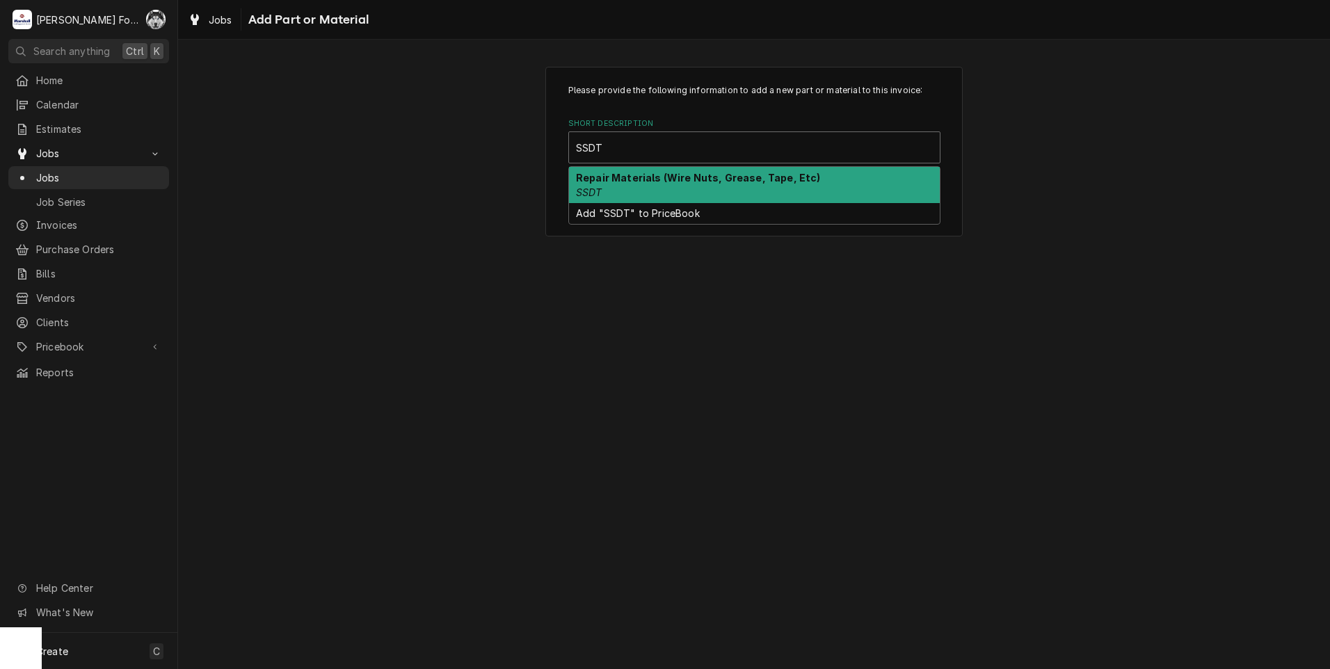
click at [683, 192] on div "Repair Materials (Wire Nuts, Grease, Tape, Etc) SSDT" at bounding box center [754, 185] width 371 height 36
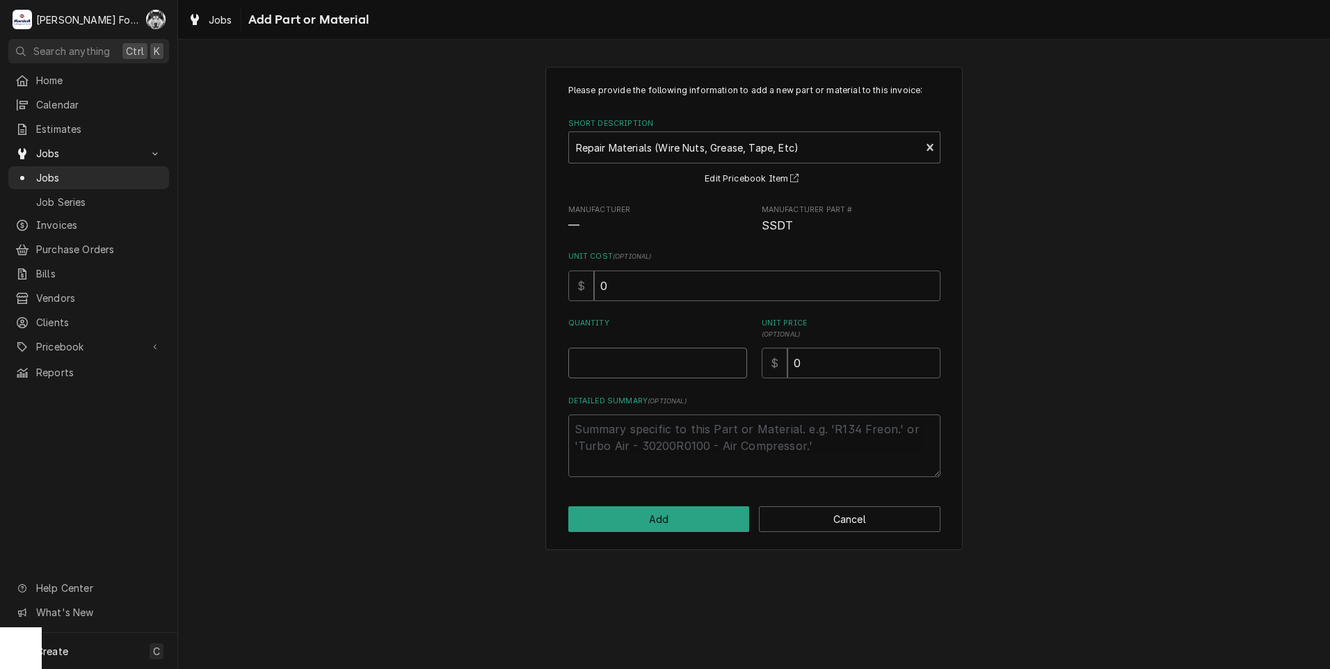
type textarea "x"
type input "0.5"
click at [737, 359] on input "0.5" at bounding box center [657, 363] width 179 height 31
type textarea "x"
type input "1"
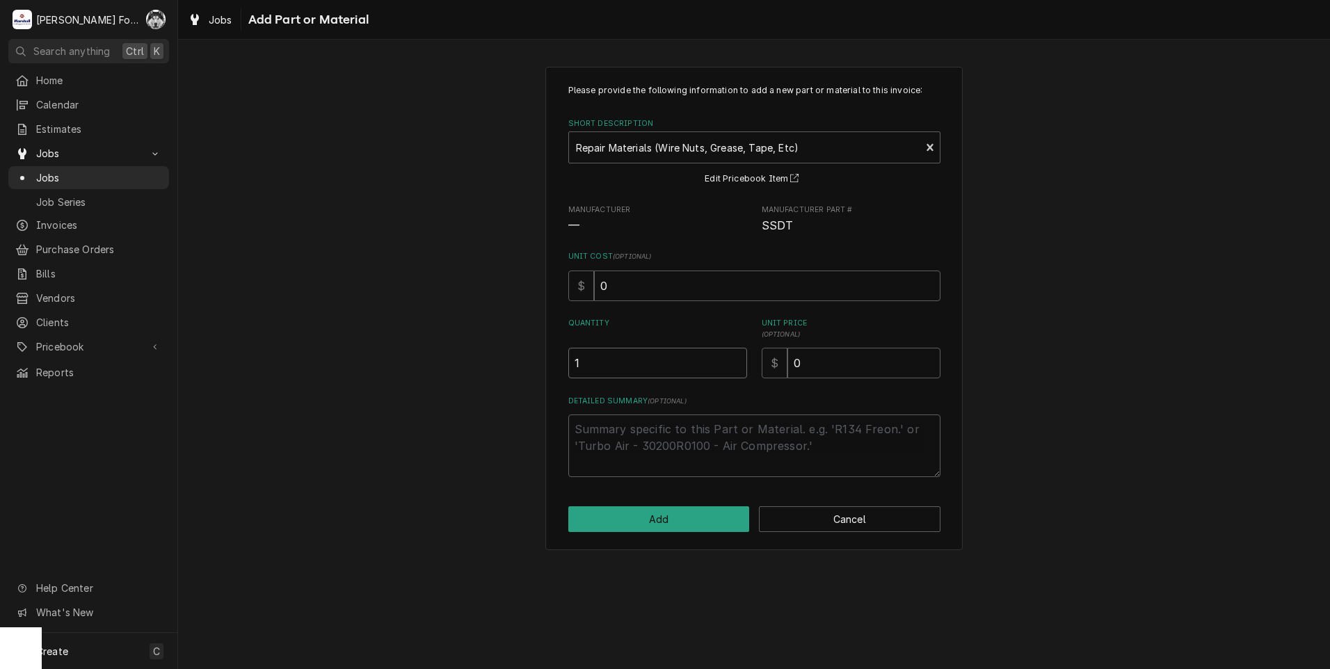
click at [737, 359] on input "1" at bounding box center [657, 363] width 179 height 31
drag, startPoint x: 830, startPoint y: 363, endPoint x: 759, endPoint y: 389, distance: 75.0
click at [762, 387] on div "Please provide the following information to add a new part or material to this …" at bounding box center [754, 280] width 372 height 393
type textarea "x"
type input "4"
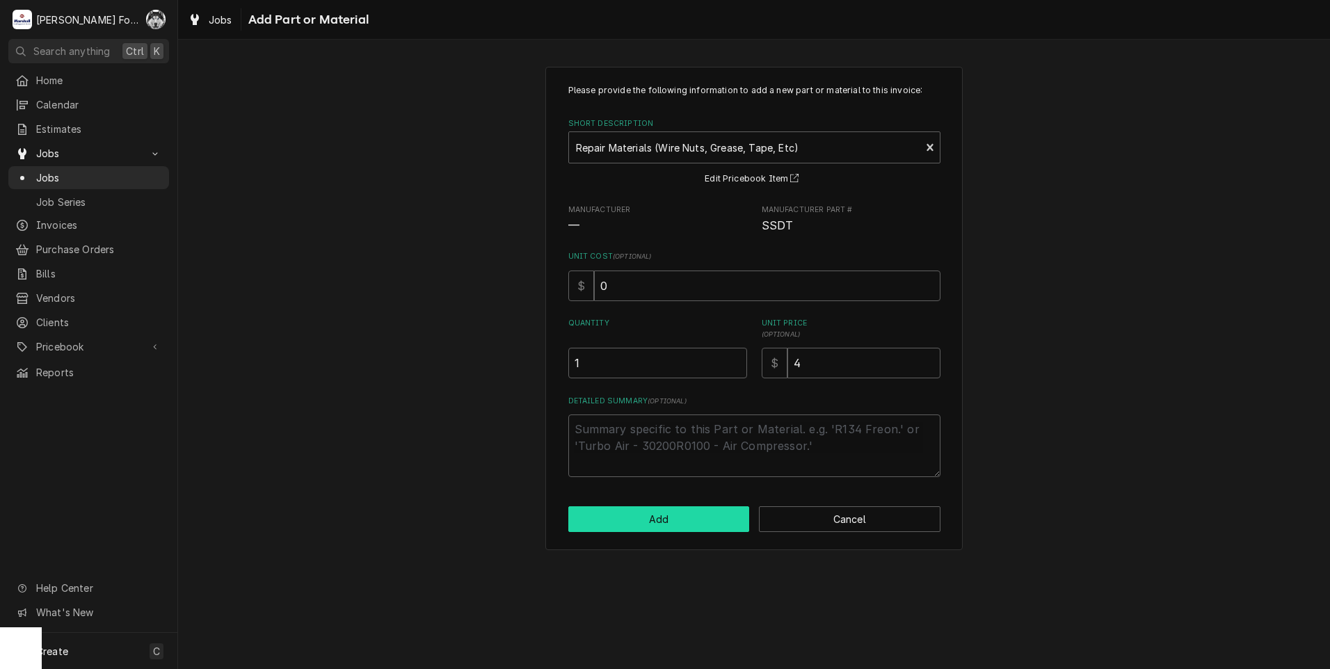
click at [662, 516] on button "Add" at bounding box center [659, 519] width 182 height 26
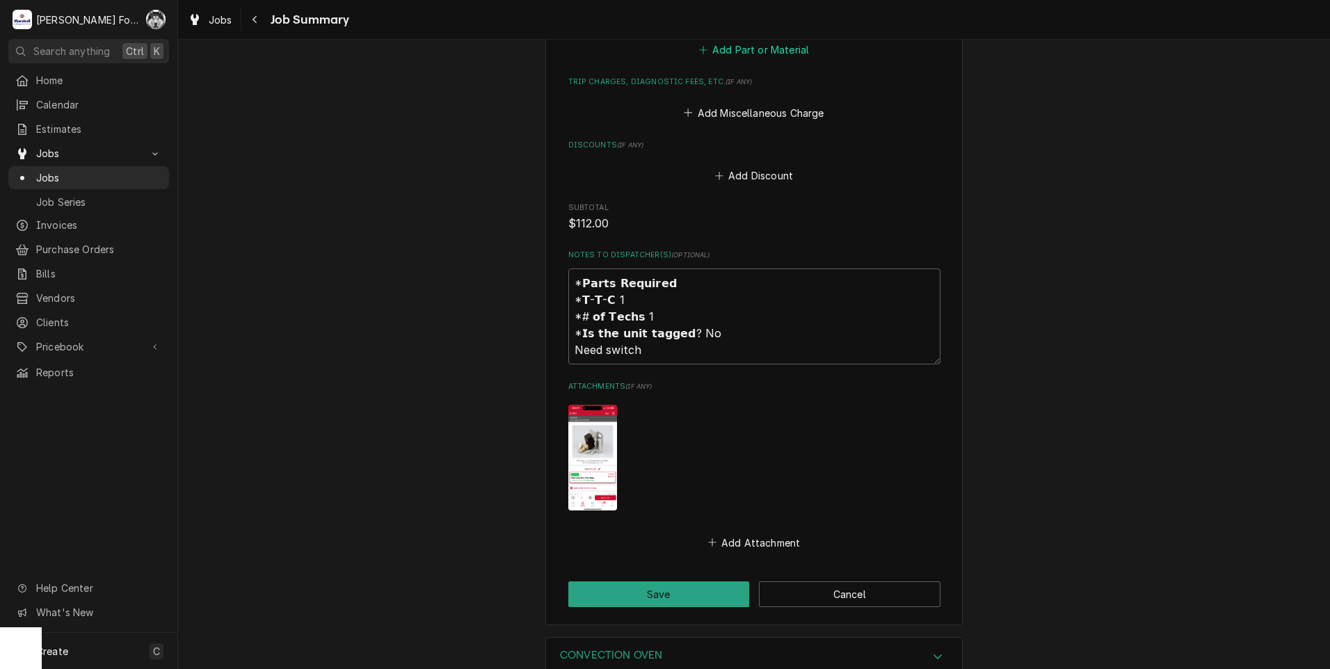
scroll to position [1410, 0]
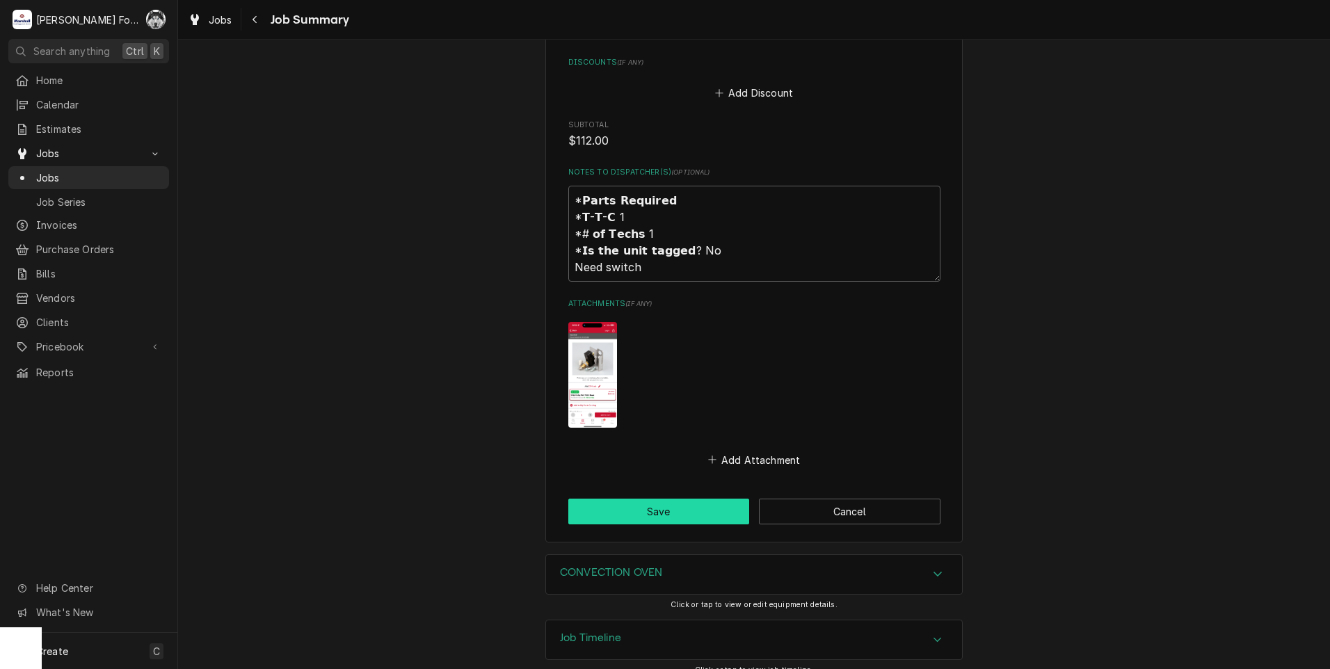
click at [662, 499] on button "Save" at bounding box center [659, 512] width 182 height 26
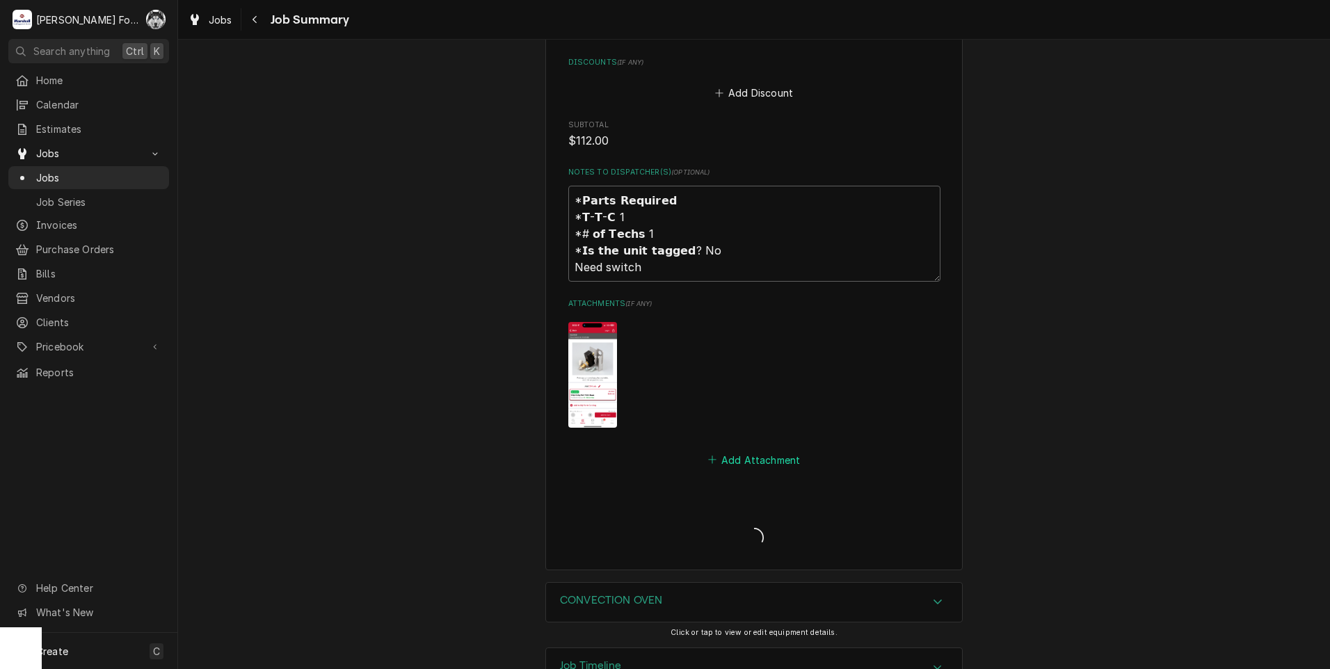
type textarea "x"
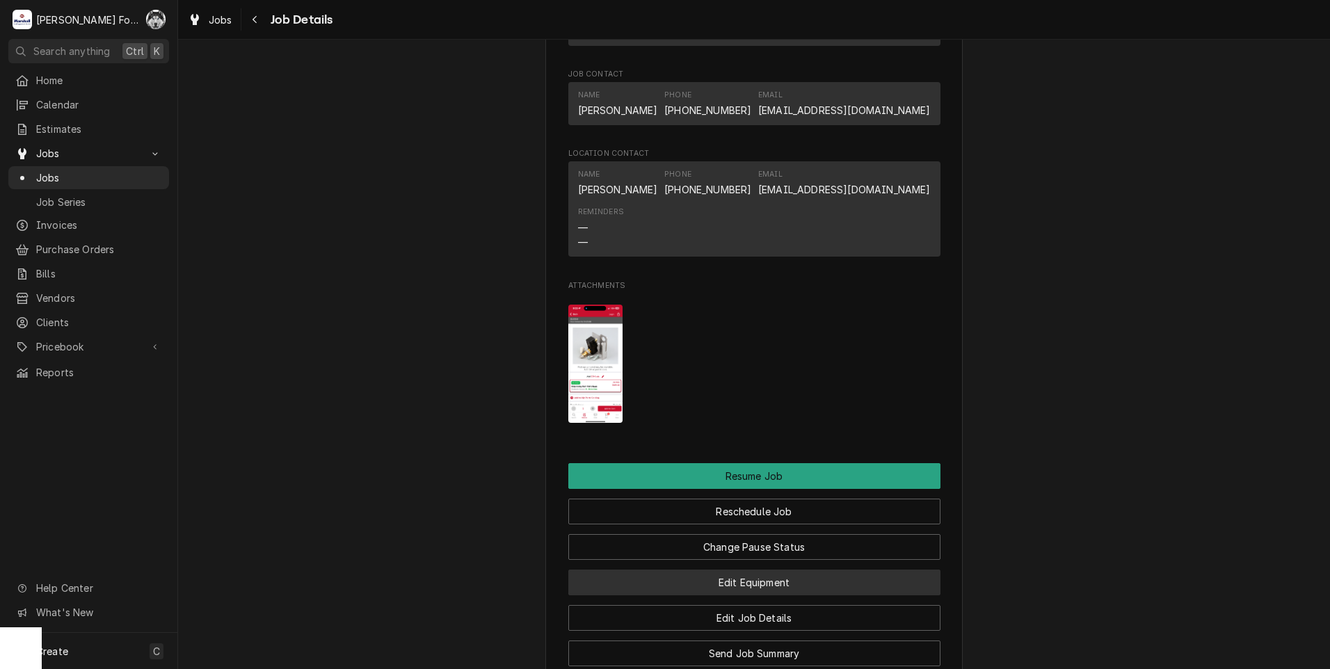
scroll to position [1391, 0]
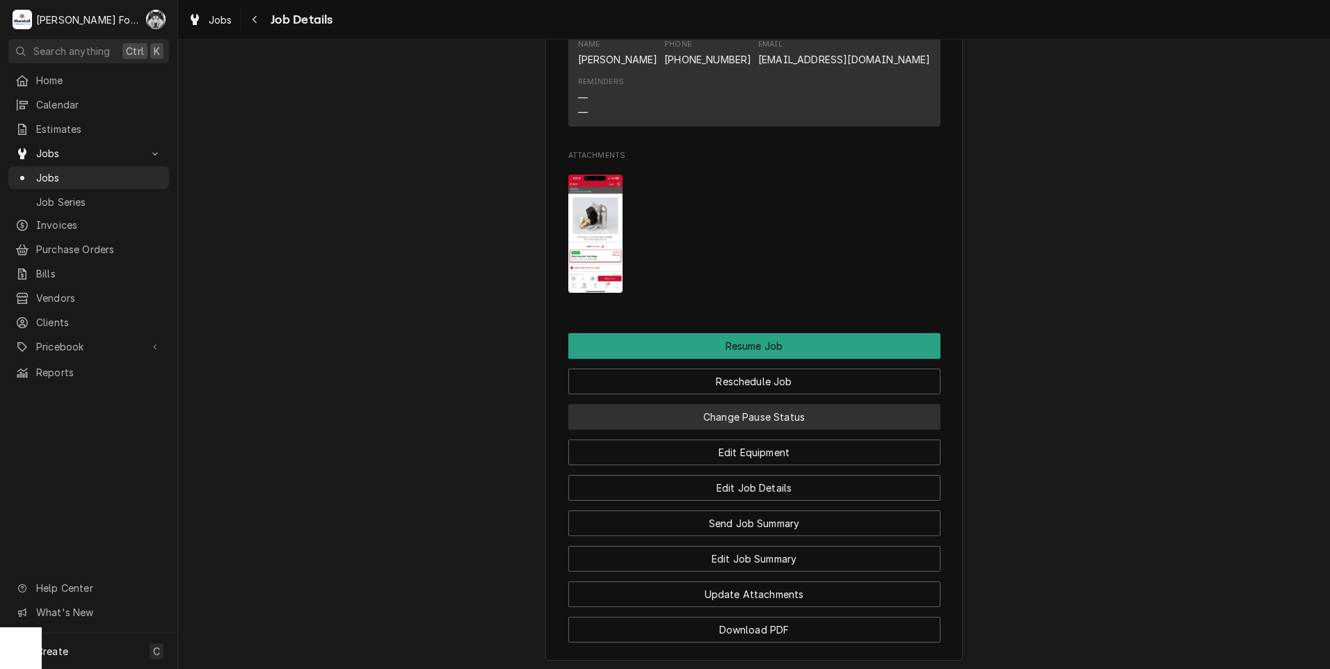
click at [754, 430] on button "Change Pause Status" at bounding box center [754, 417] width 372 height 26
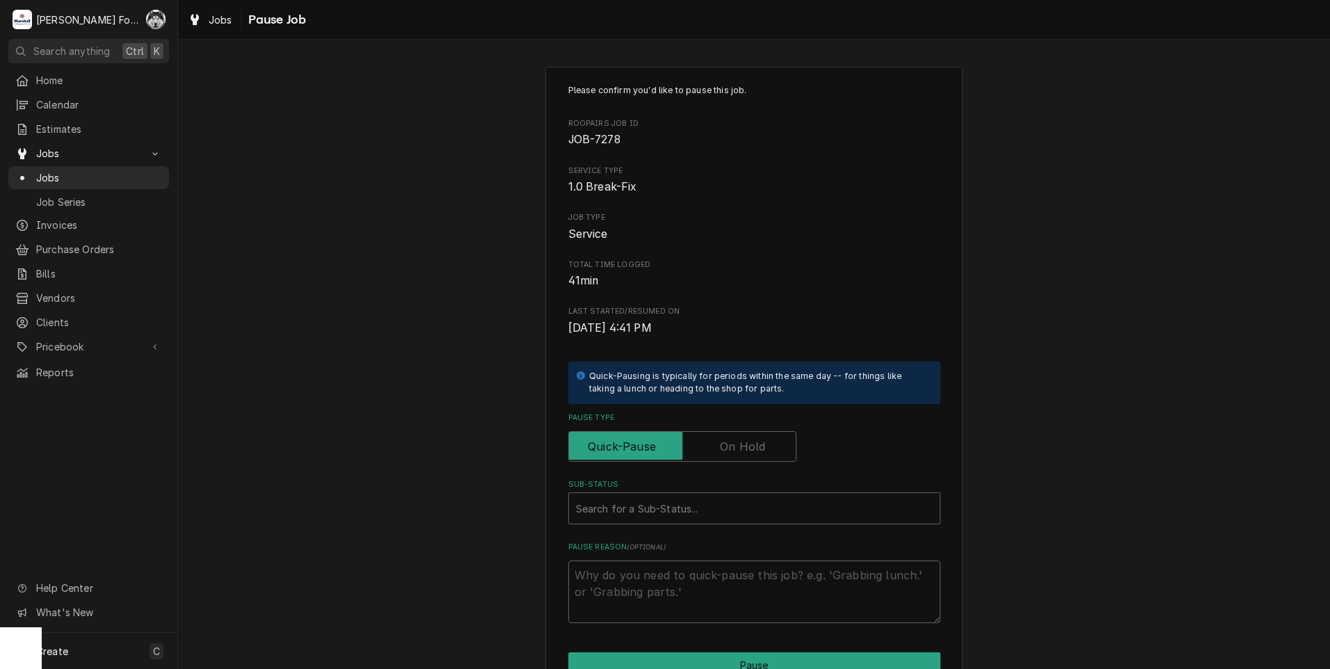
click at [750, 447] on label "Pause Type" at bounding box center [682, 446] width 228 height 31
click at [750, 447] on input "Pause Type" at bounding box center [682, 446] width 216 height 31
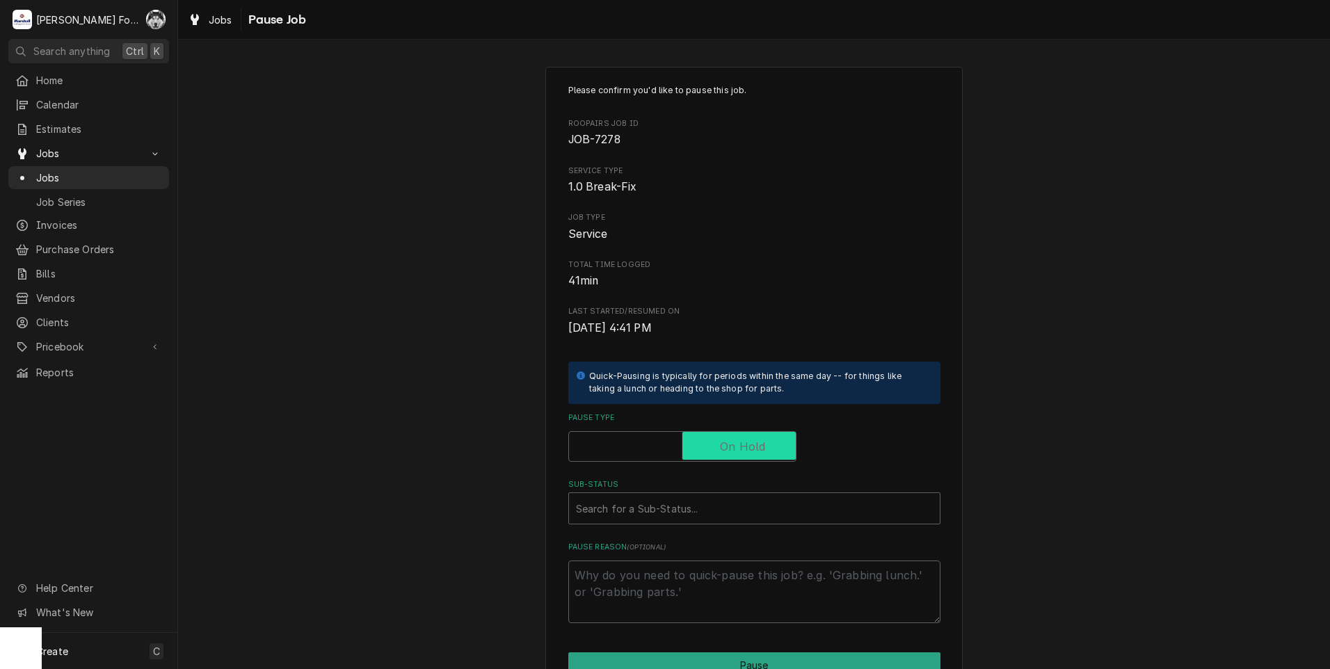
checkbox input "true"
click at [686, 520] on div "Sub-Status" at bounding box center [754, 508] width 357 height 25
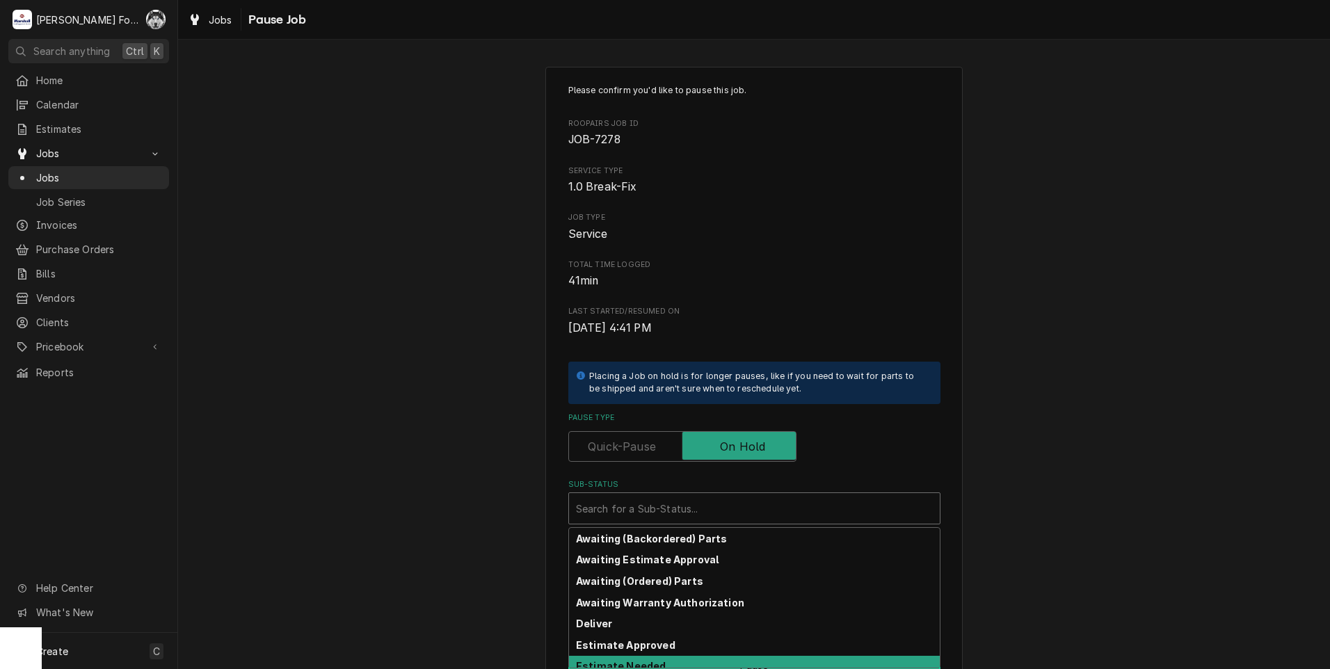
click at [649, 656] on div "Estimate Needed" at bounding box center [754, 667] width 371 height 22
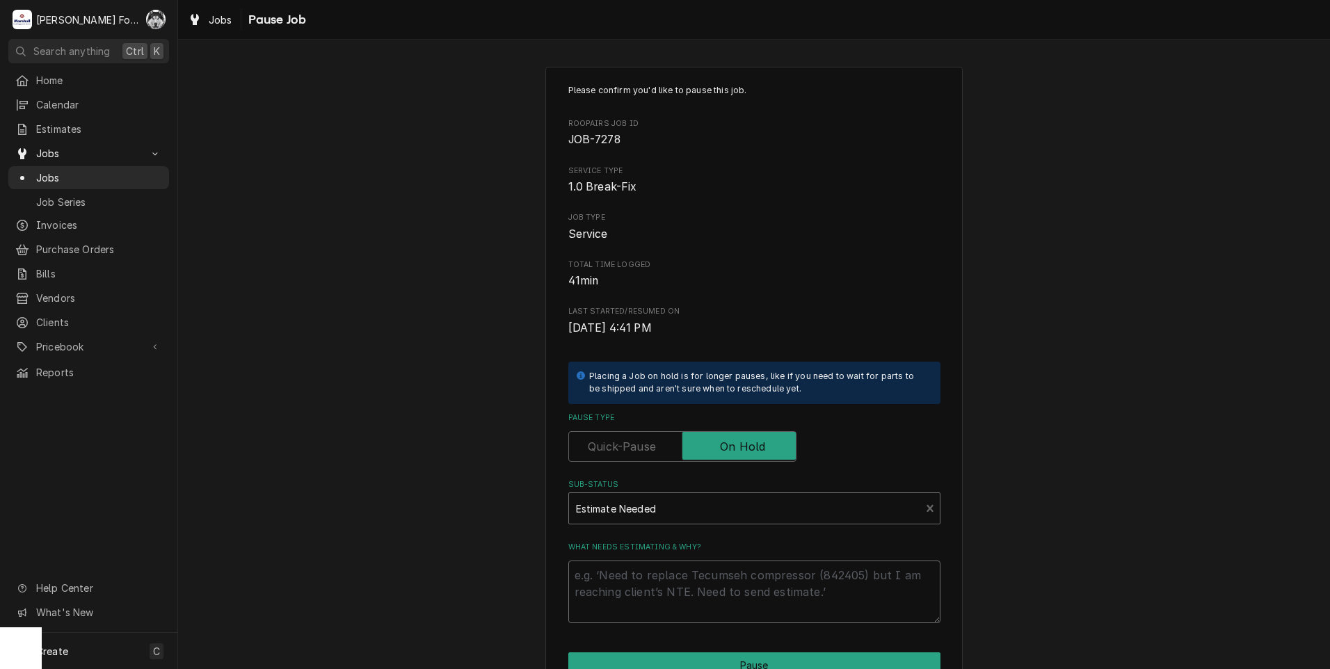
drag, startPoint x: 638, startPoint y: 585, endPoint x: 638, endPoint y: 577, distance: 7.7
click at [639, 585] on textarea "What needs estimating & why?" at bounding box center [754, 592] width 372 height 63
type textarea "x"
type textarea "P"
type textarea "x"
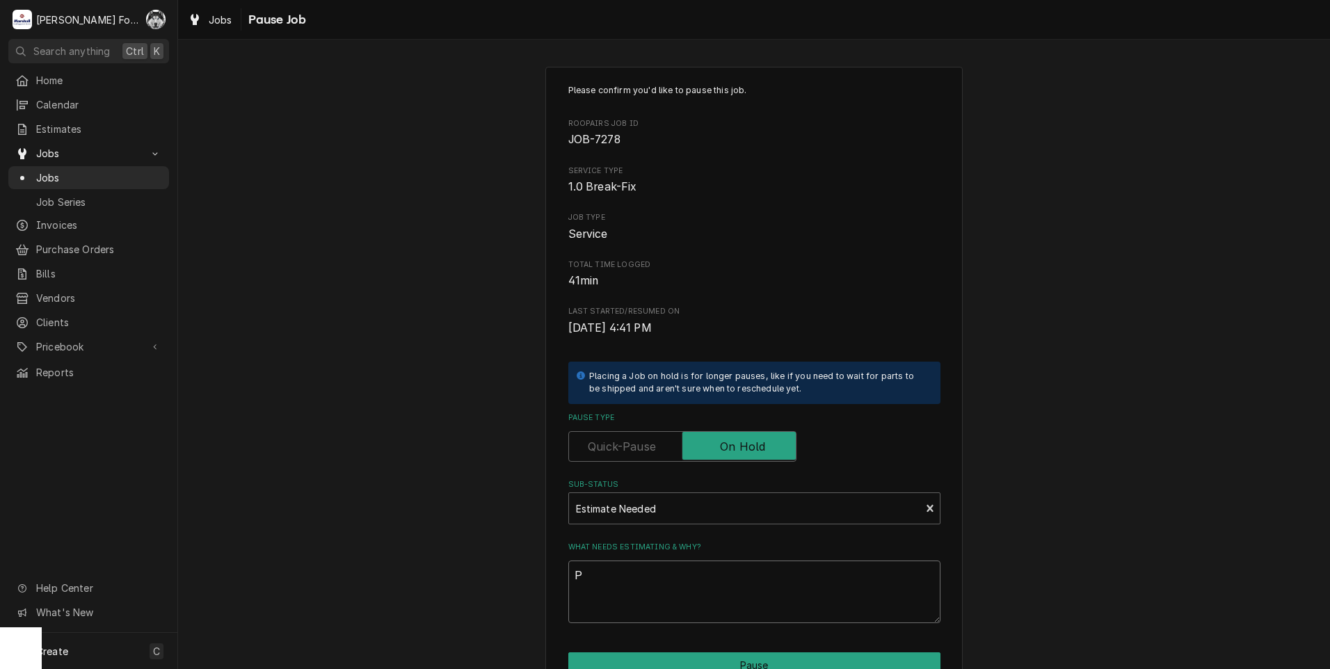
type textarea "PA"
type textarea "x"
type textarea "PAR"
type textarea "x"
type textarea "PART"
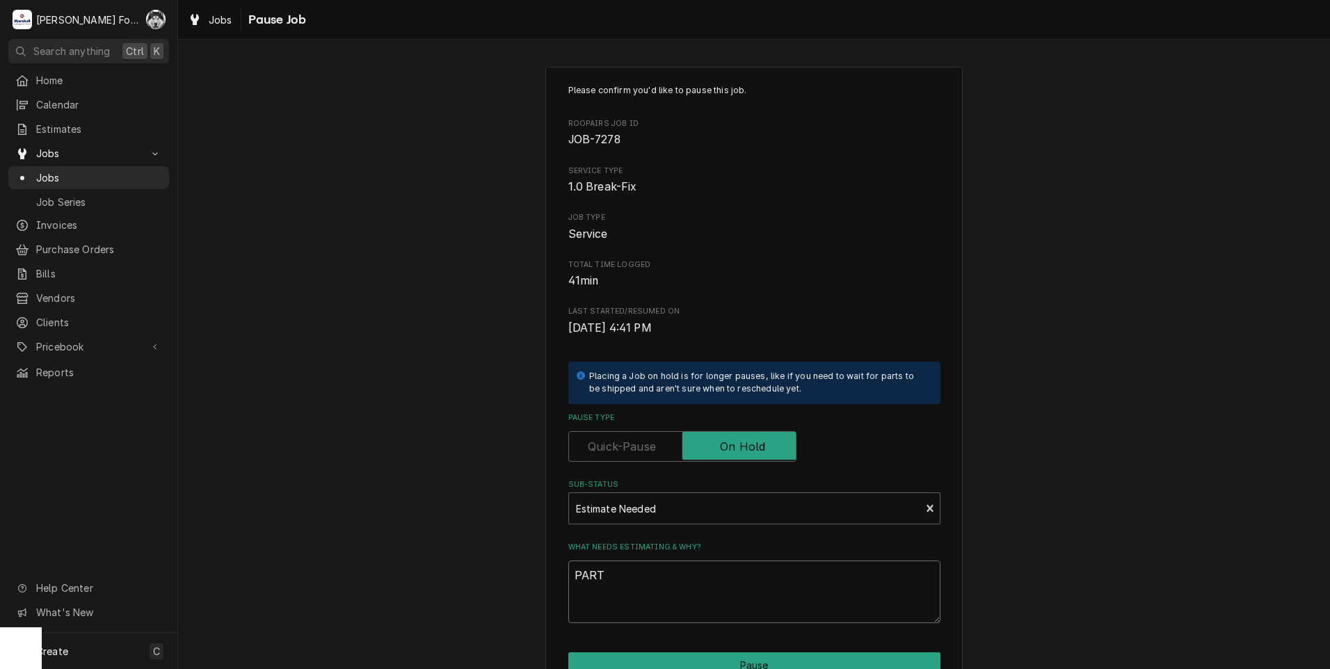
type textarea "x"
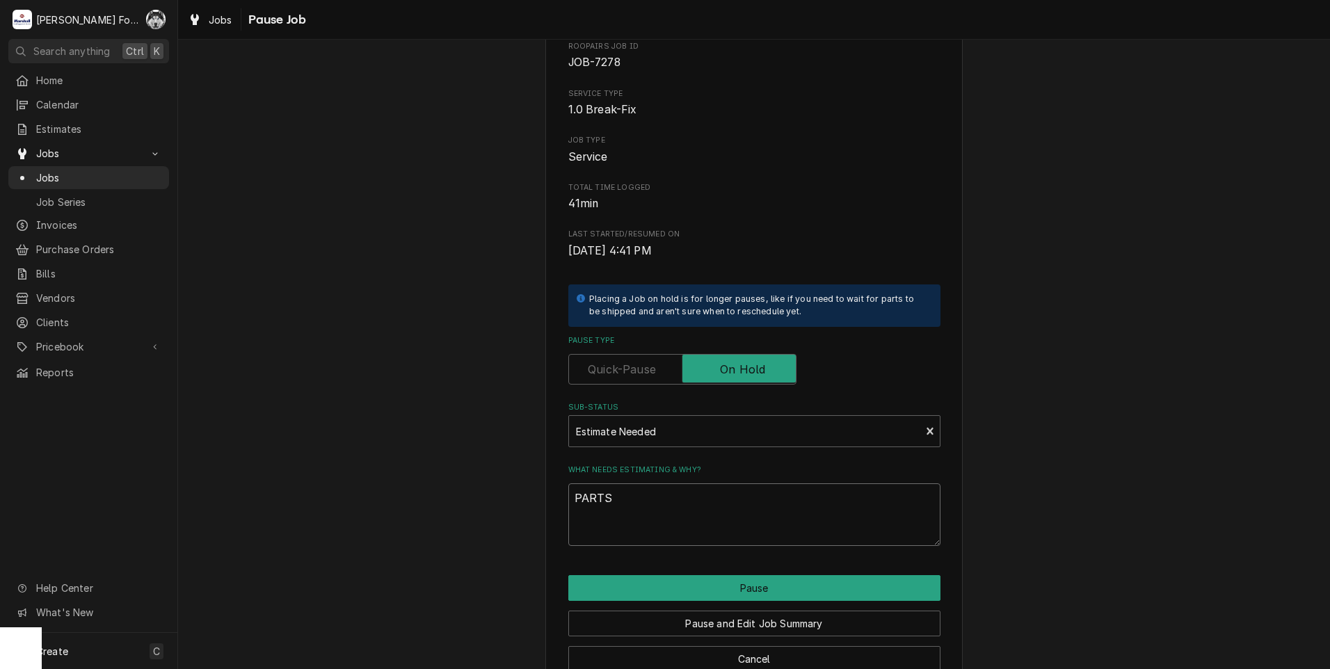
scroll to position [110, 0]
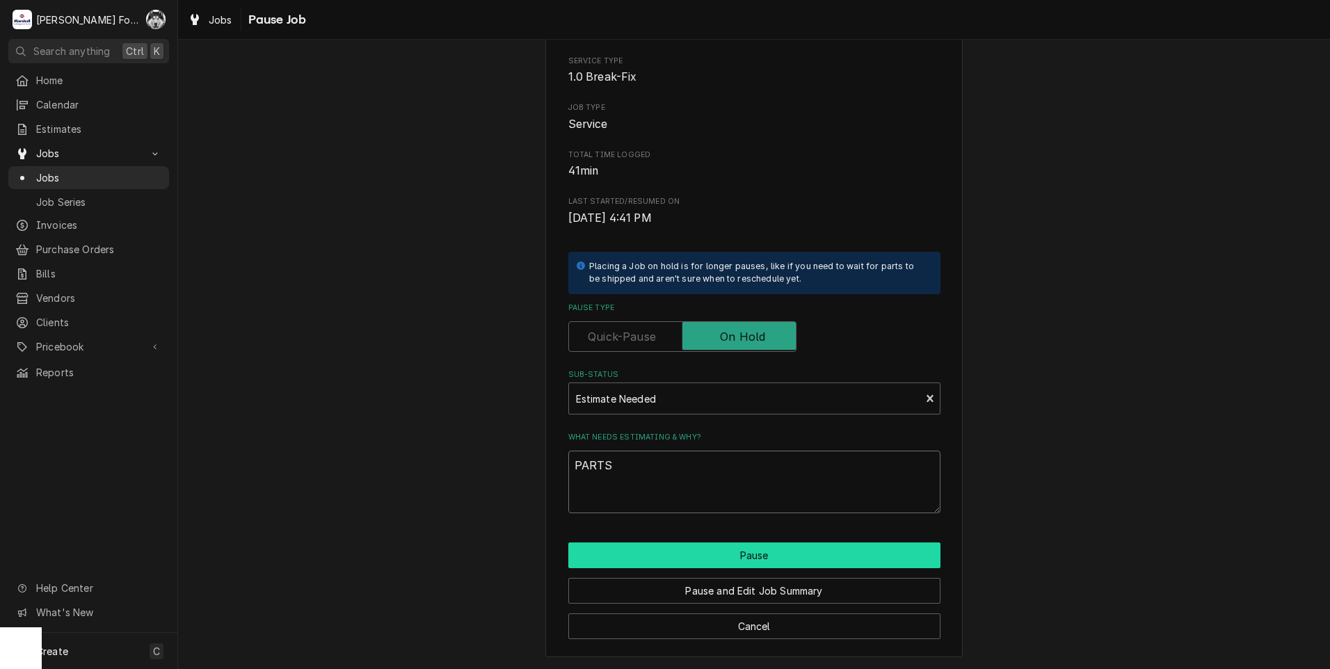
type textarea "PARTS"
click at [640, 555] on button "Pause" at bounding box center [754, 555] width 372 height 26
type textarea "x"
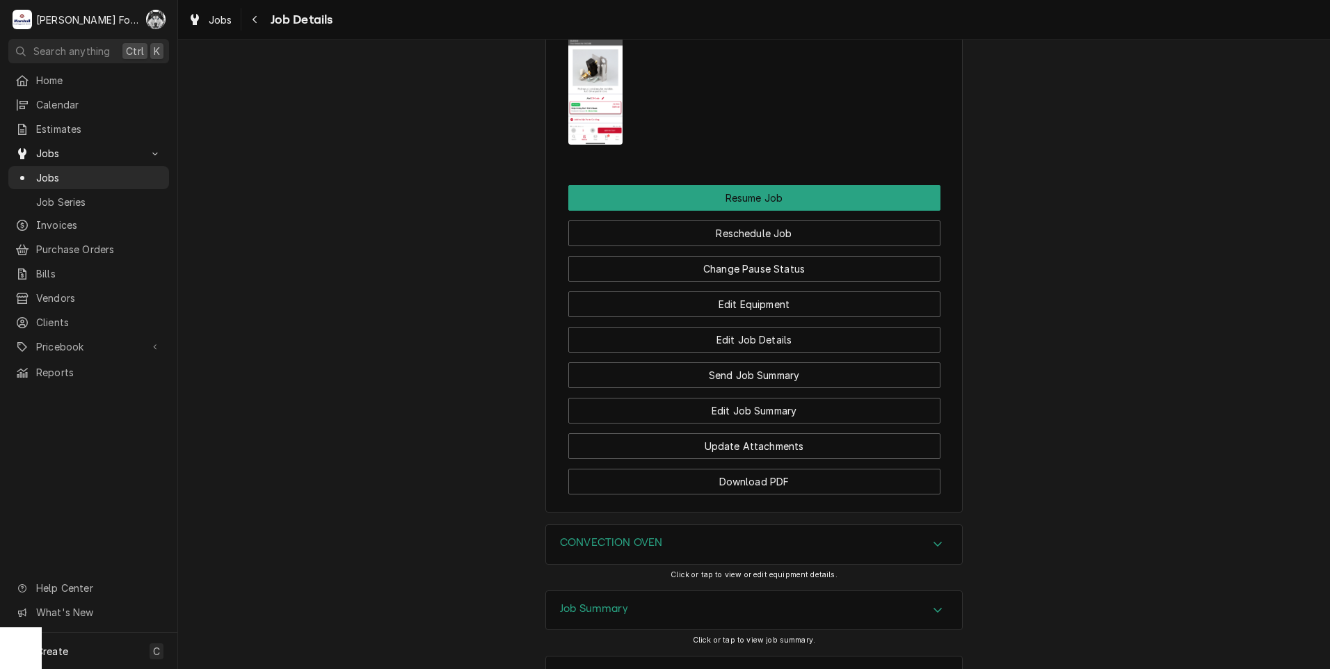
scroll to position [1673, 0]
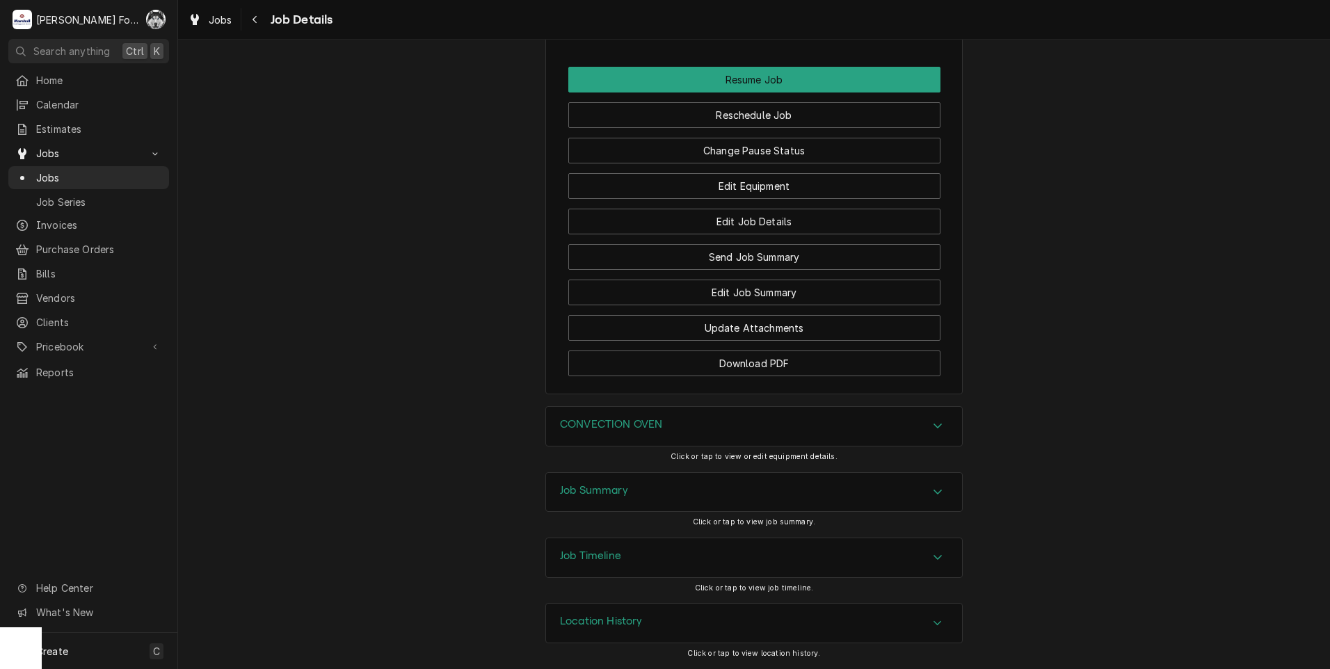
click at [650, 432] on div "CONVECTION OVEN" at bounding box center [611, 426] width 102 height 17
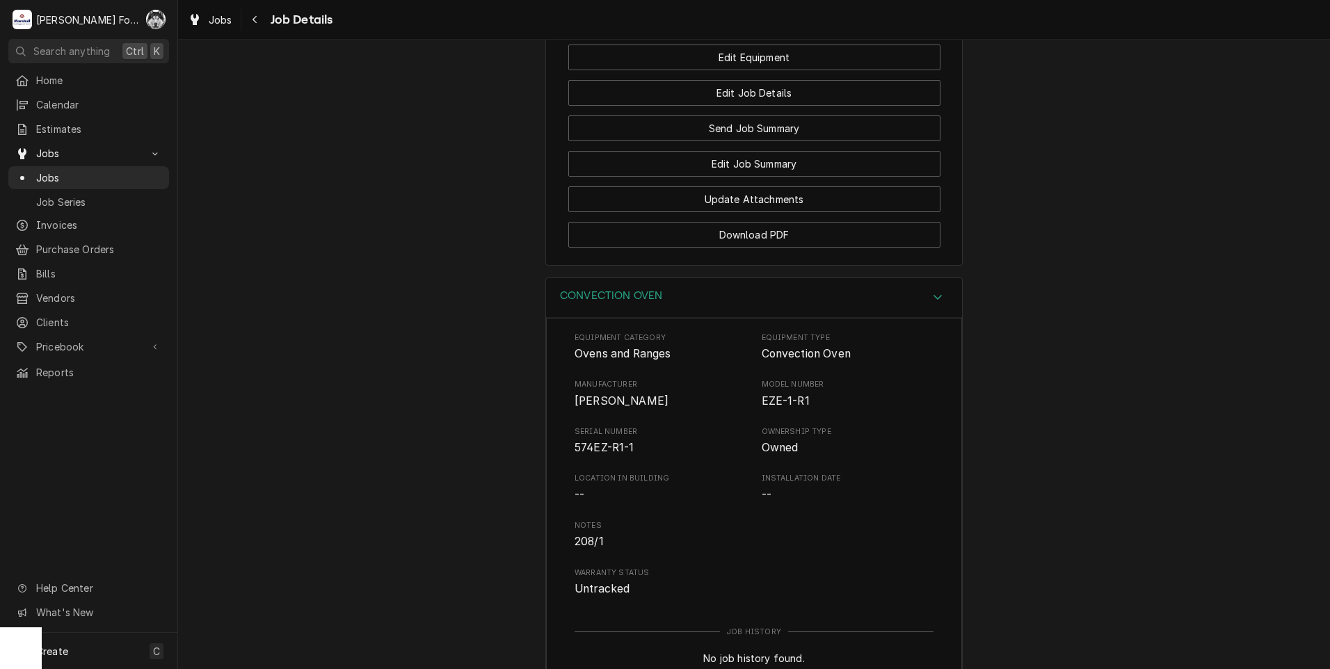
scroll to position [1905, 0]
